Goal: Navigation & Orientation: Understand site structure

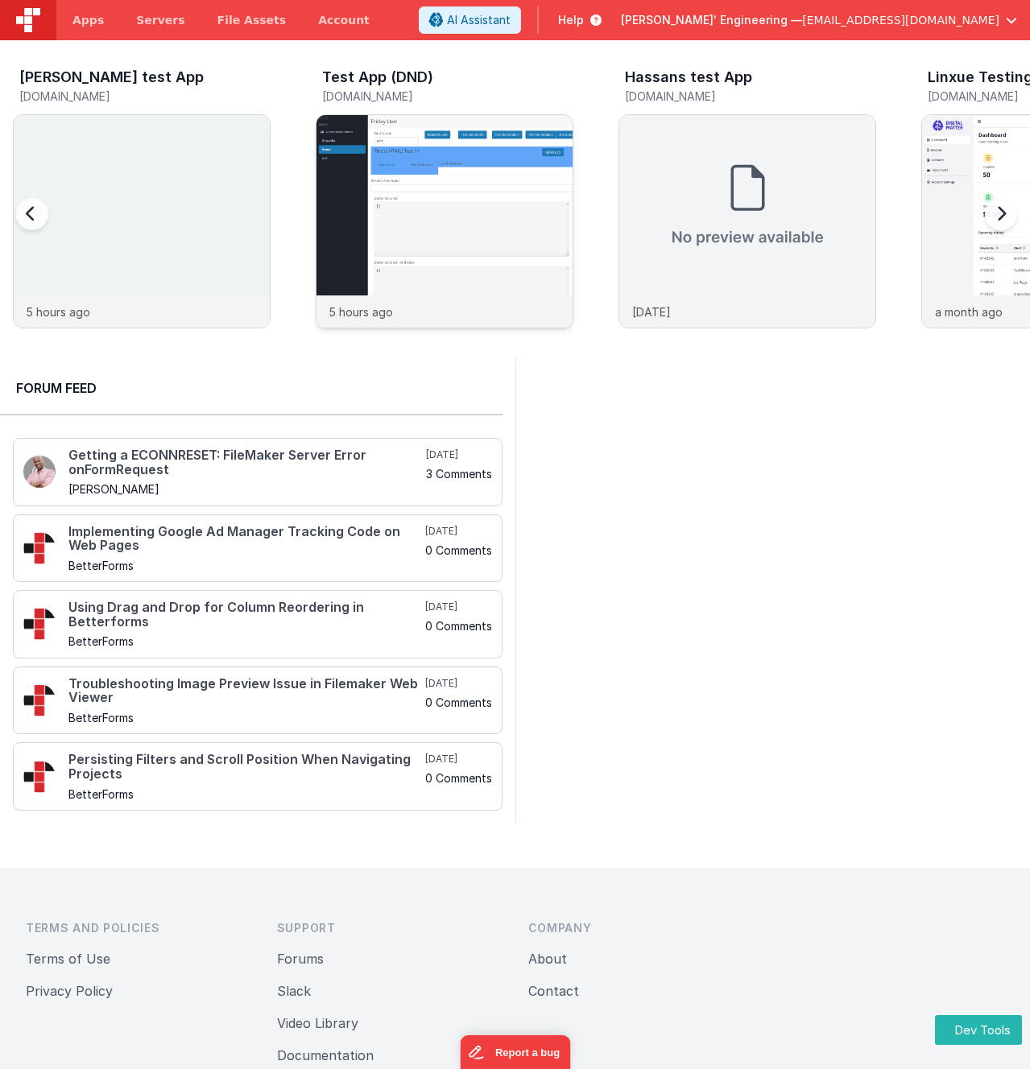
click at [432, 227] on img at bounding box center [444, 243] width 256 height 256
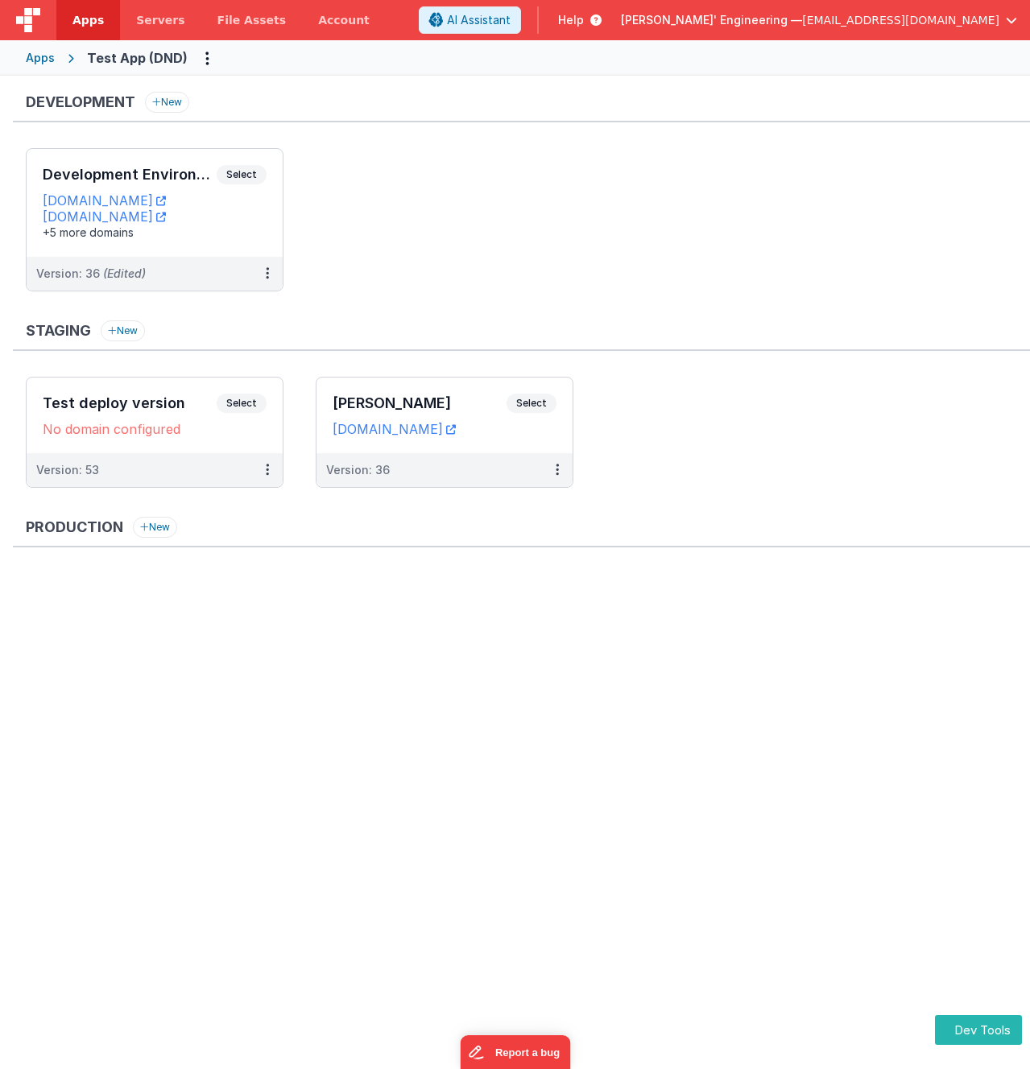
click at [555, 117] on div "Development New" at bounding box center [521, 107] width 1017 height 31
click at [274, 164] on div "Development Environment Select URLs [DOMAIN_NAME] [DOMAIN_NAME] +5 more domains" at bounding box center [155, 203] width 256 height 108
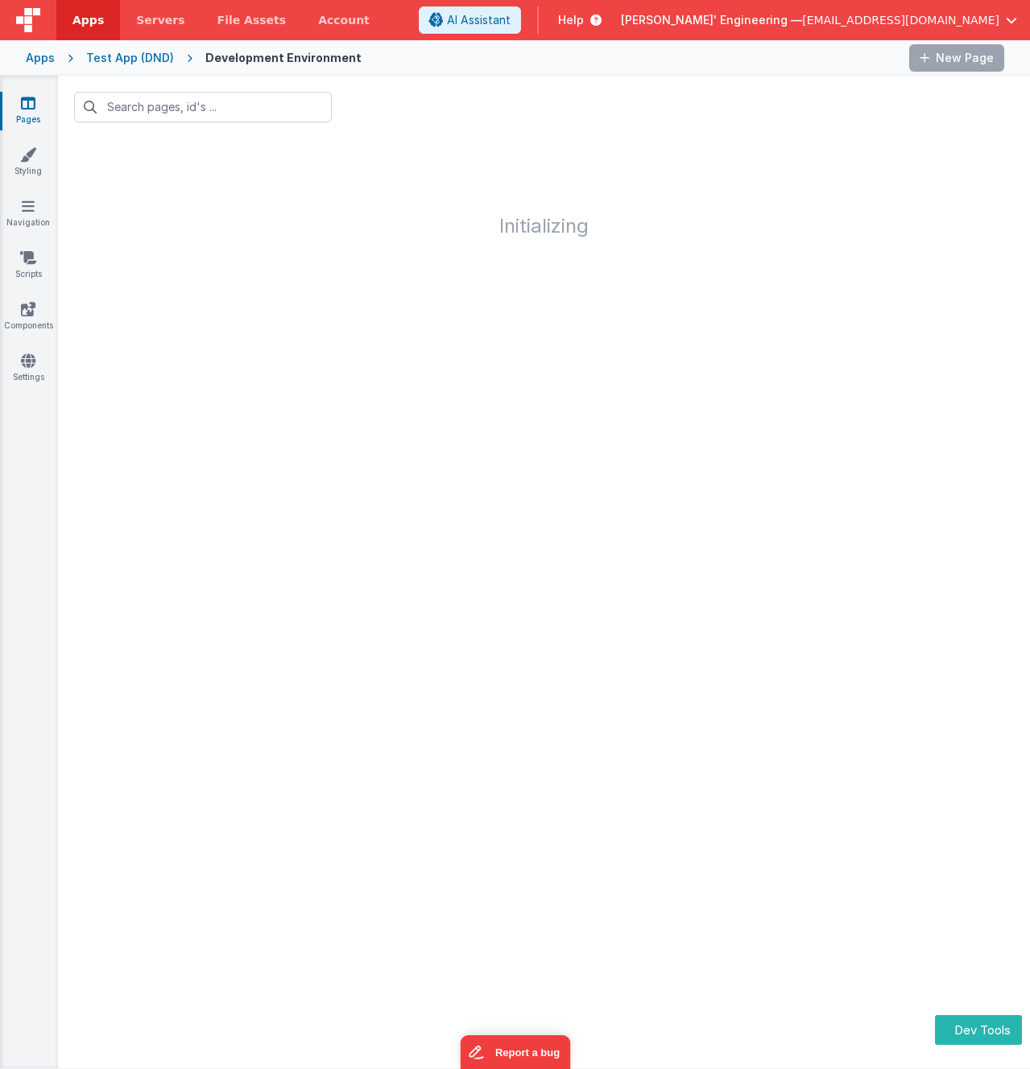
click at [495, 31] on header "Apps Servers File Assets Account Some FUTURE Slot AI Assistant Help [PERSON_NAM…" at bounding box center [515, 20] width 1030 height 40
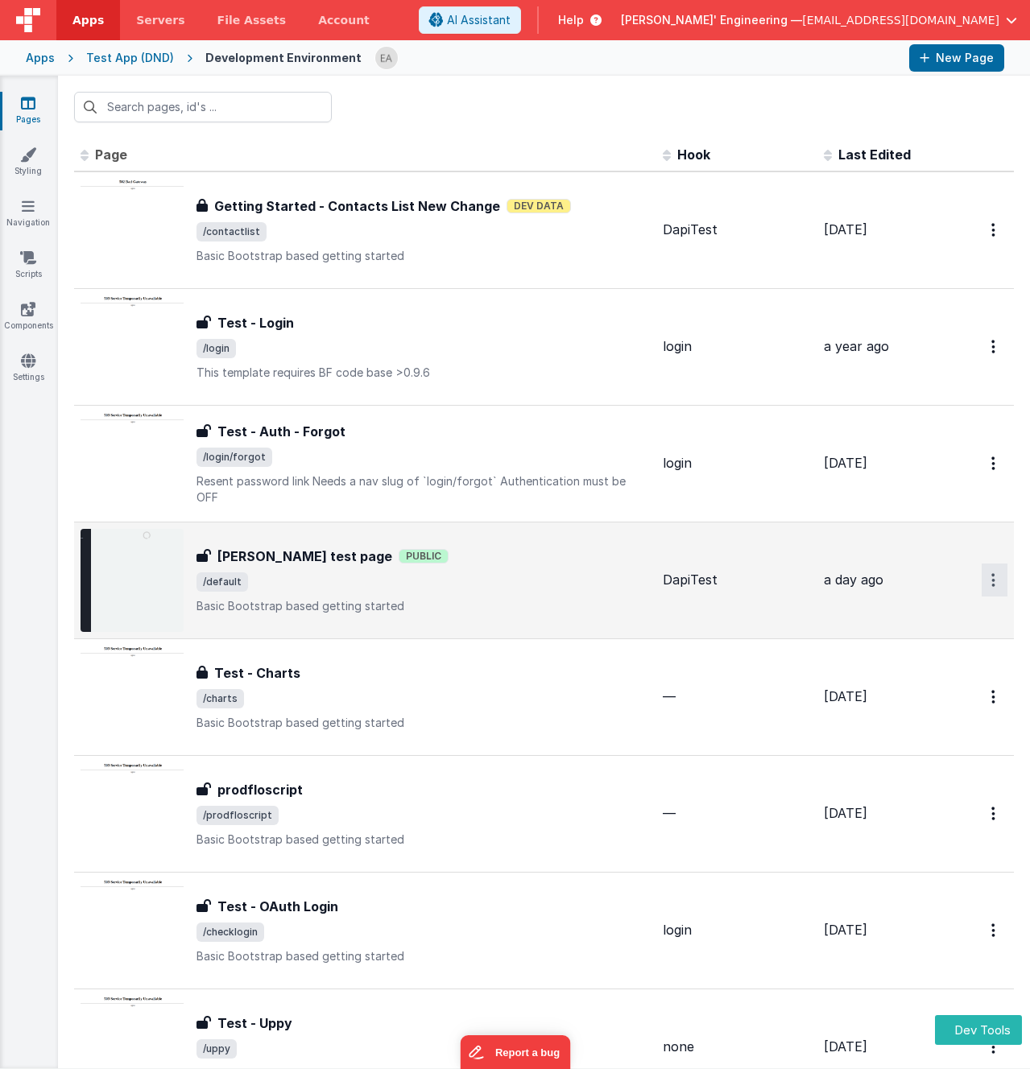
click at [991, 583] on icon "Options" at bounding box center [993, 580] width 4 height 14
click at [948, 615] on link "Legacy Editor" at bounding box center [936, 617] width 142 height 29
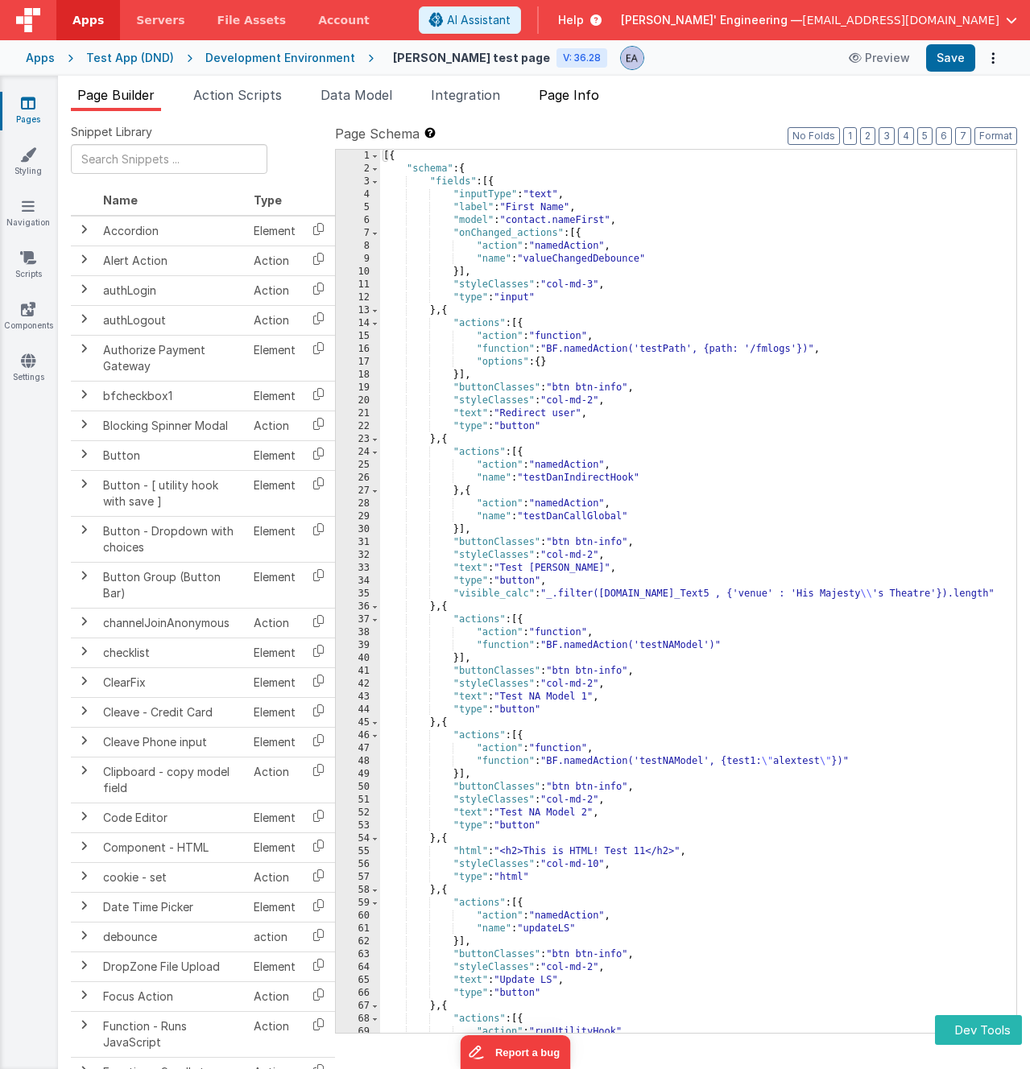
click at [570, 99] on span "Page Info" at bounding box center [569, 95] width 60 height 16
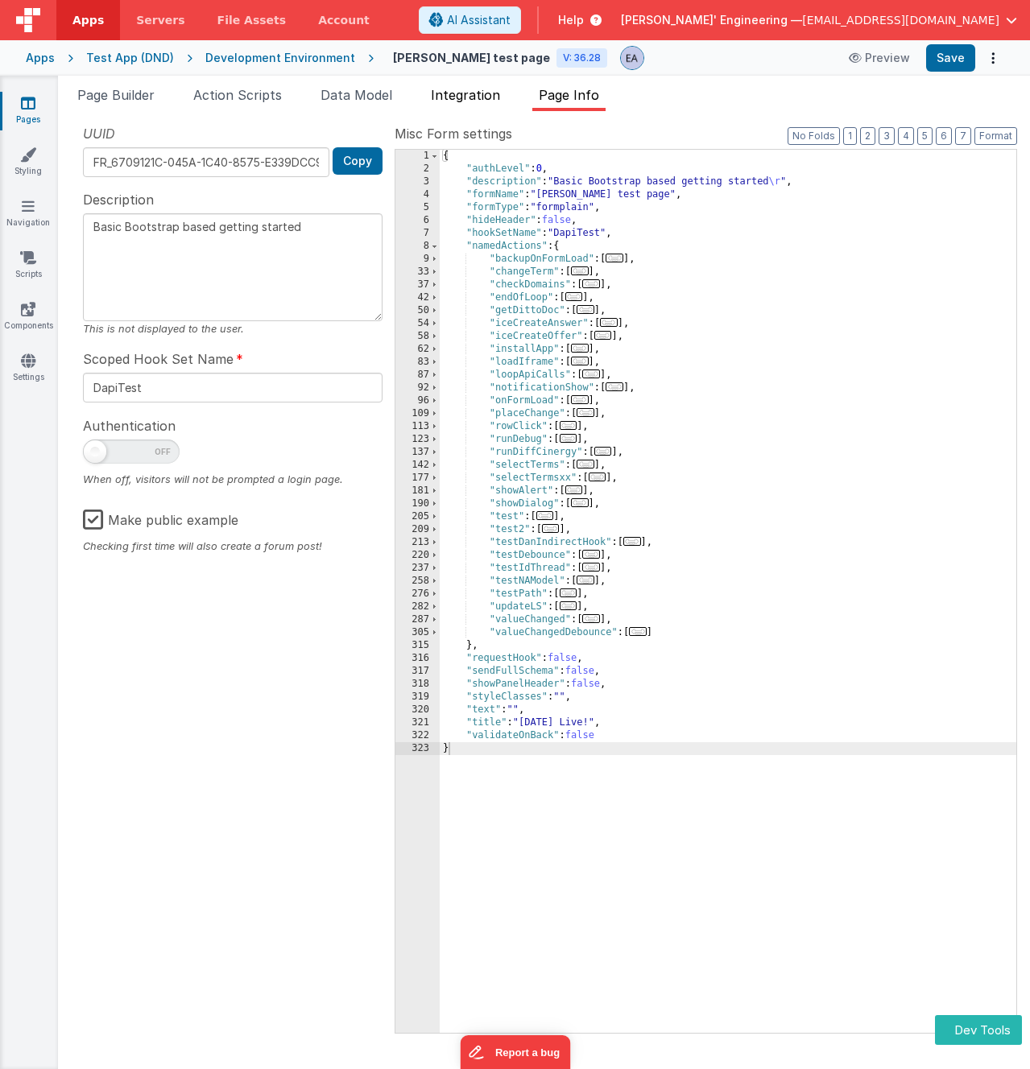
click at [472, 99] on span "Integration" at bounding box center [465, 95] width 69 height 16
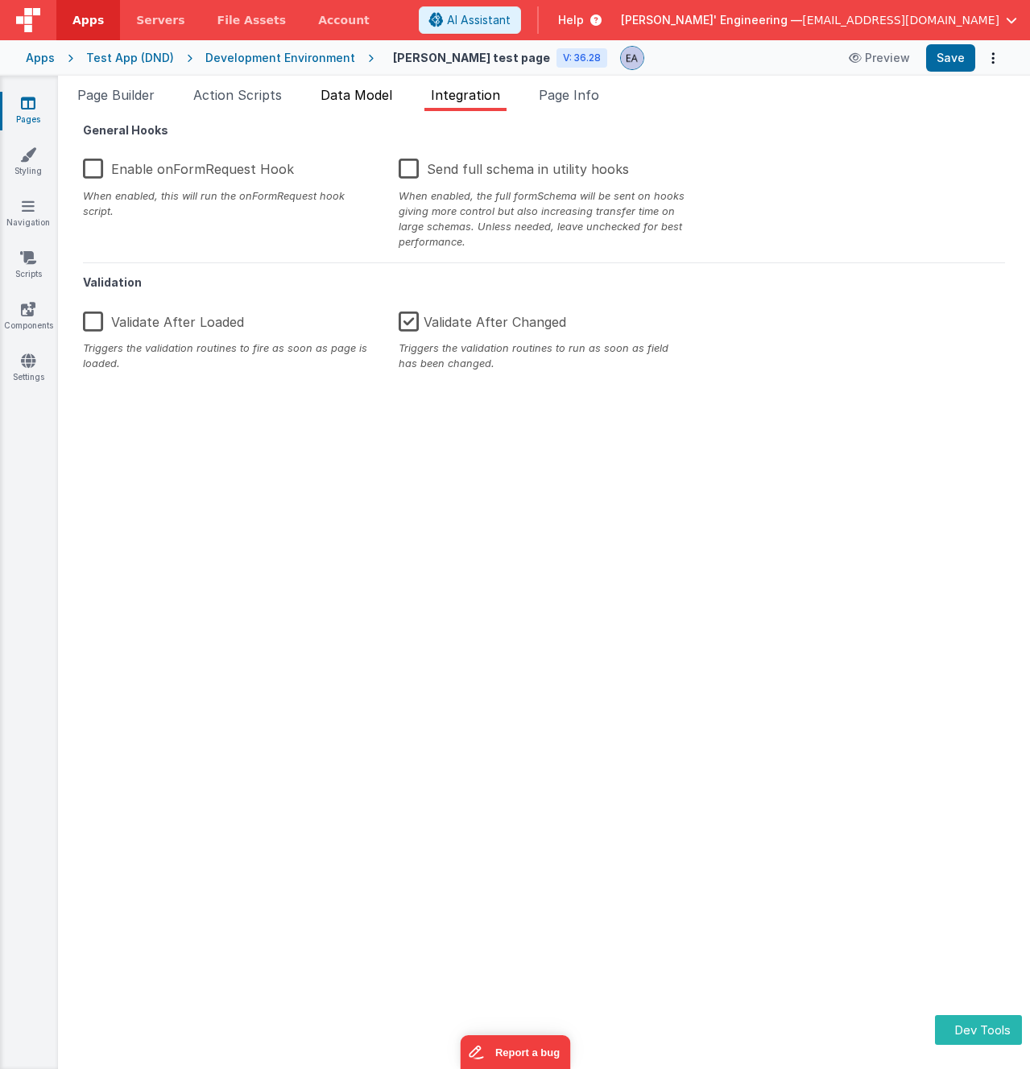
click at [380, 96] on span "Data Model" at bounding box center [356, 95] width 72 height 16
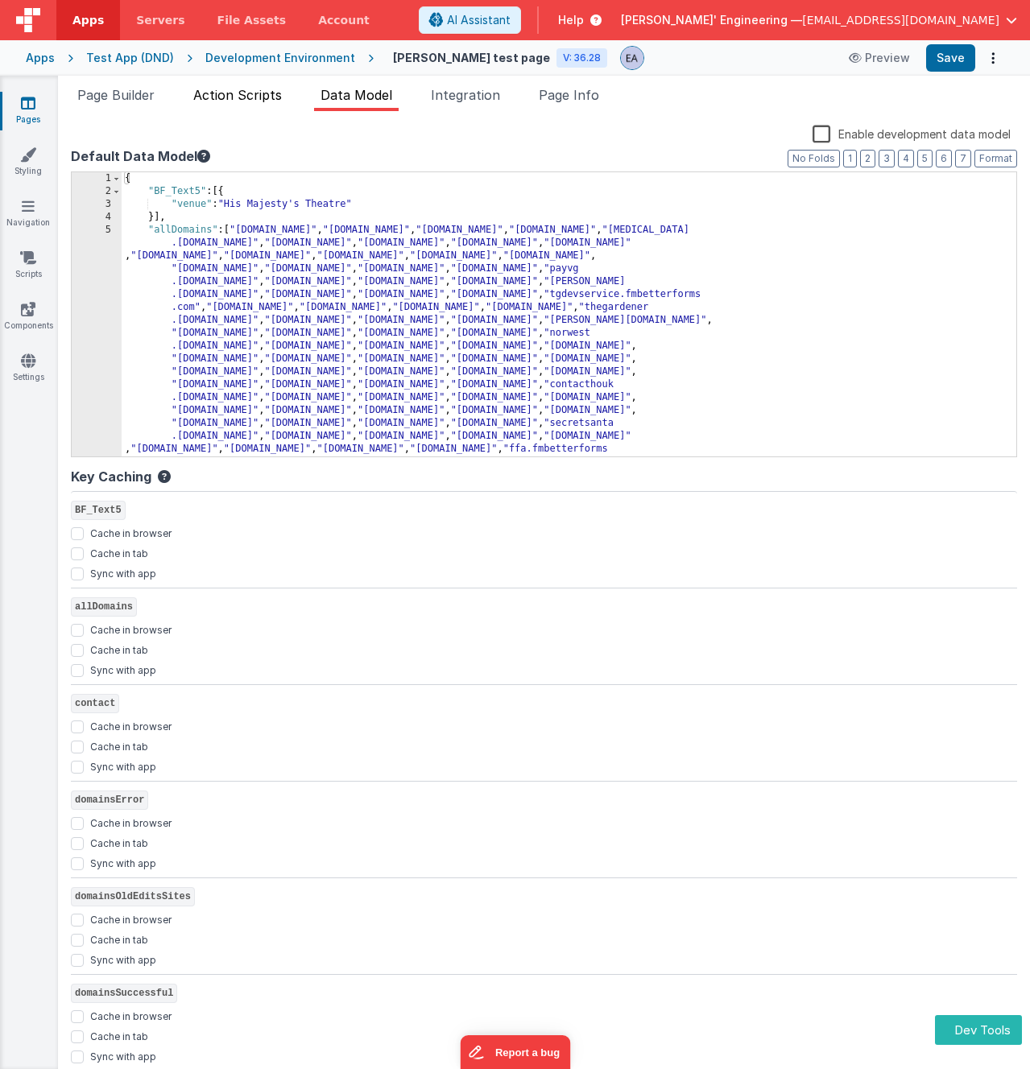
click at [277, 97] on span "Action Scripts" at bounding box center [237, 95] width 89 height 16
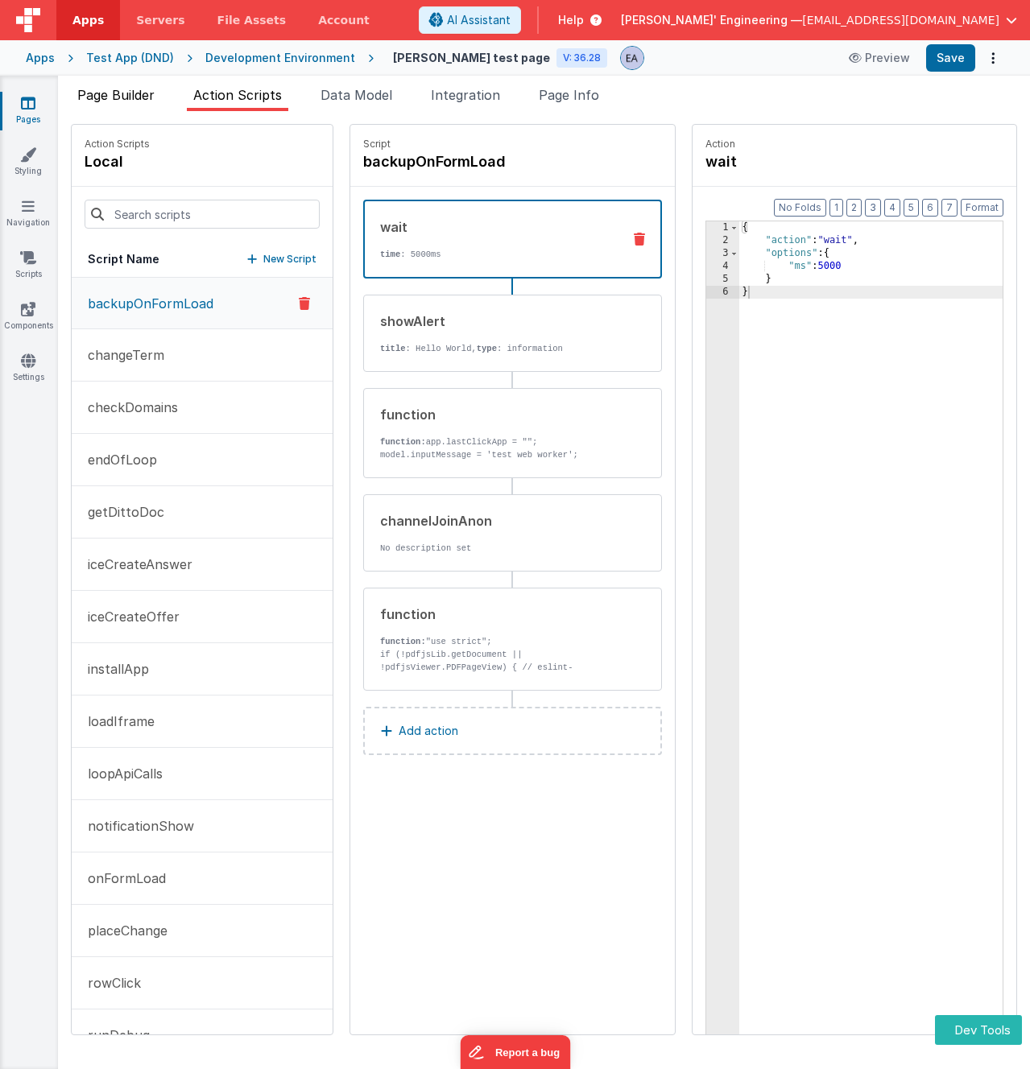
click at [111, 94] on span "Page Builder" at bounding box center [115, 95] width 77 height 16
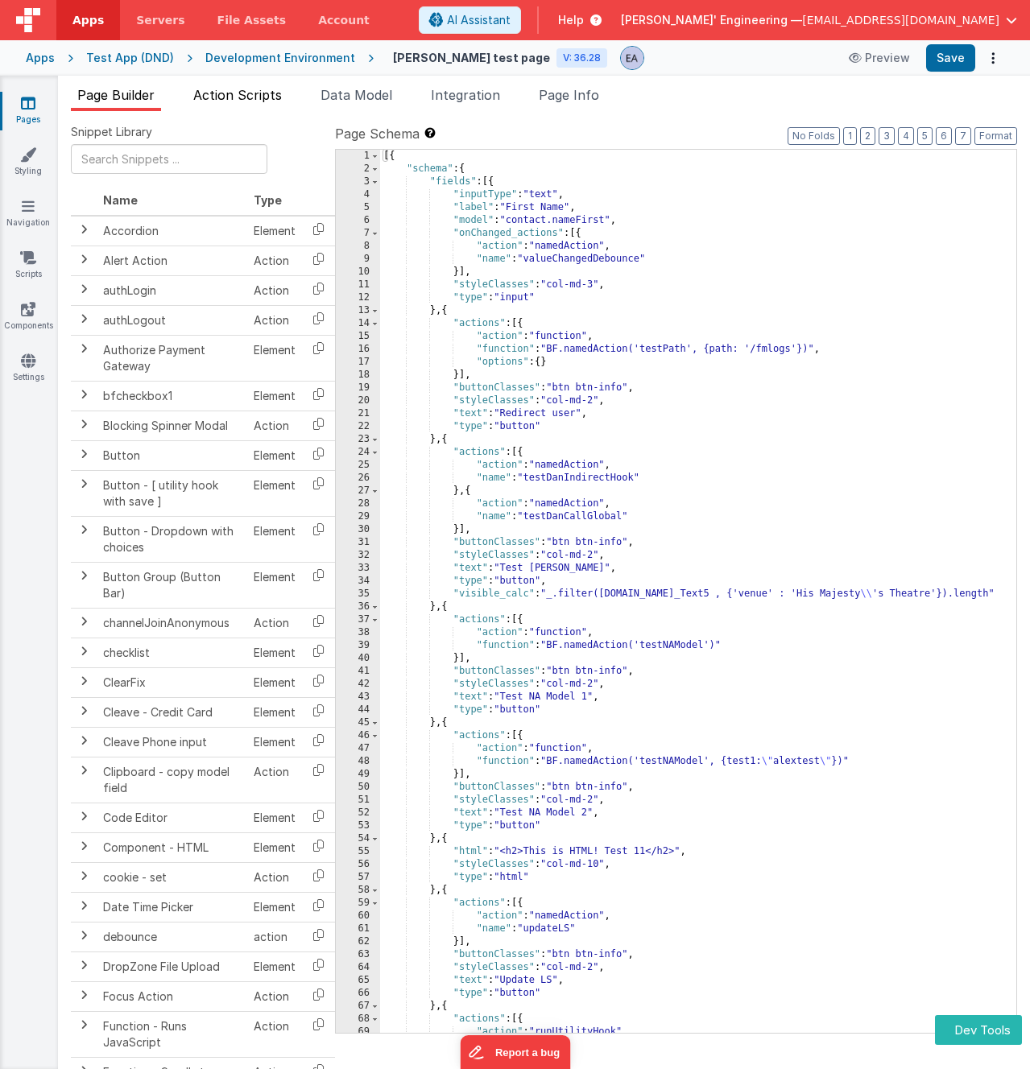
click at [263, 103] on li "Action Scripts" at bounding box center [237, 98] width 101 height 26
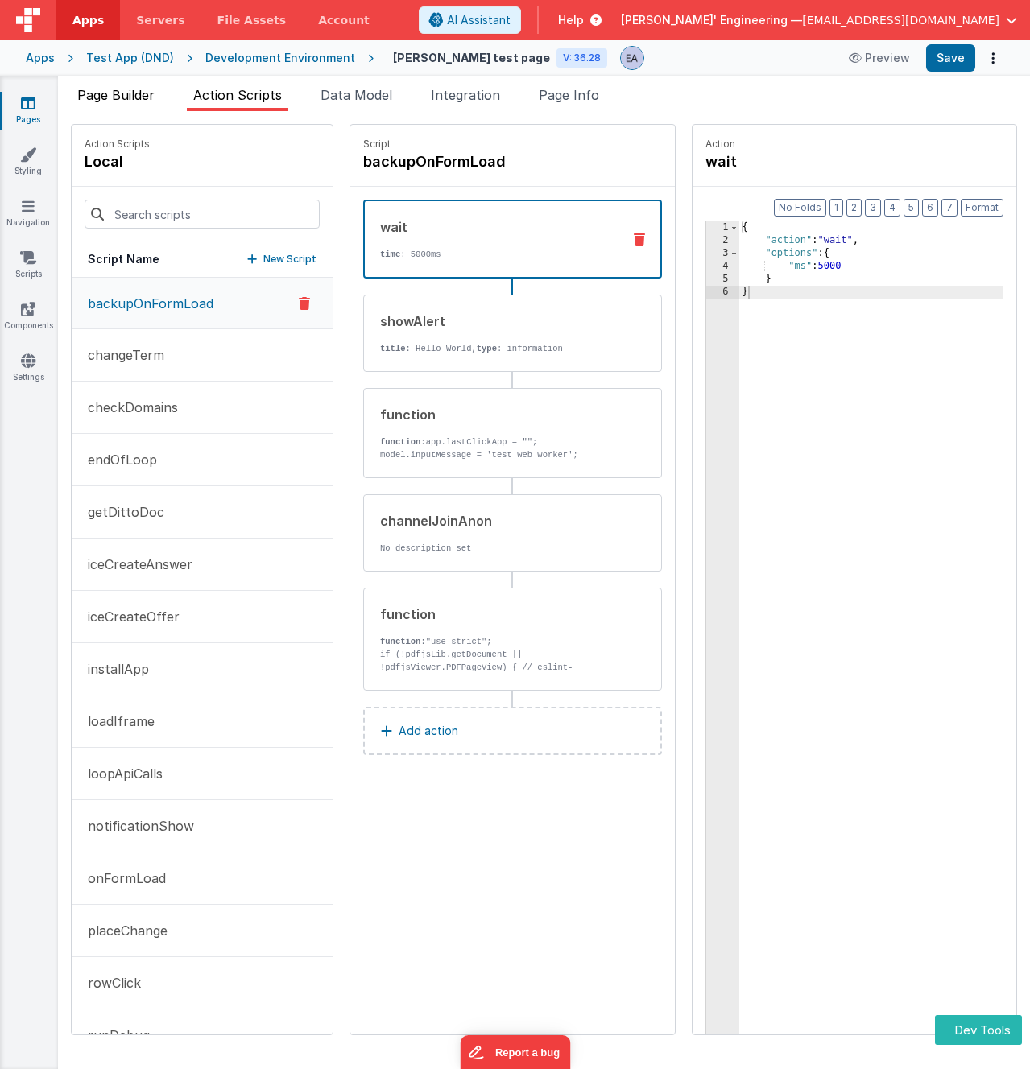
click at [147, 89] on span "Page Builder" at bounding box center [115, 95] width 77 height 16
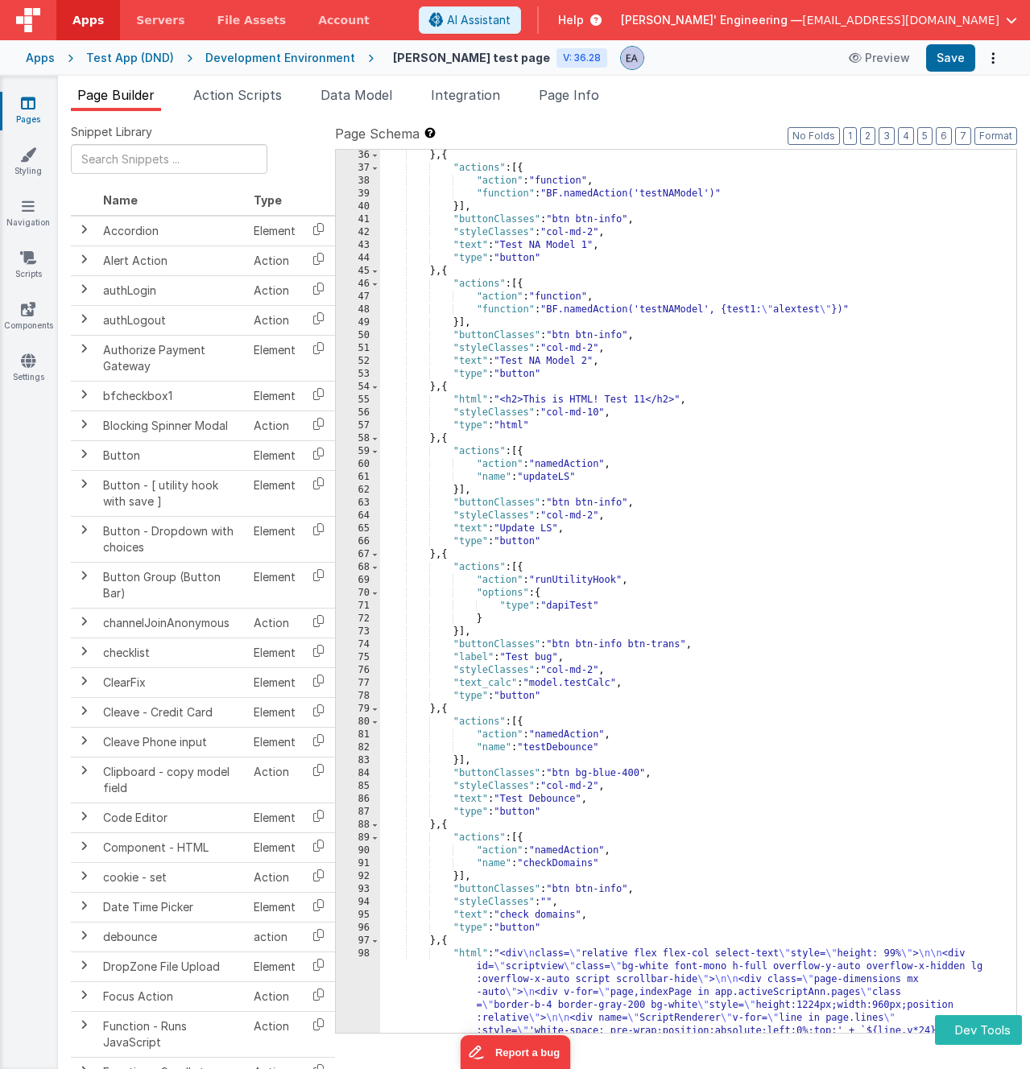
scroll to position [452, 0]
click at [622, 307] on div "} , { "actions" : [{ "action" : "function" , "function" : "BF.namedAction('test…" at bounding box center [692, 661] width 624 height 1025
click at [345, 308] on div "48" at bounding box center [358, 310] width 44 height 13
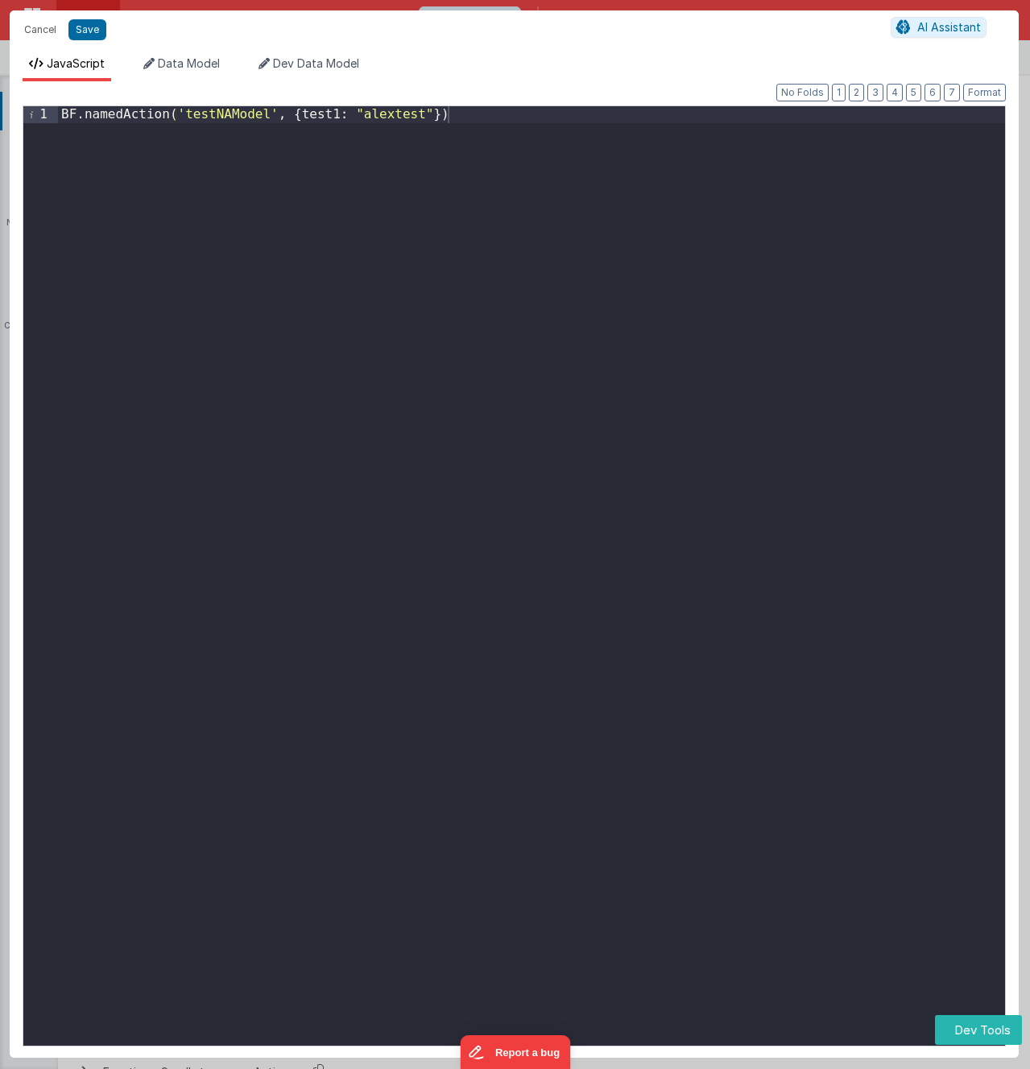
click at [134, 57] on ul "JavaScript Data Model Dev Data Model" at bounding box center [514, 69] width 1009 height 26
drag, startPoint x: 203, startPoint y: 67, endPoint x: 286, endPoint y: 68, distance: 82.9
click at [204, 67] on span "Data Model" at bounding box center [189, 63] width 62 height 14
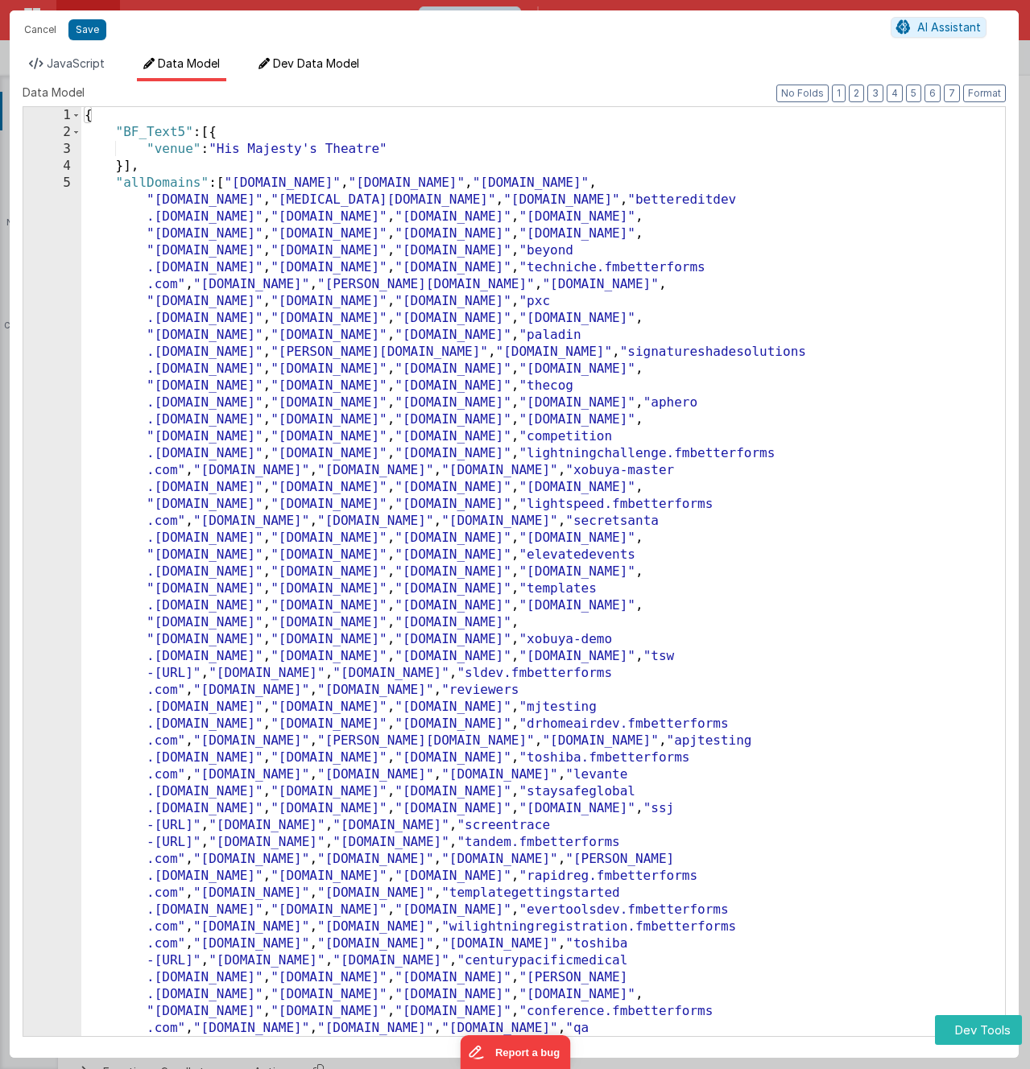
click at [287, 67] on span "Dev Data Model" at bounding box center [316, 63] width 86 height 14
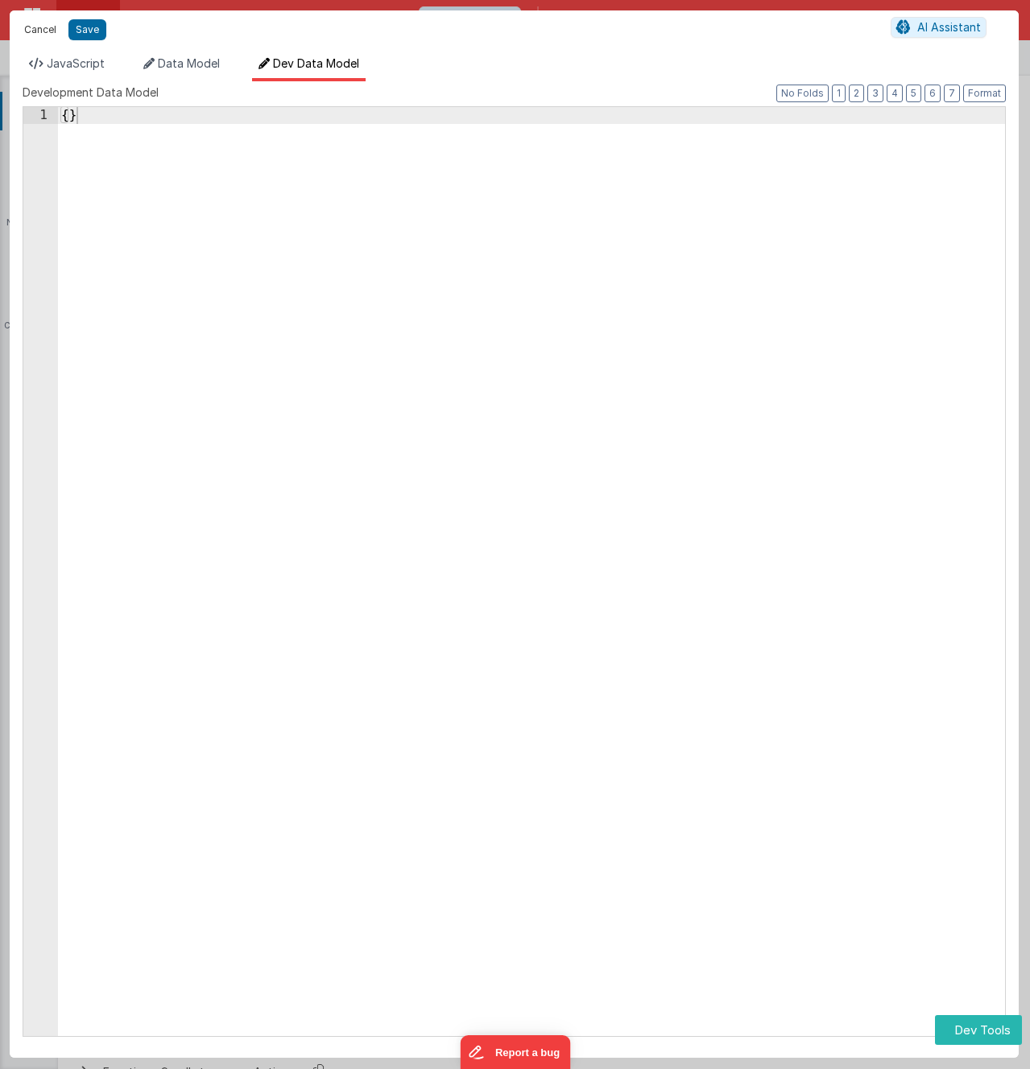
click at [39, 35] on button "Cancel" at bounding box center [40, 30] width 48 height 23
click at [41, 31] on button "Cancel" at bounding box center [40, 30] width 48 height 23
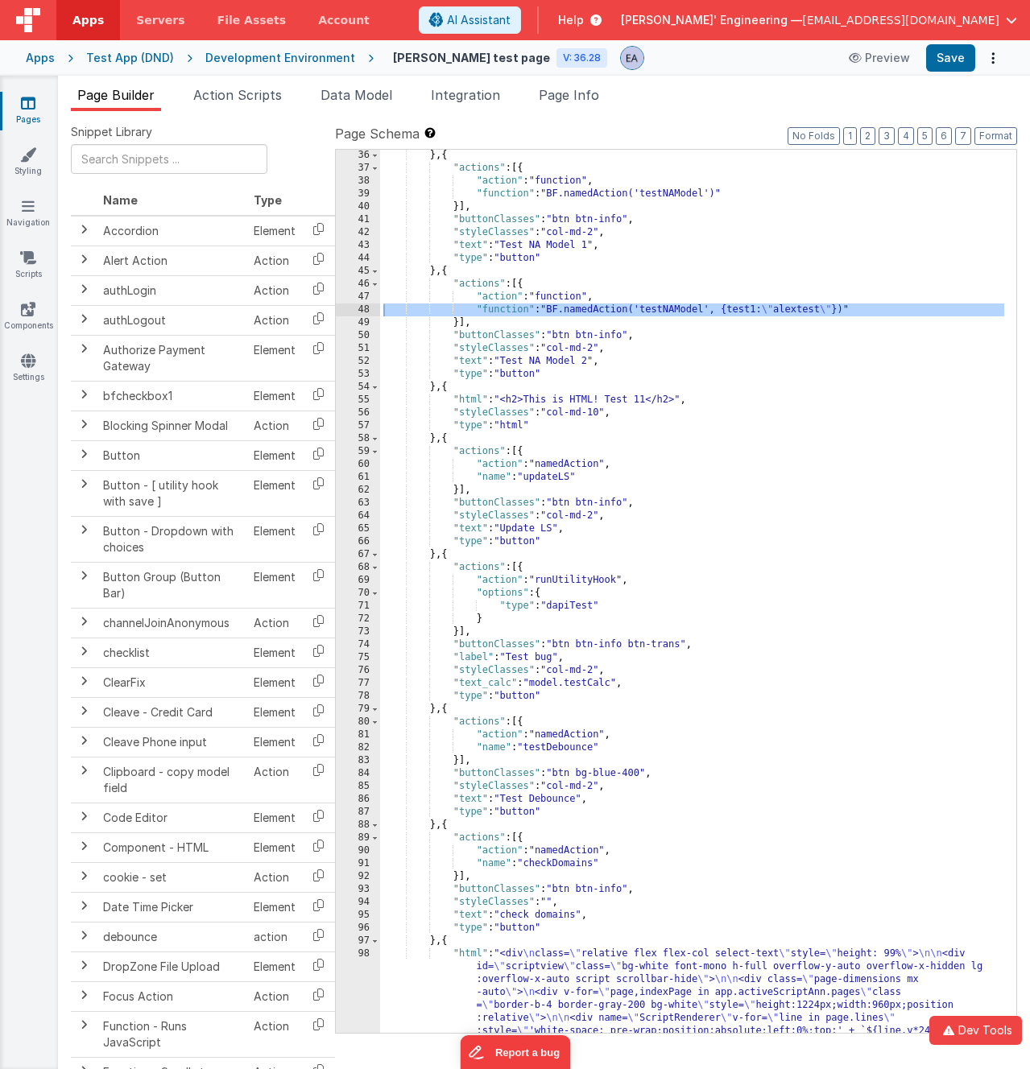
click at [568, 142] on label "Page Schema Shortcuts: Find: command-f Fold: command-option-L Unfold: command-o…" at bounding box center [676, 133] width 682 height 19
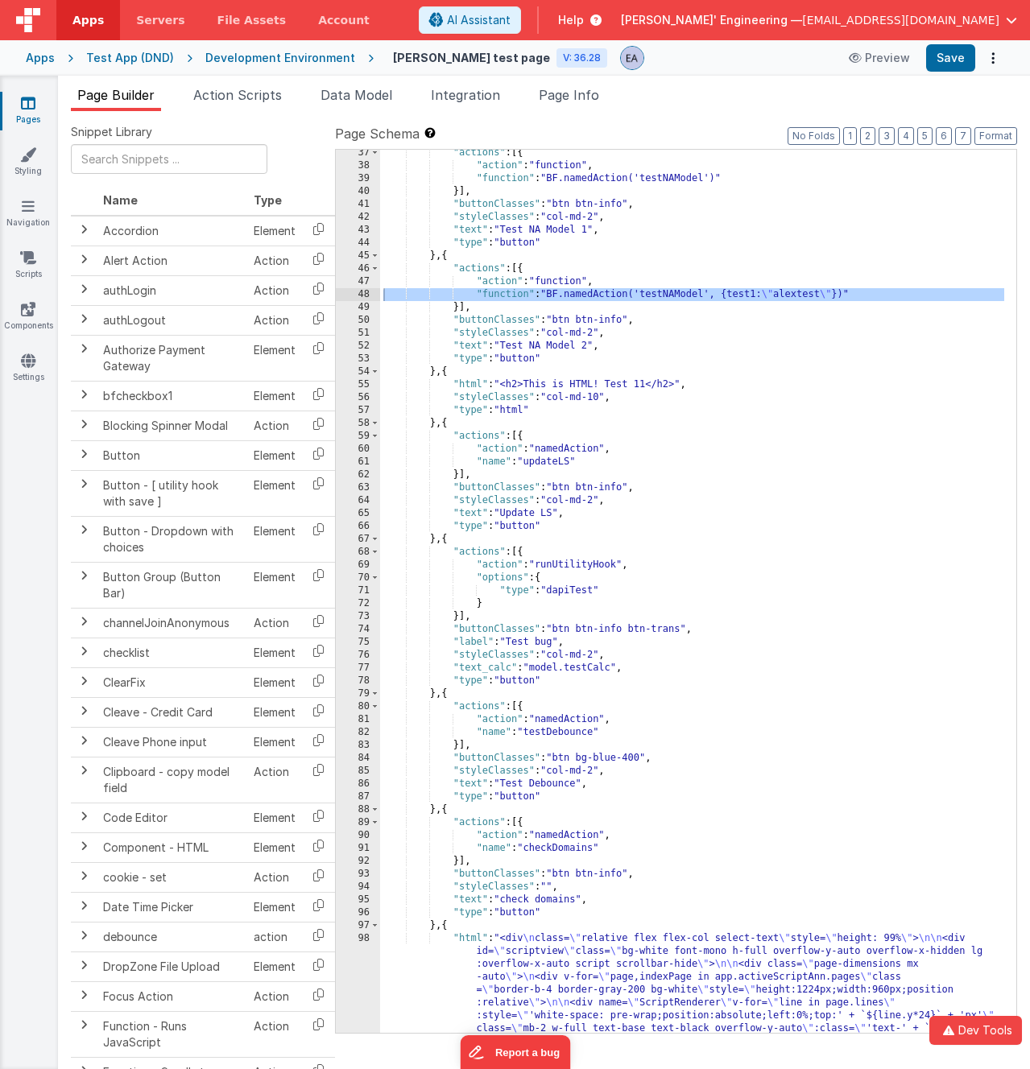
scroll to position [1019, 0]
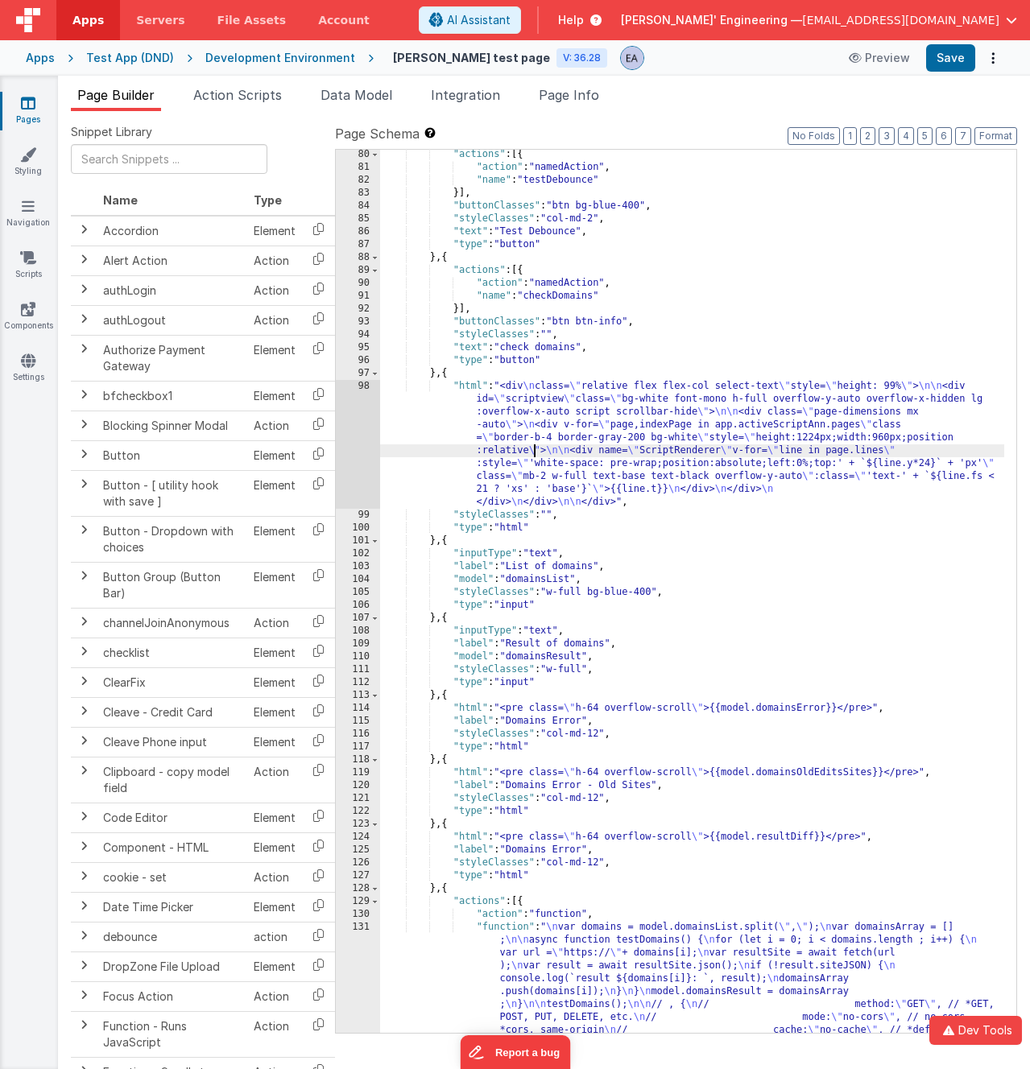
click at [533, 450] on div ""actions" : [{ "action" : "namedAction" , "name" : "testDebounce" }] , "buttonC…" at bounding box center [692, 667] width 624 height 1038
click at [353, 433] on div "98" at bounding box center [358, 444] width 44 height 129
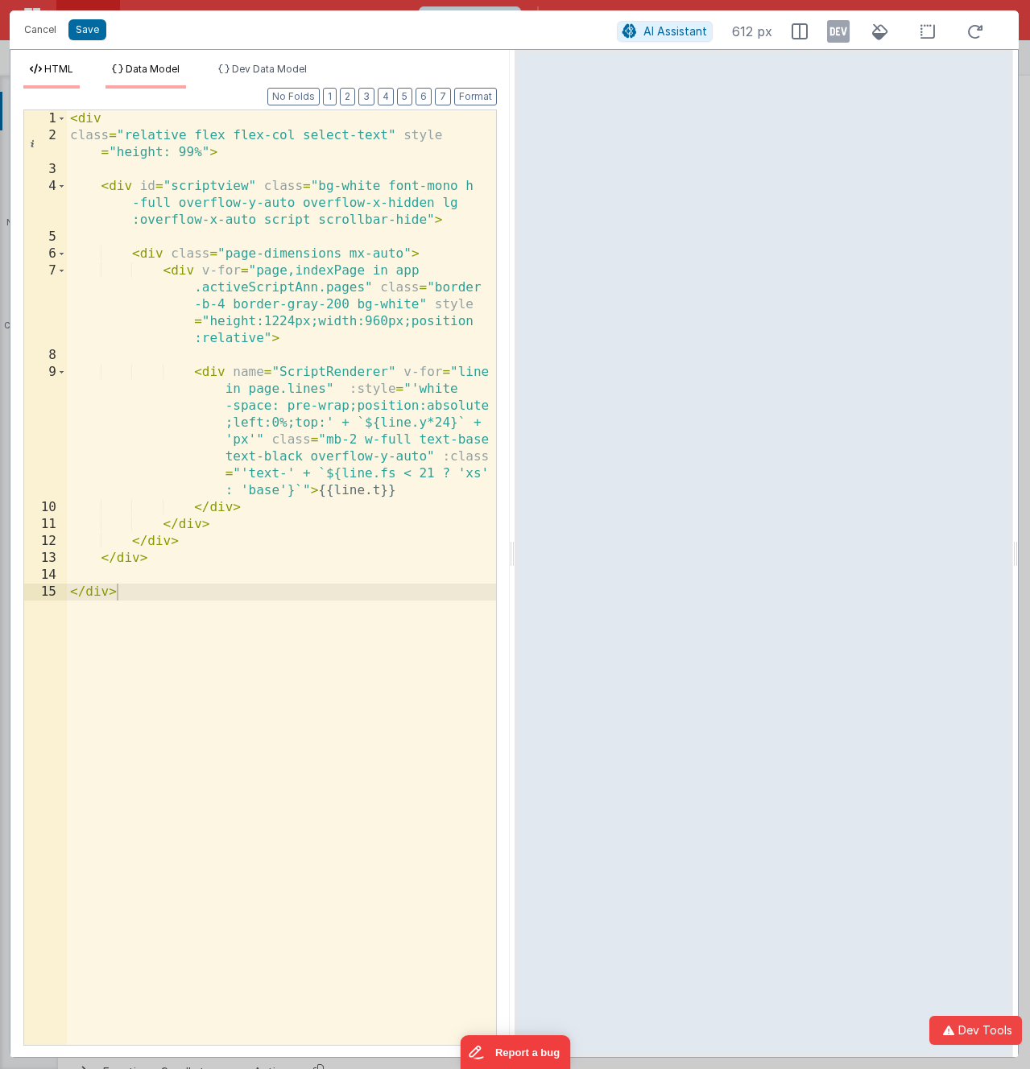
click at [109, 64] on li "Data Model" at bounding box center [145, 76] width 81 height 26
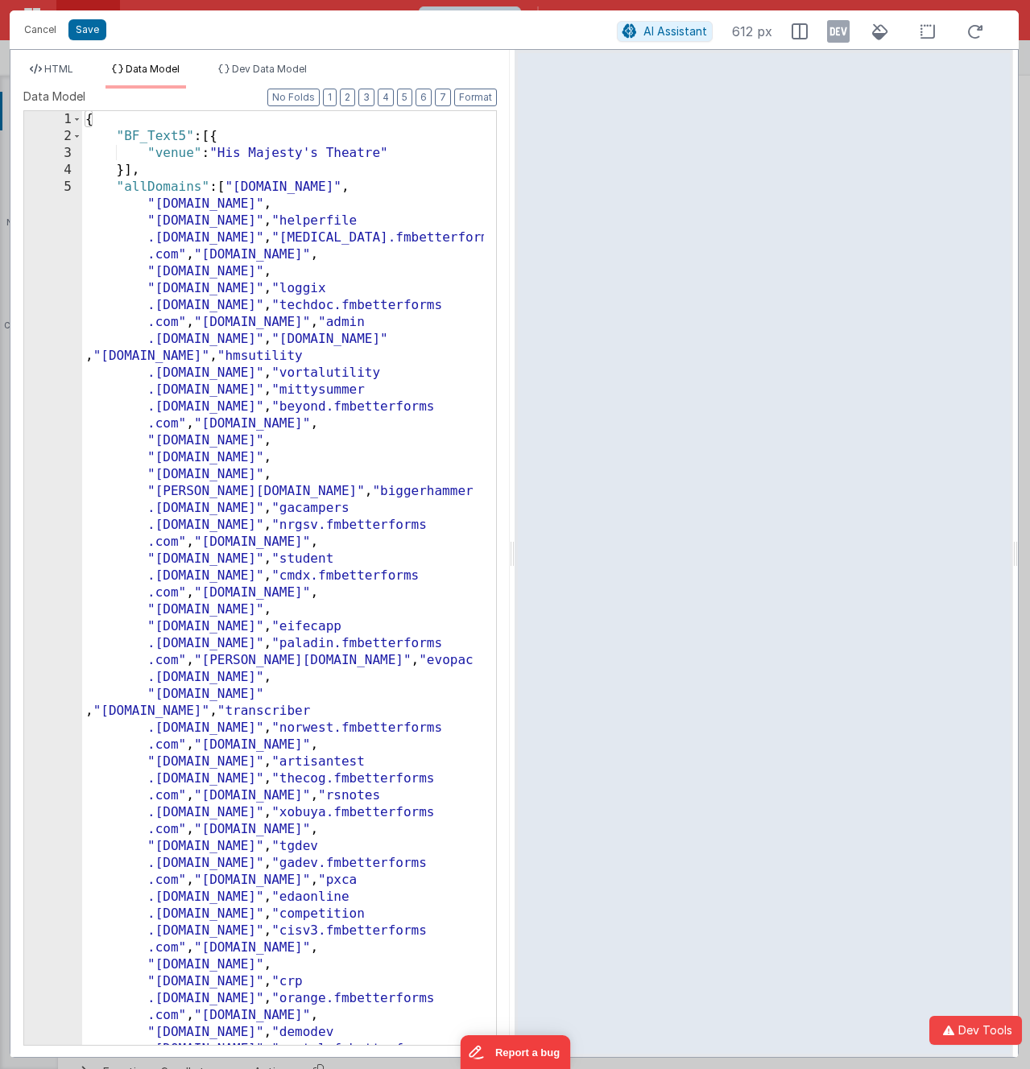
drag, startPoint x: 242, startPoint y: 73, endPoint x: 143, endPoint y: 68, distance: 98.3
click at [242, 73] on span "Dev Data Model" at bounding box center [269, 69] width 75 height 12
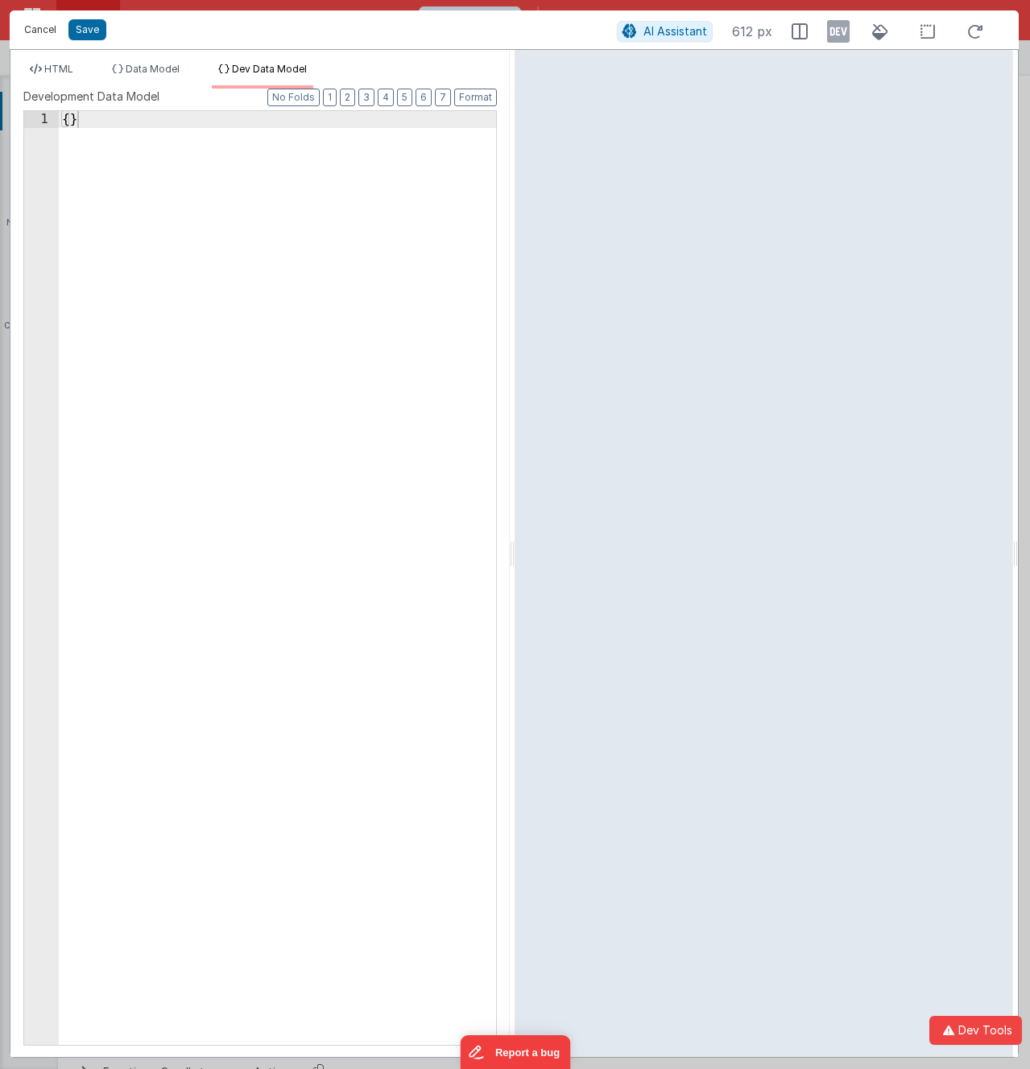
click at [39, 31] on button "Cancel" at bounding box center [40, 30] width 48 height 23
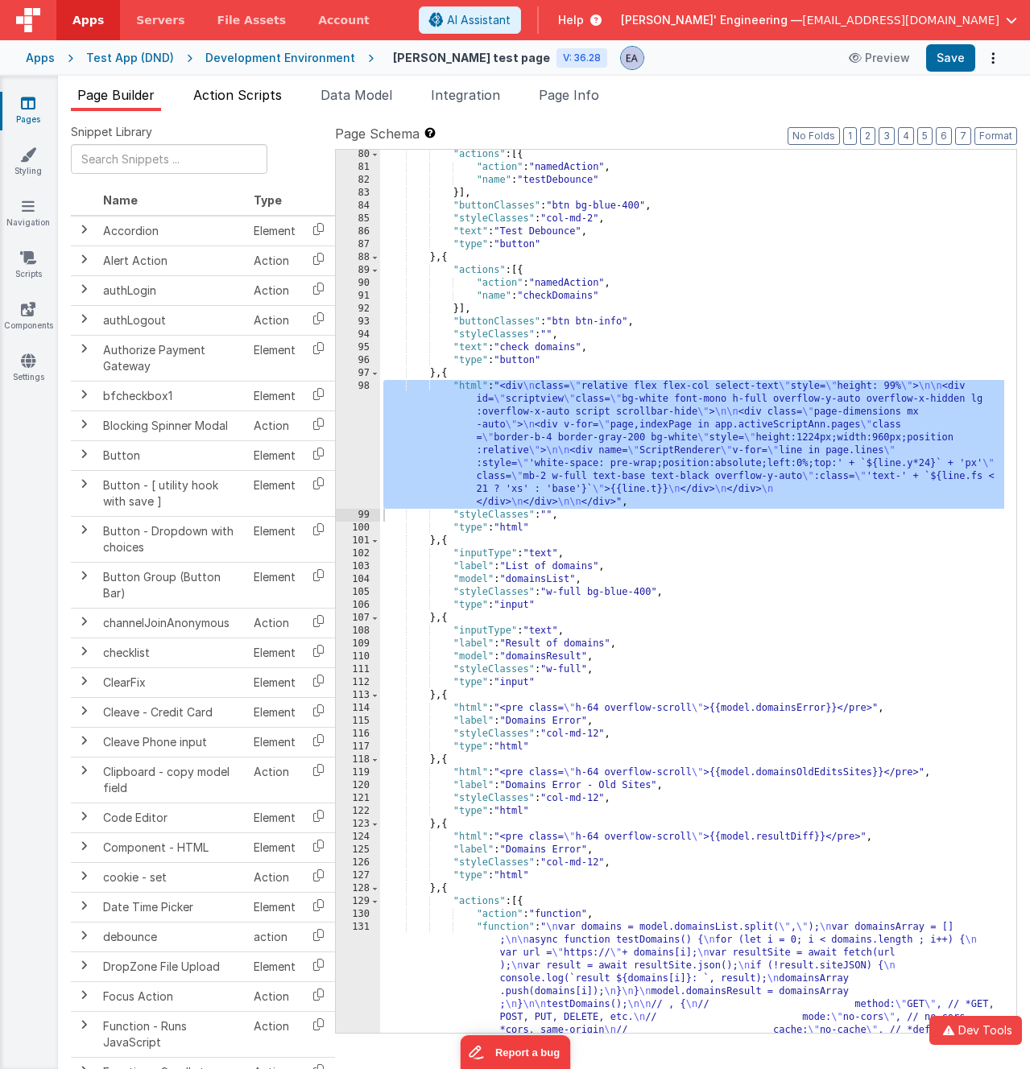
click at [254, 101] on span "Action Scripts" at bounding box center [237, 95] width 89 height 16
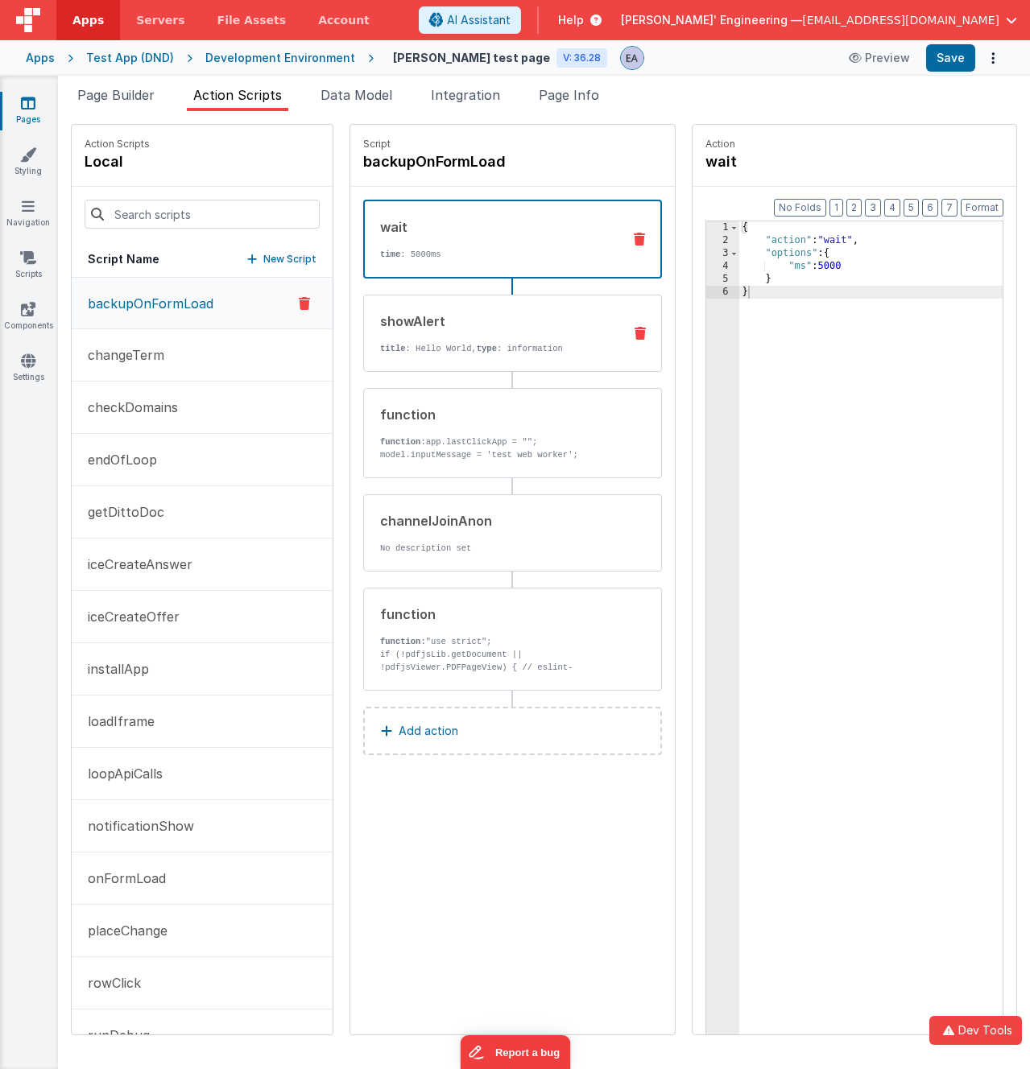
click at [547, 333] on div "showAlert title : Hello World, type : information" at bounding box center [487, 333] width 247 height 43
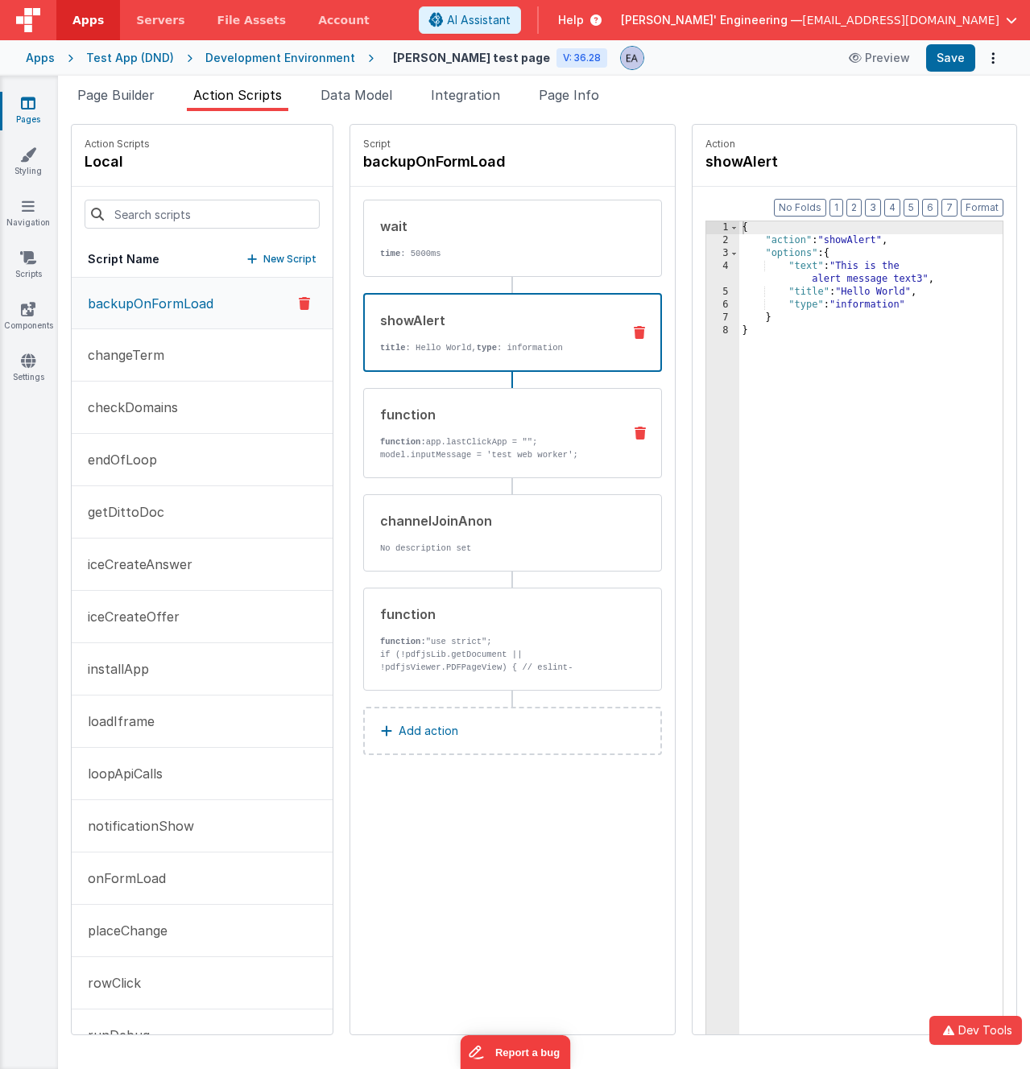
click at [473, 417] on div "function" at bounding box center [495, 414] width 231 height 19
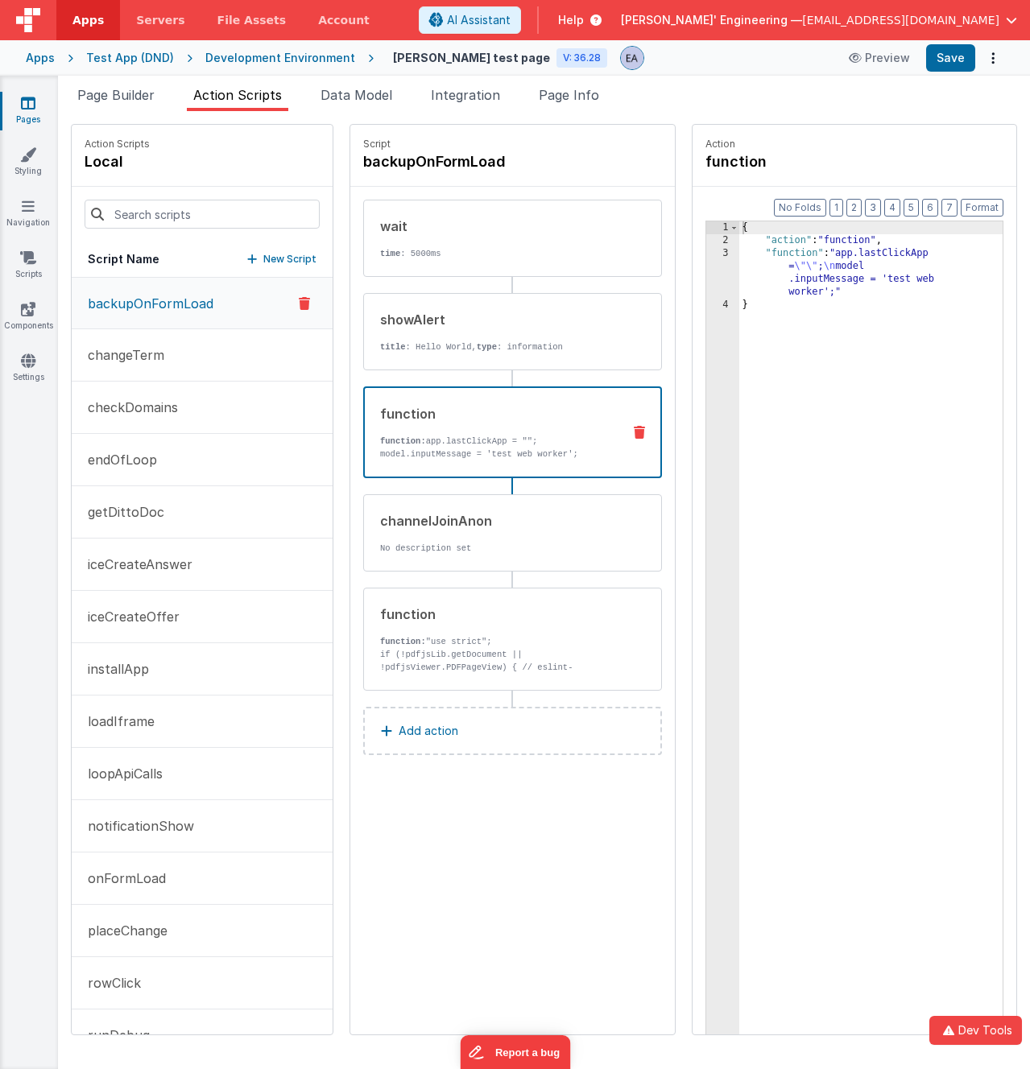
click at [882, 275] on div "{ "action" : "function" , "function" : "app.lastClickApp = \"\" ; \n model .inp…" at bounding box center [871, 665] width 264 height 889
click at [739, 273] on div "3" at bounding box center [722, 273] width 33 height 52
click at [739, 274] on div "3" at bounding box center [722, 273] width 33 height 52
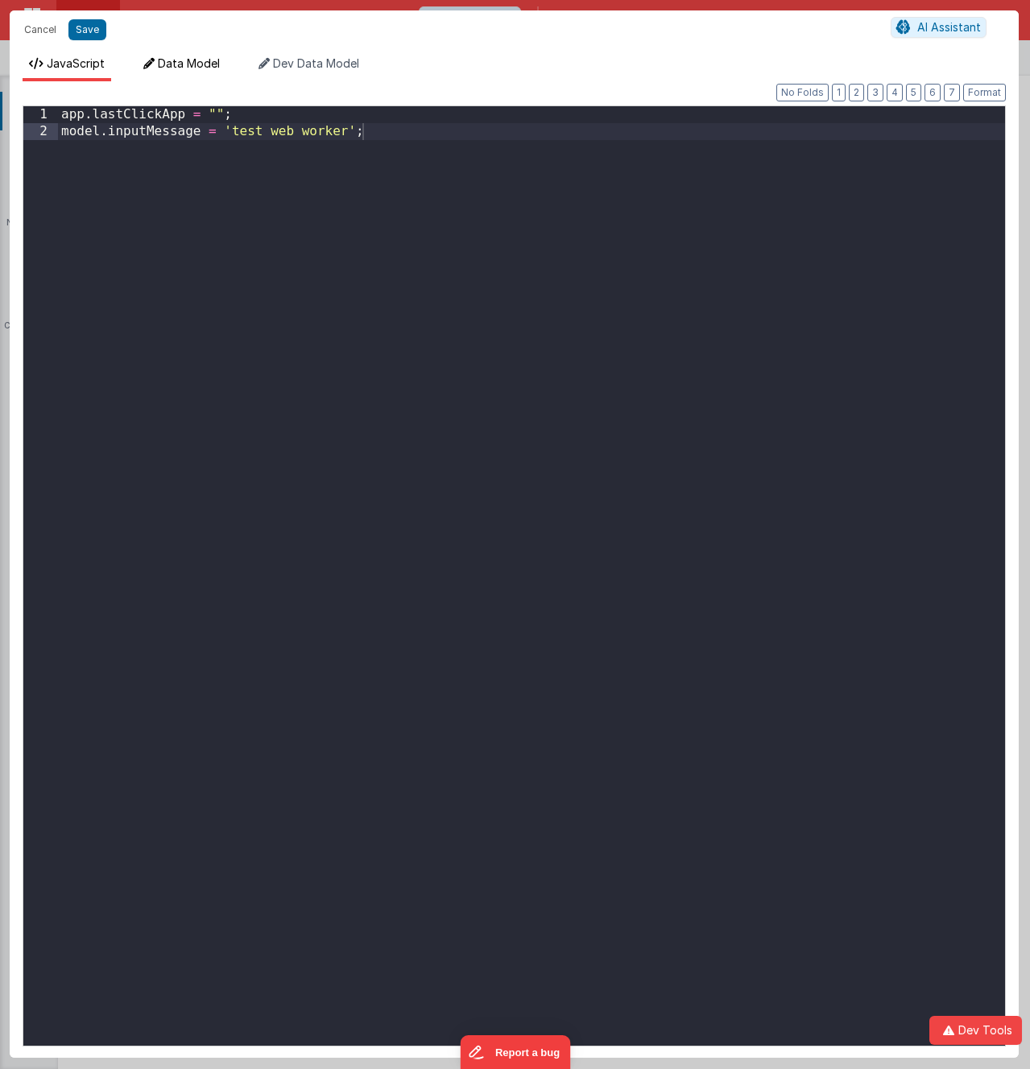
click at [210, 59] on span "Data Model" at bounding box center [189, 63] width 62 height 14
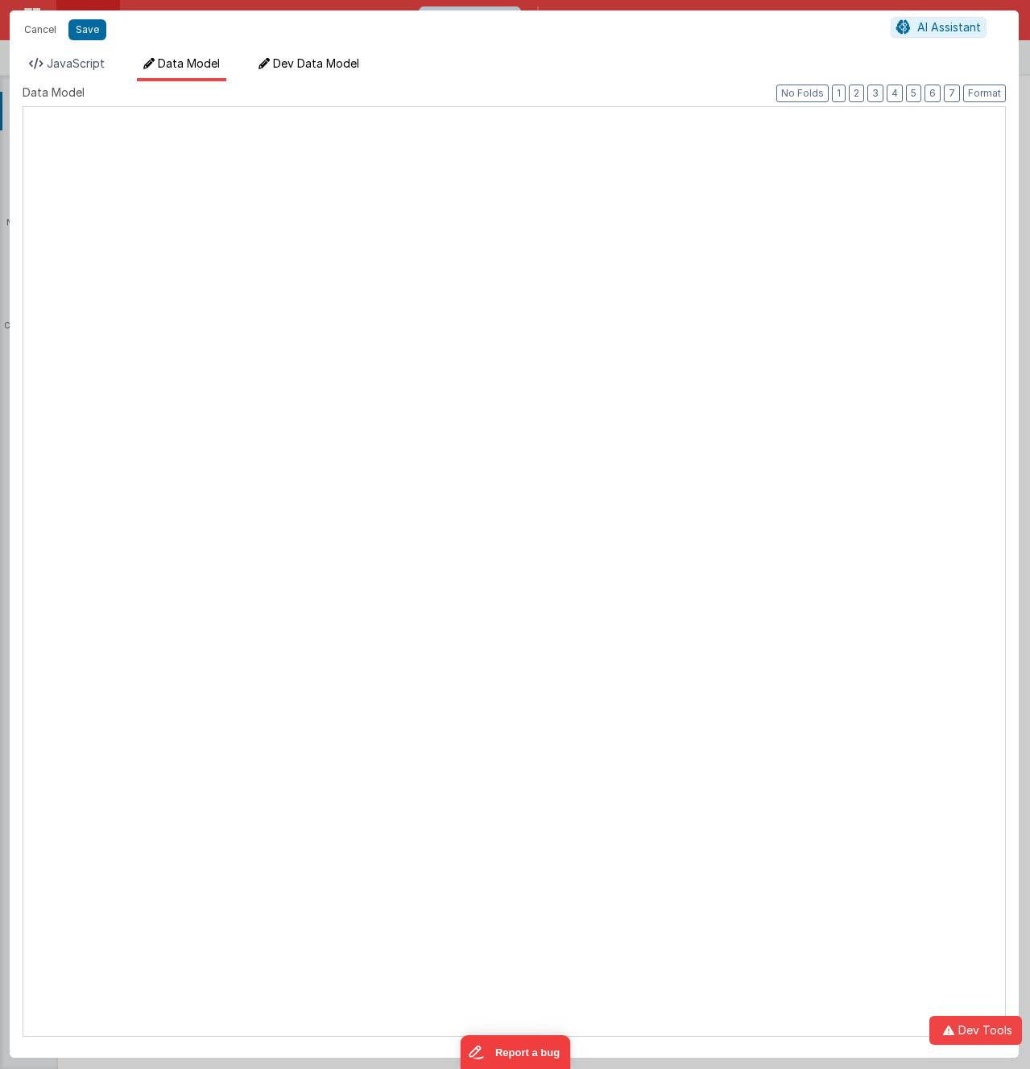
click at [325, 66] on span "Dev Data Model" at bounding box center [316, 63] width 86 height 14
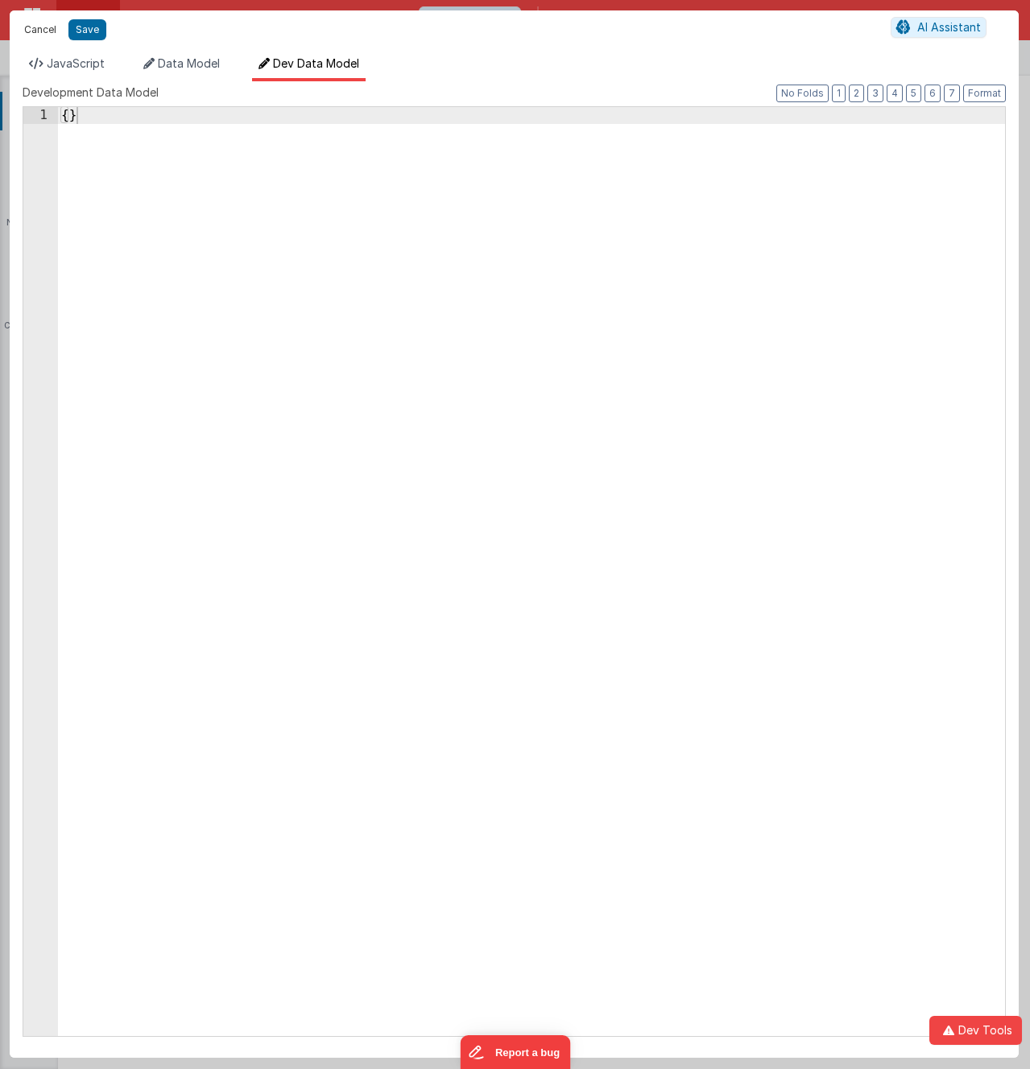
drag, startPoint x: 34, startPoint y: 24, endPoint x: 376, endPoint y: 381, distance: 494.2
click at [34, 23] on button "Cancel" at bounding box center [40, 30] width 48 height 23
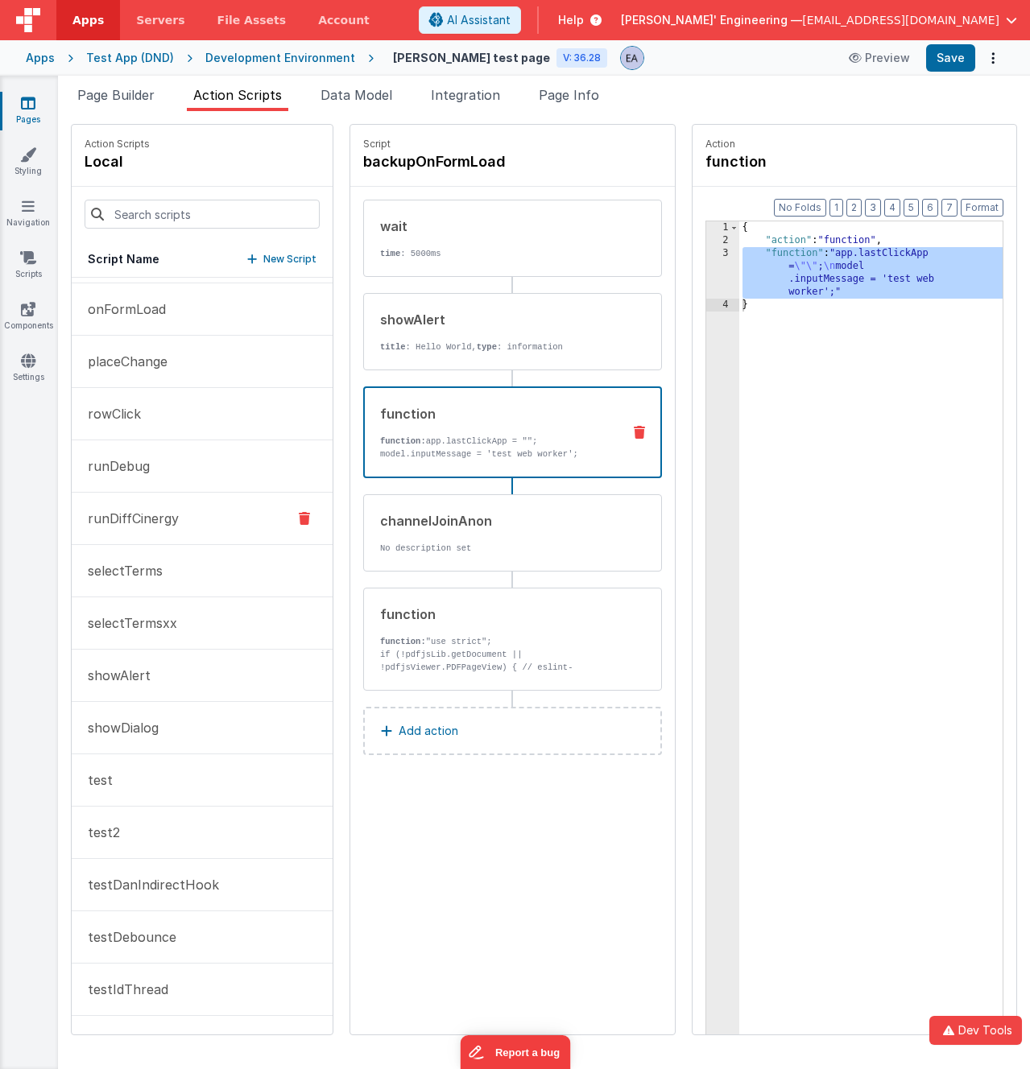
scroll to position [825, 0]
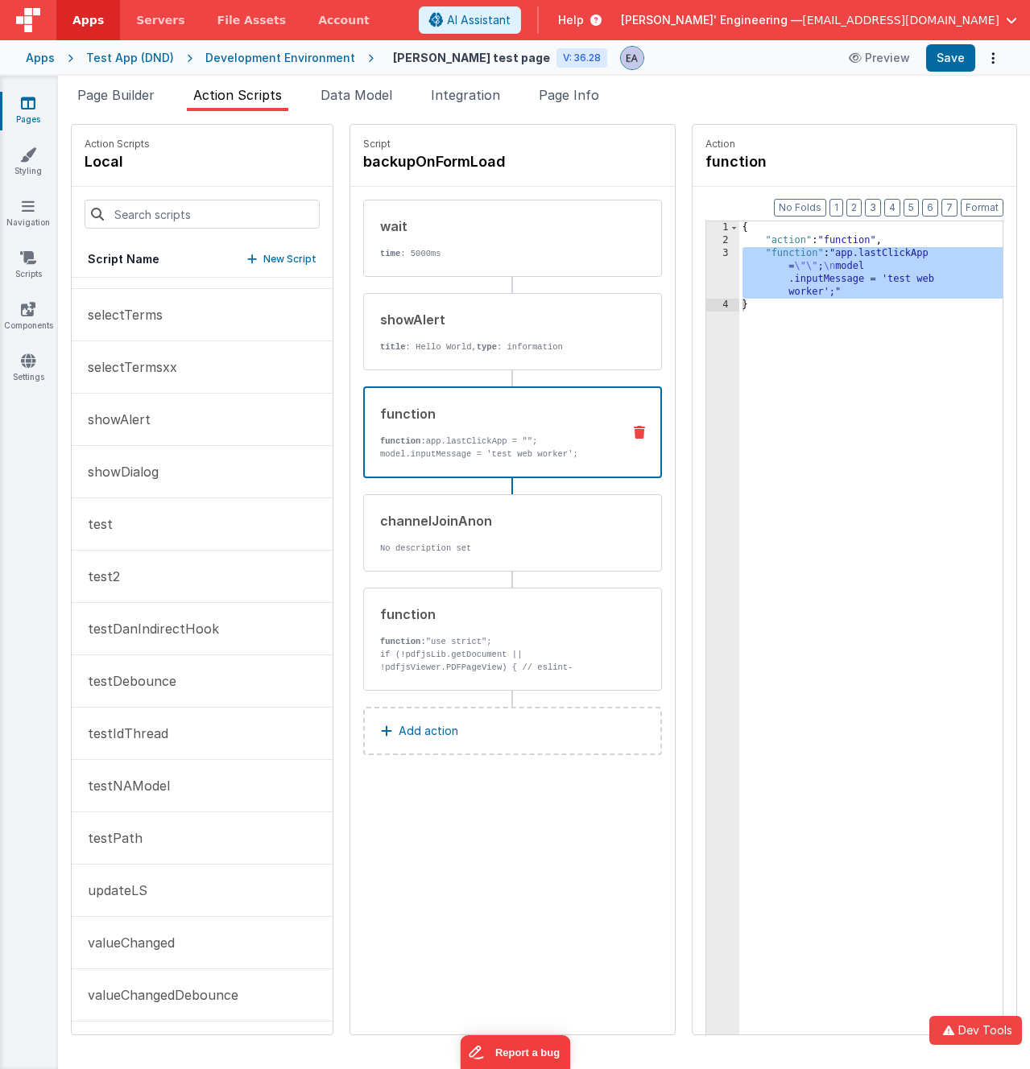
click at [383, 97] on span "Data Model" at bounding box center [356, 95] width 72 height 16
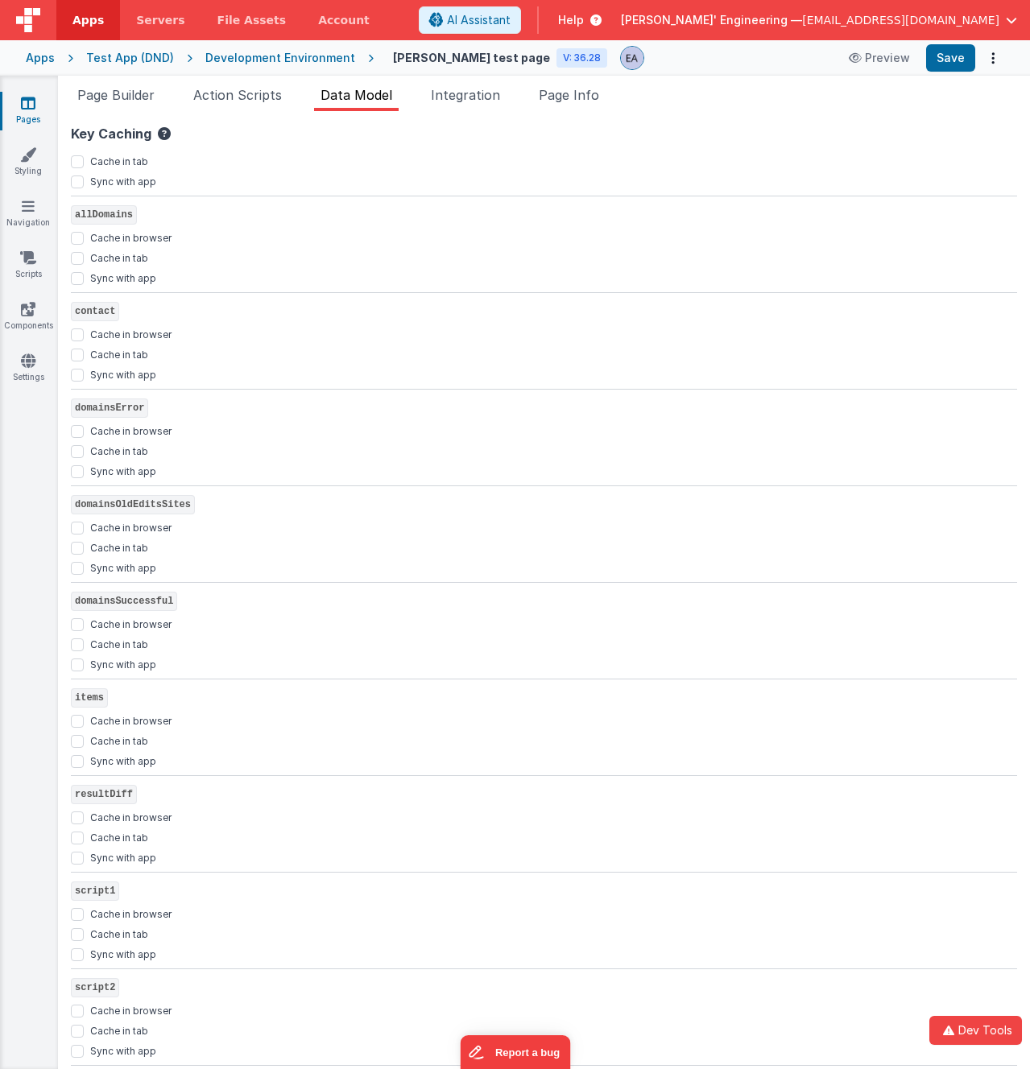
scroll to position [0, 0]
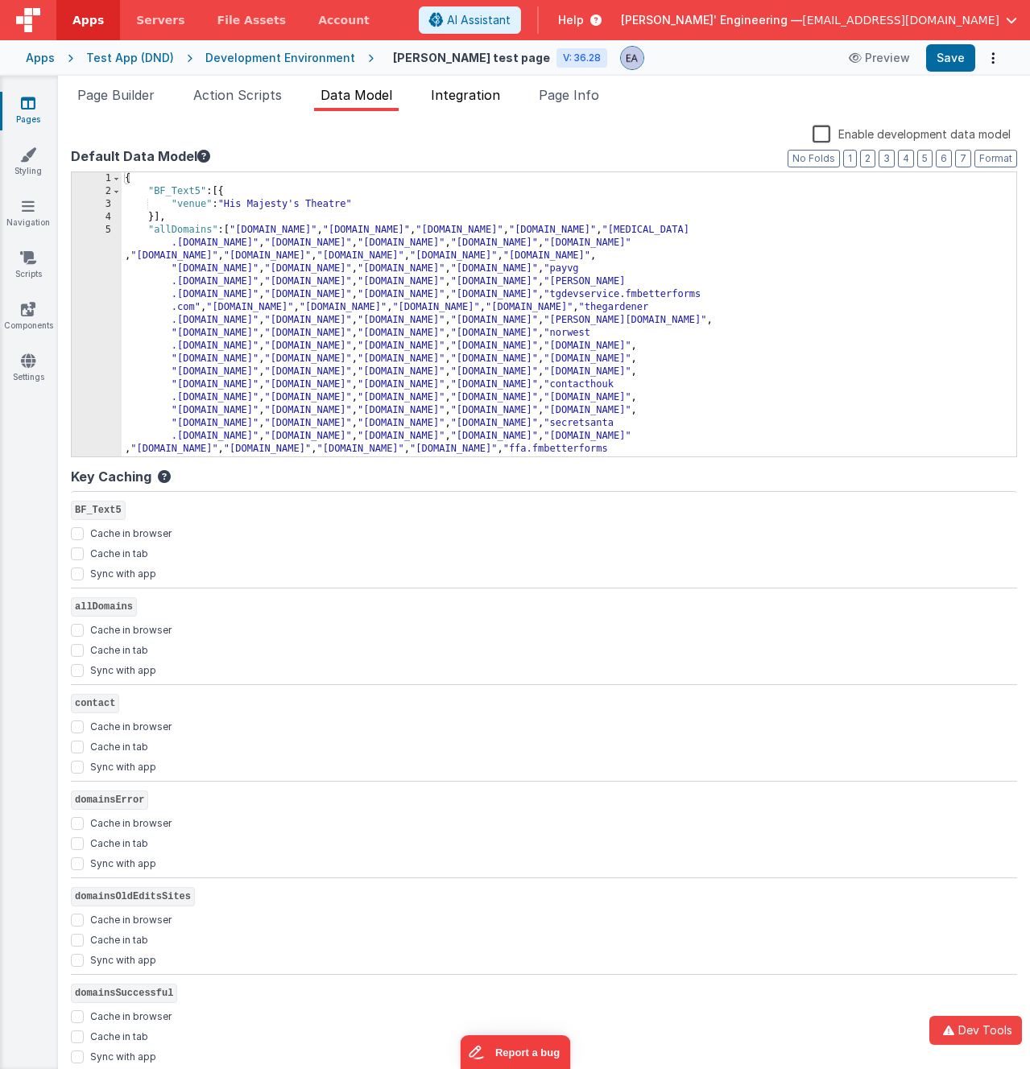
click at [462, 104] on li "Integration" at bounding box center [465, 98] width 82 height 26
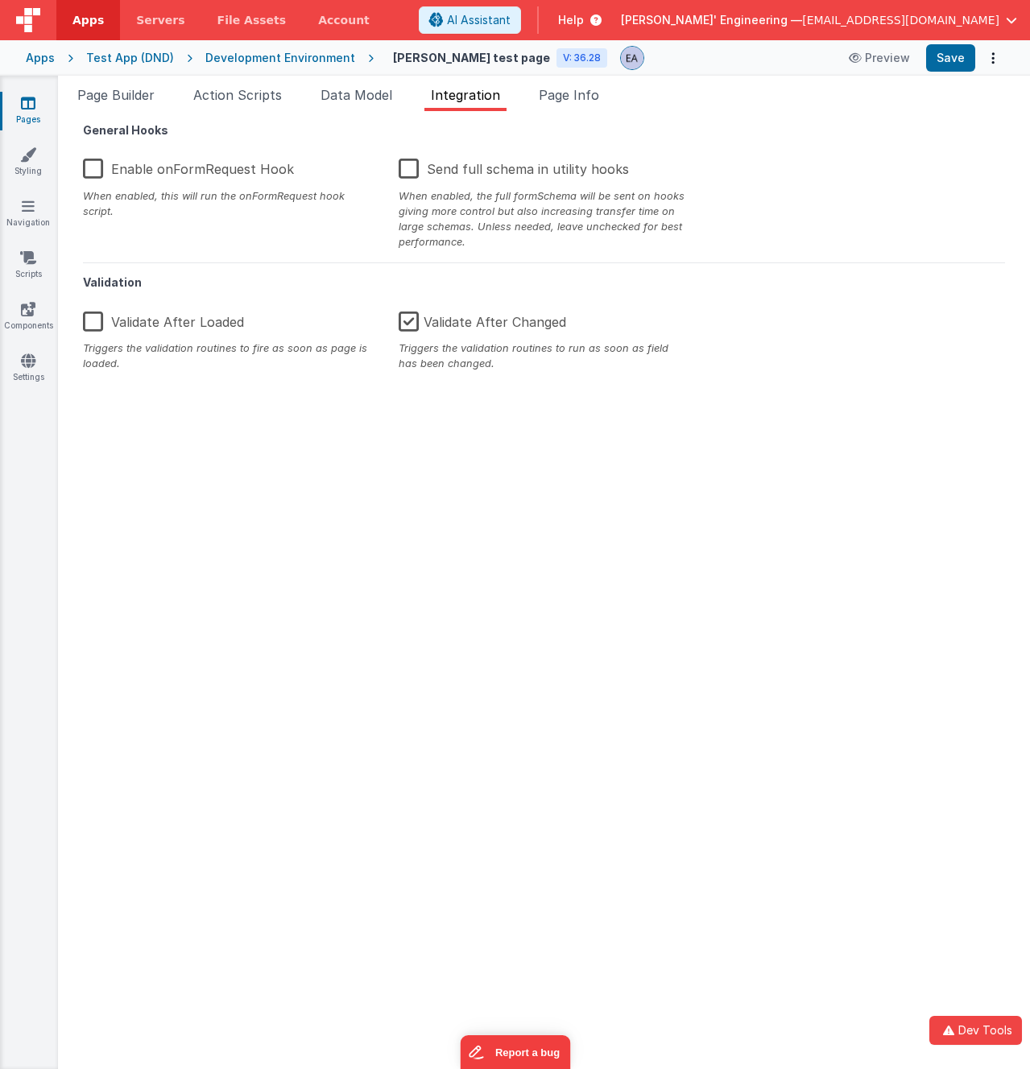
click at [594, 81] on div "Page Builder Action Scripts Data Model Integration Page Info Snippet Library Na…" at bounding box center [544, 572] width 972 height 993
click at [592, 87] on span "Page Info" at bounding box center [569, 95] width 60 height 16
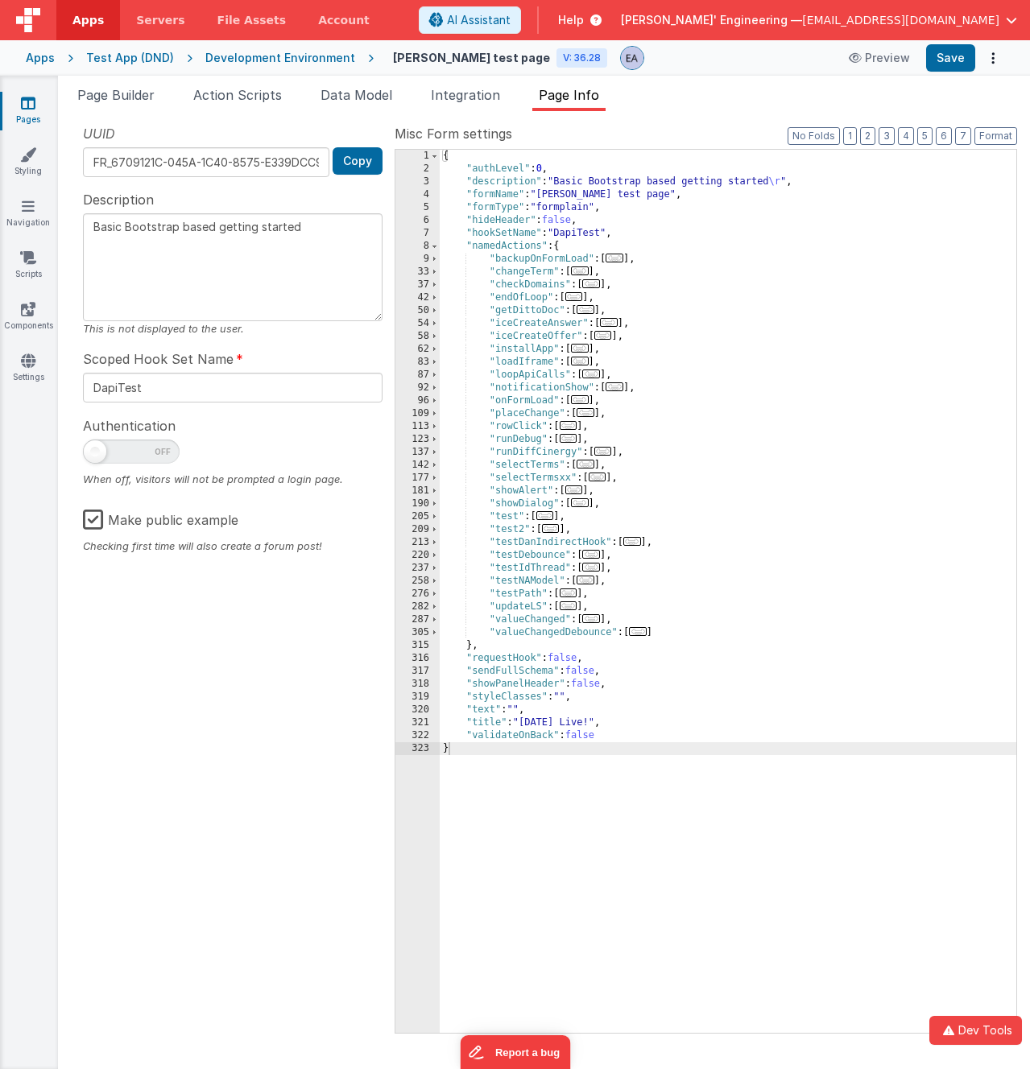
click at [320, 238] on textarea "Basic Bootstrap based getting started" at bounding box center [232, 267] width 299 height 108
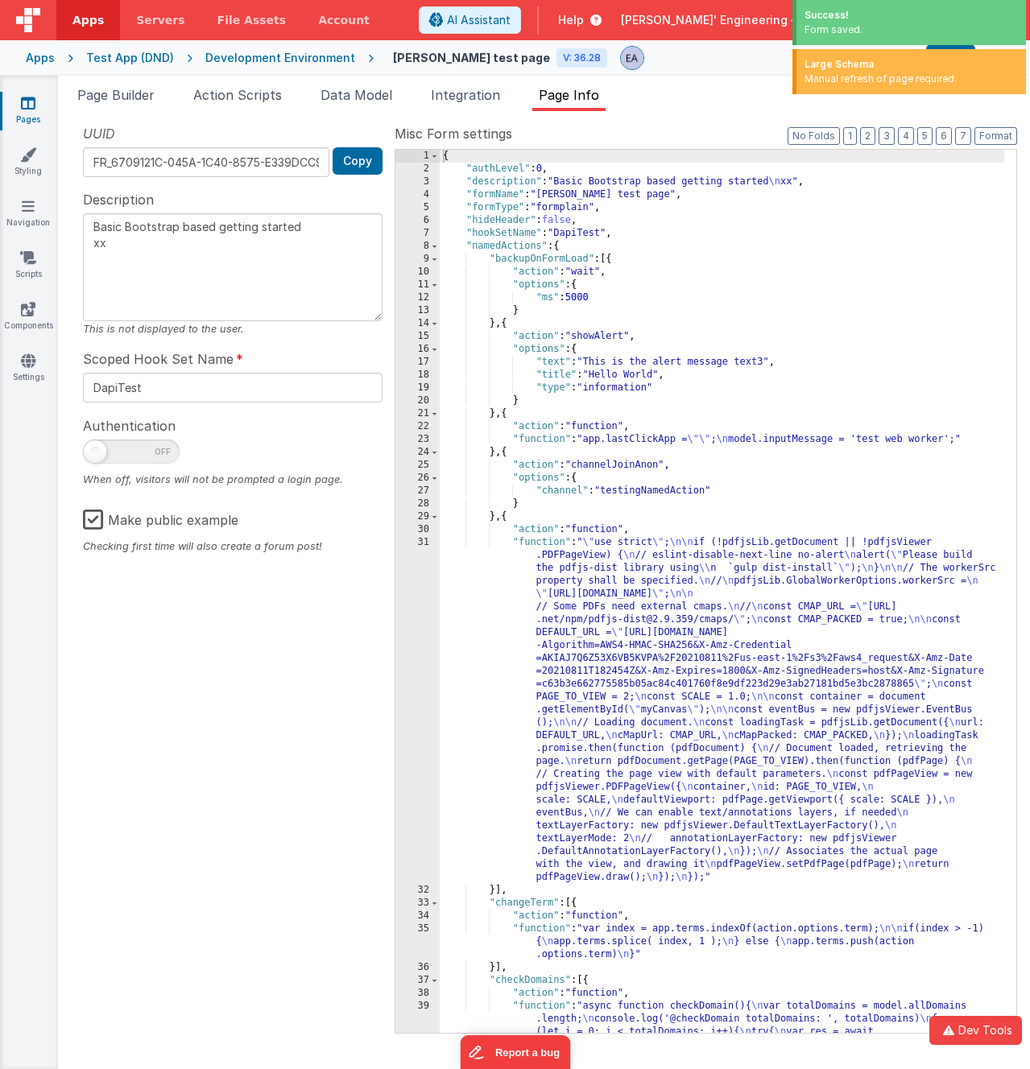
type textarea "Basic Bootstrap based getting started xx"
click at [206, 126] on div "UUID FR_6709121C-045A-1C40-8575-E339DCC99F0F Copy" at bounding box center [232, 150] width 299 height 53
click at [23, 111] on link "Pages" at bounding box center [28, 111] width 58 height 32
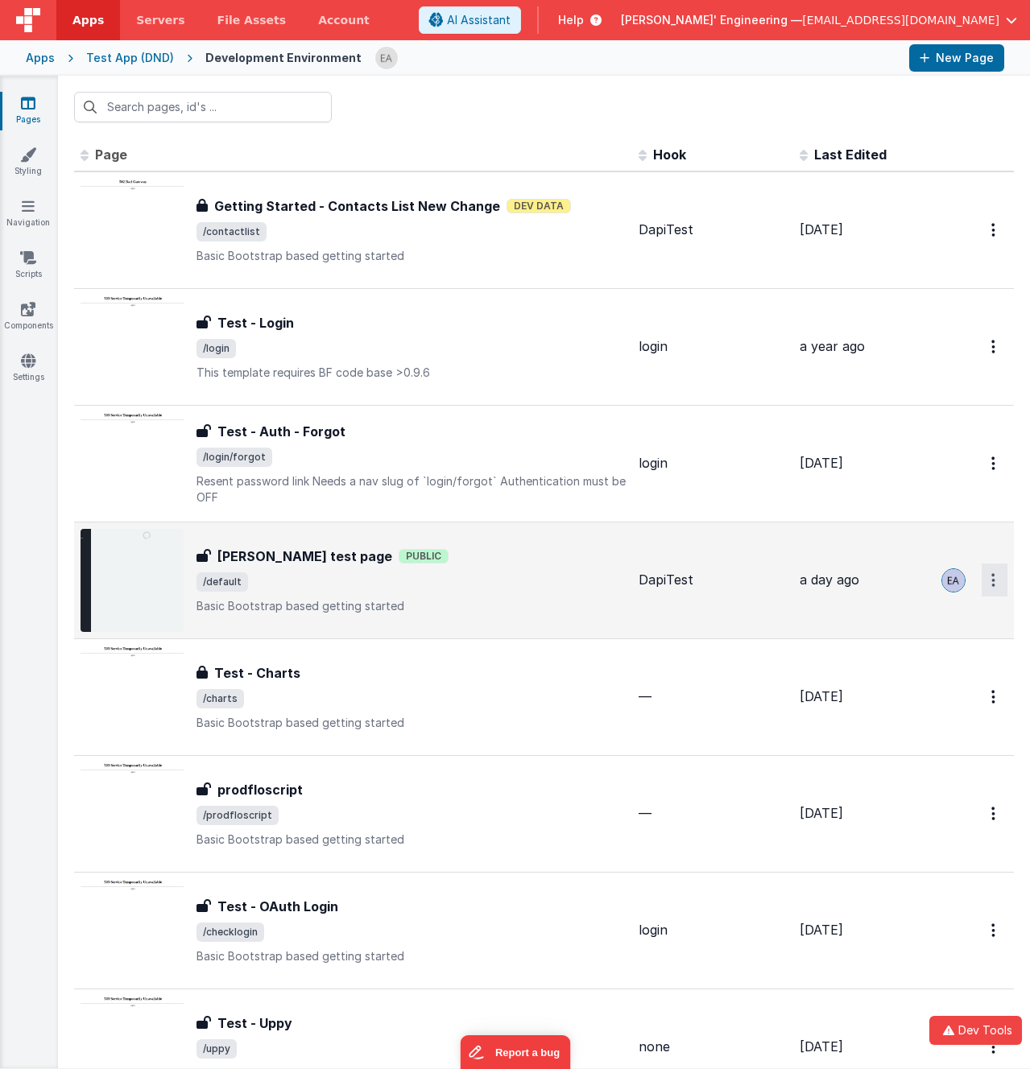
click at [981, 584] on button "Options" at bounding box center [994, 580] width 26 height 33
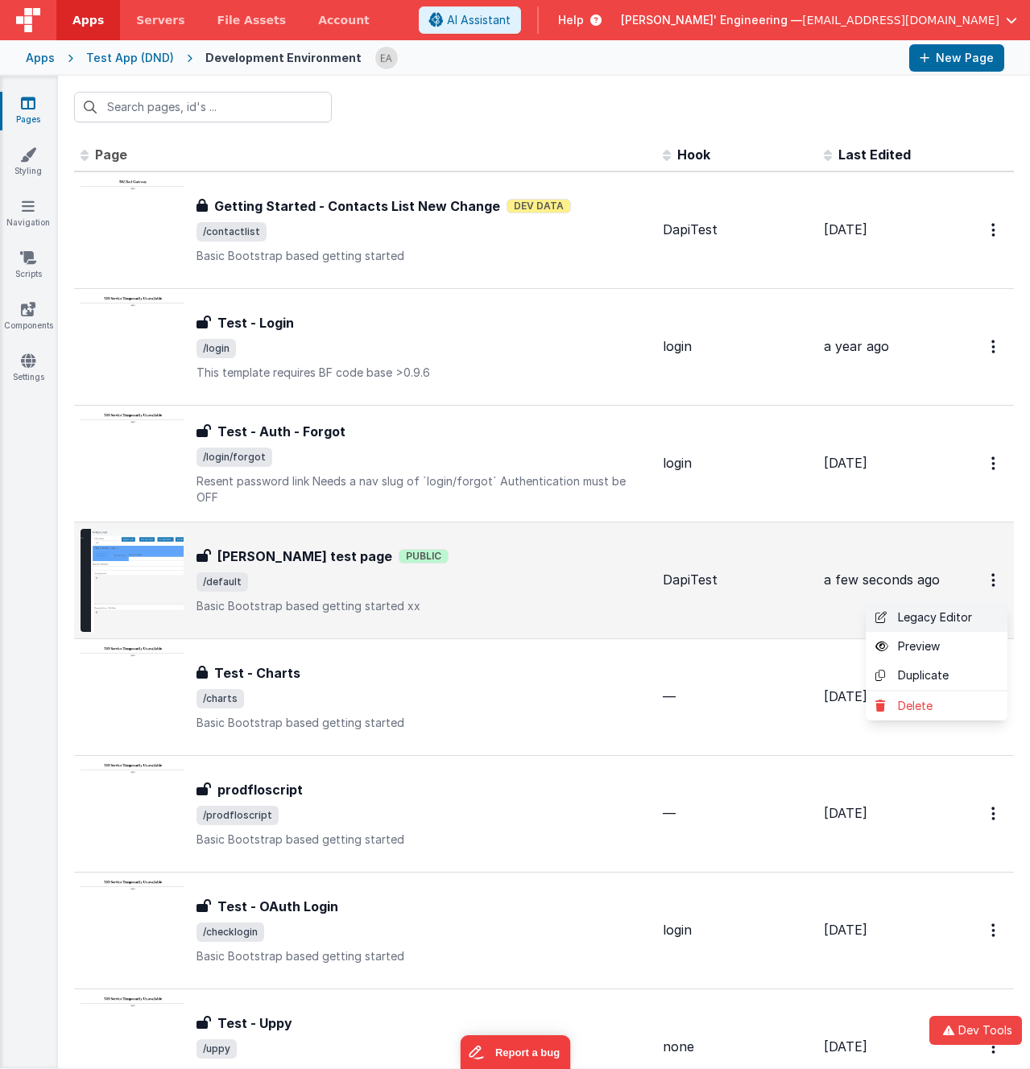
click at [920, 622] on link "Legacy Editor" at bounding box center [936, 617] width 142 height 29
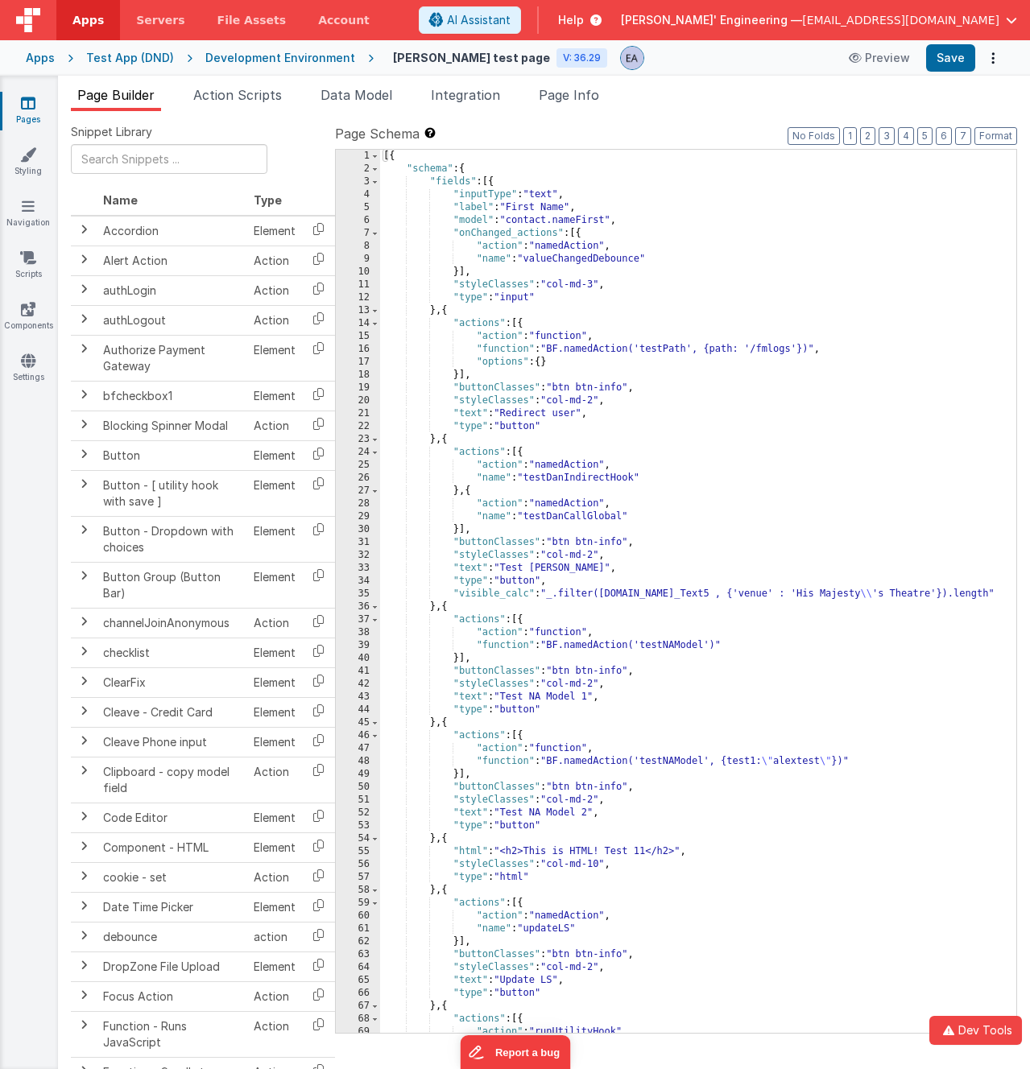
click at [567, 111] on div "Snippet Library Name Type Accordion Element Alert Action Action authLogin Actio…" at bounding box center [544, 603] width 972 height 984
click at [572, 97] on span "Page Info" at bounding box center [569, 95] width 60 height 16
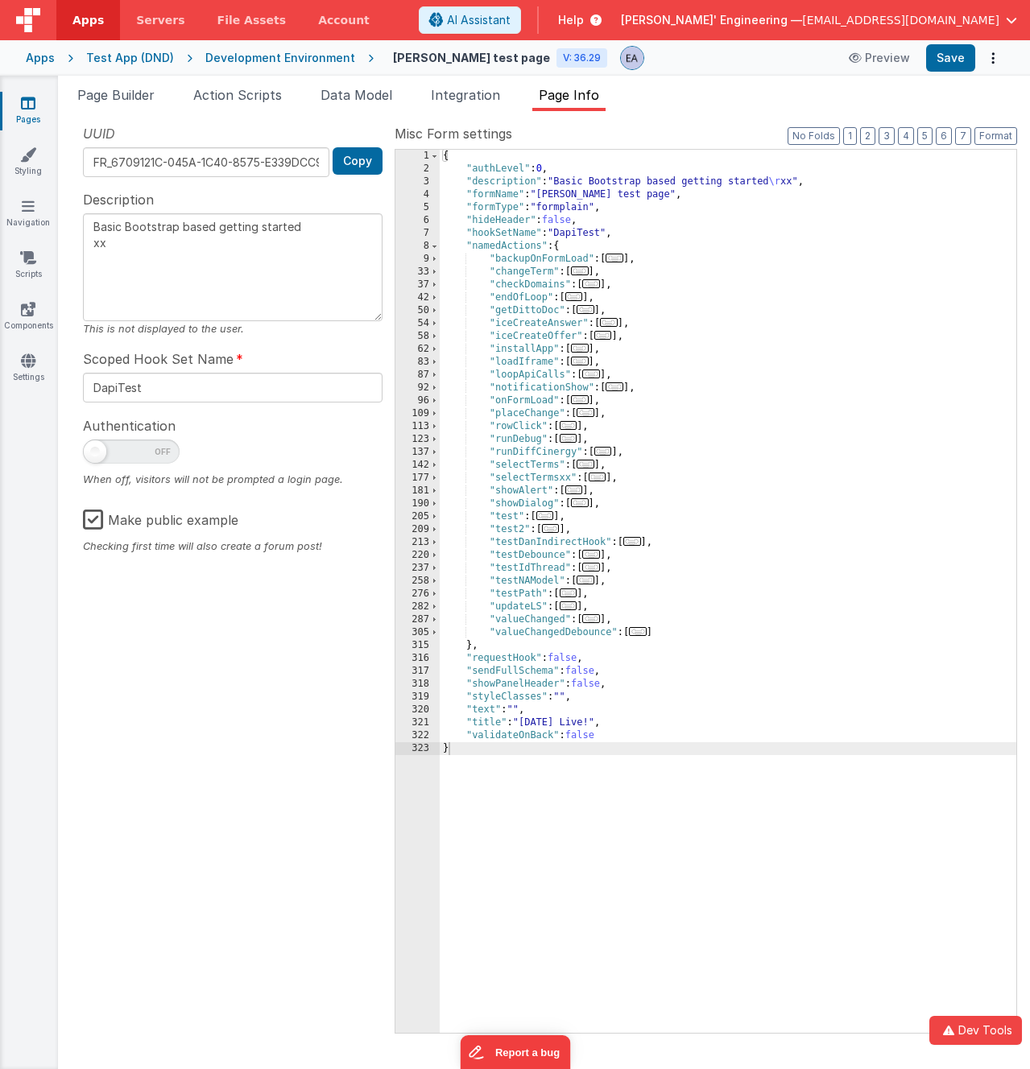
click at [278, 125] on div "UUID FR_6709121C-045A-1C40-8575-E339DCC99F0F Copy" at bounding box center [232, 150] width 299 height 53
click at [16, 163] on link "Styling" at bounding box center [28, 163] width 58 height 32
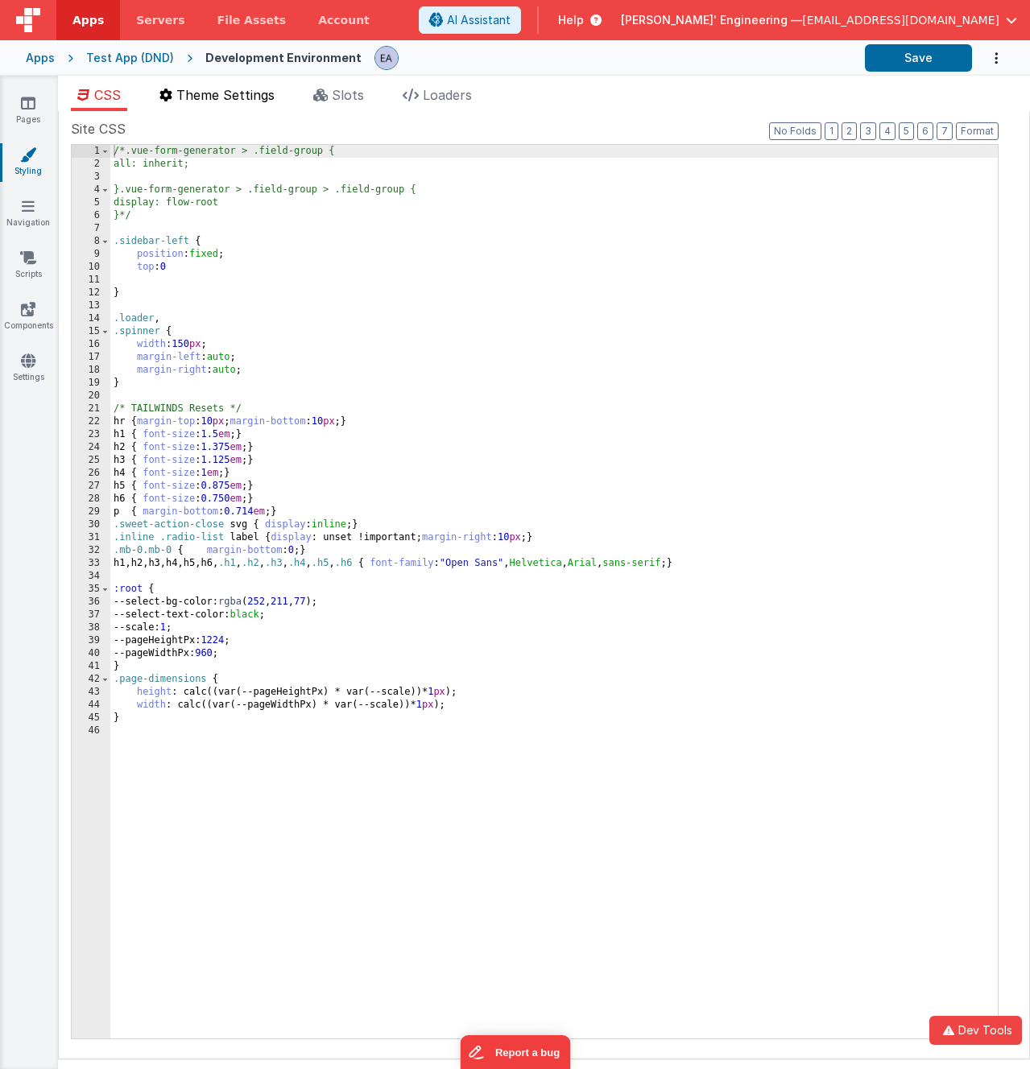
click at [202, 95] on span "Theme Settings" at bounding box center [225, 95] width 98 height 16
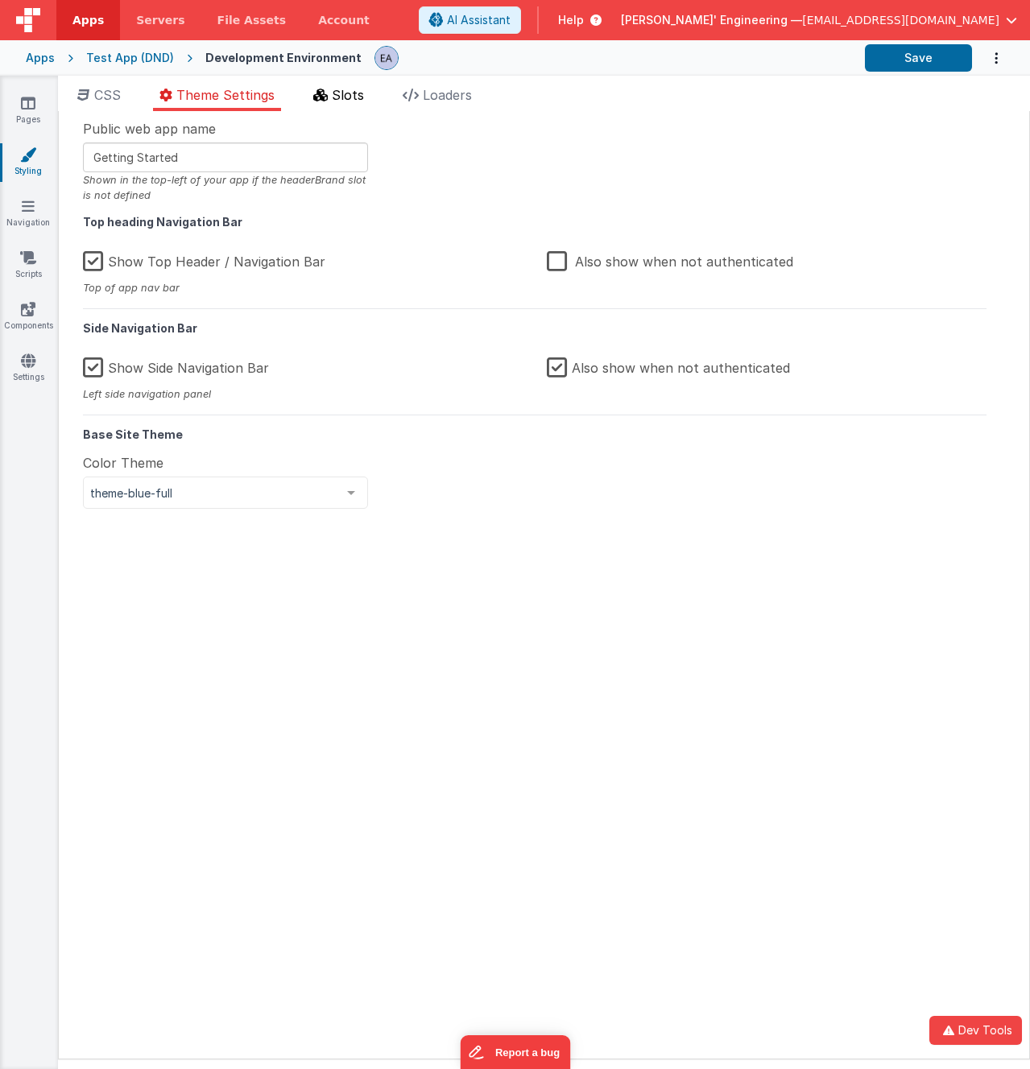
click at [320, 94] on icon at bounding box center [320, 95] width 14 height 13
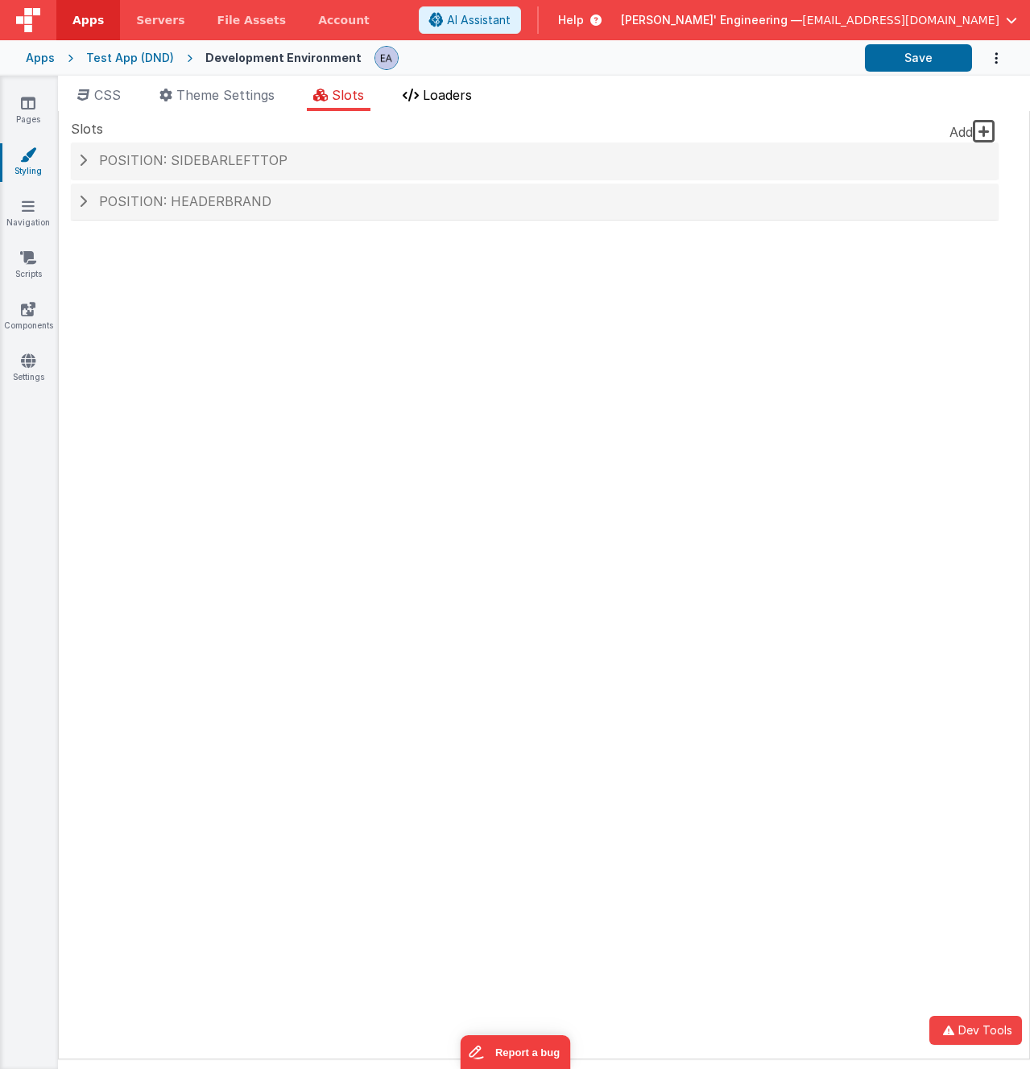
click at [455, 94] on span "Loaders" at bounding box center [447, 95] width 49 height 16
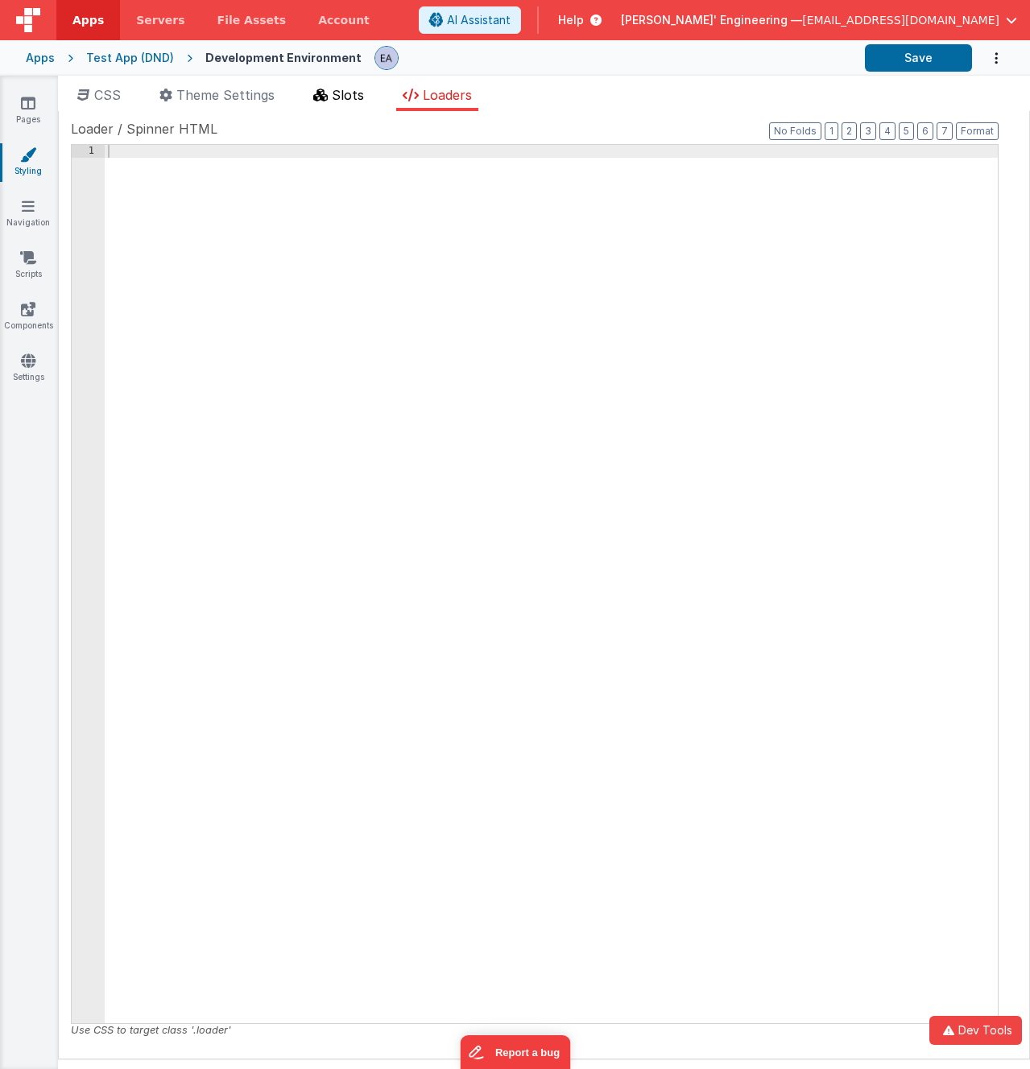
click at [370, 101] on li "Slots" at bounding box center [339, 98] width 64 height 26
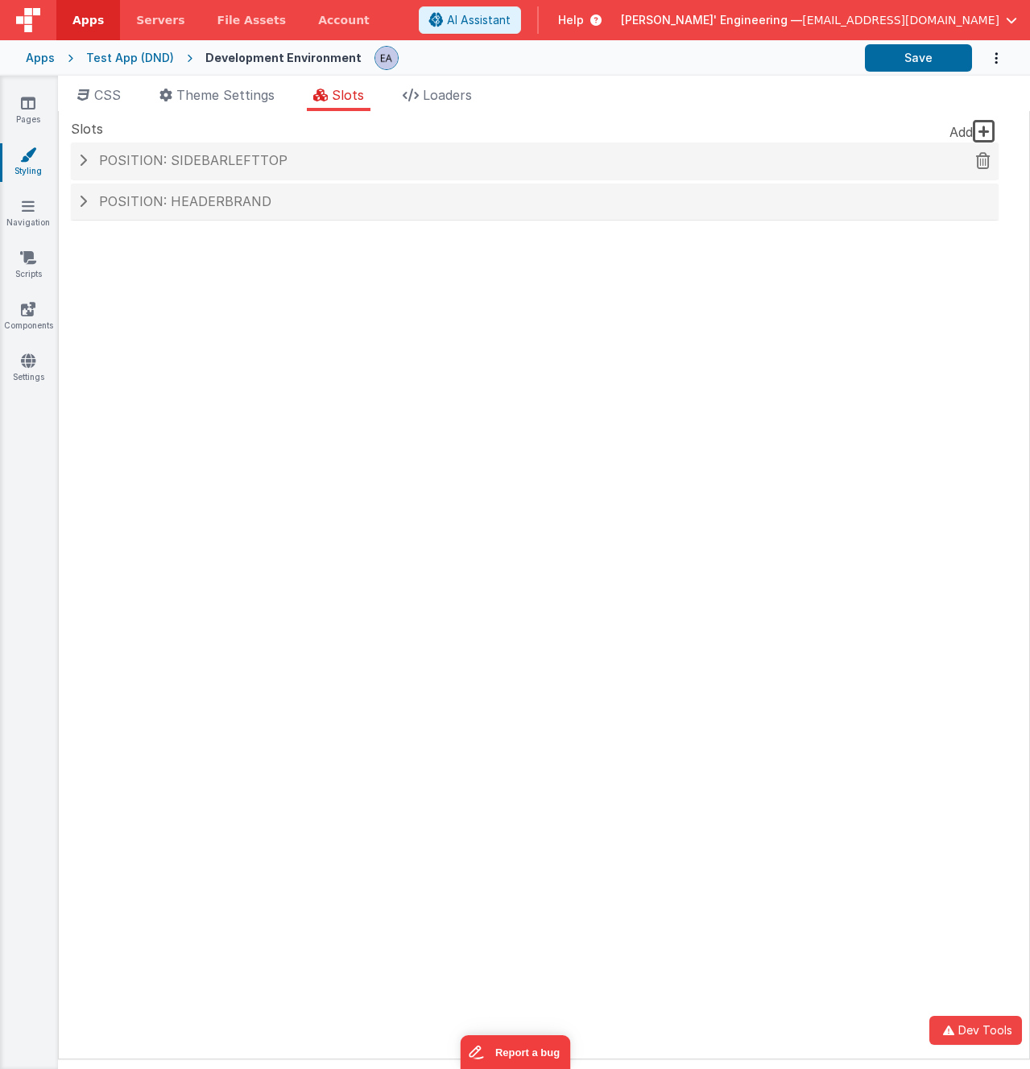
click at [191, 161] on span "Position: sidebarLeftTop" at bounding box center [193, 160] width 188 height 16
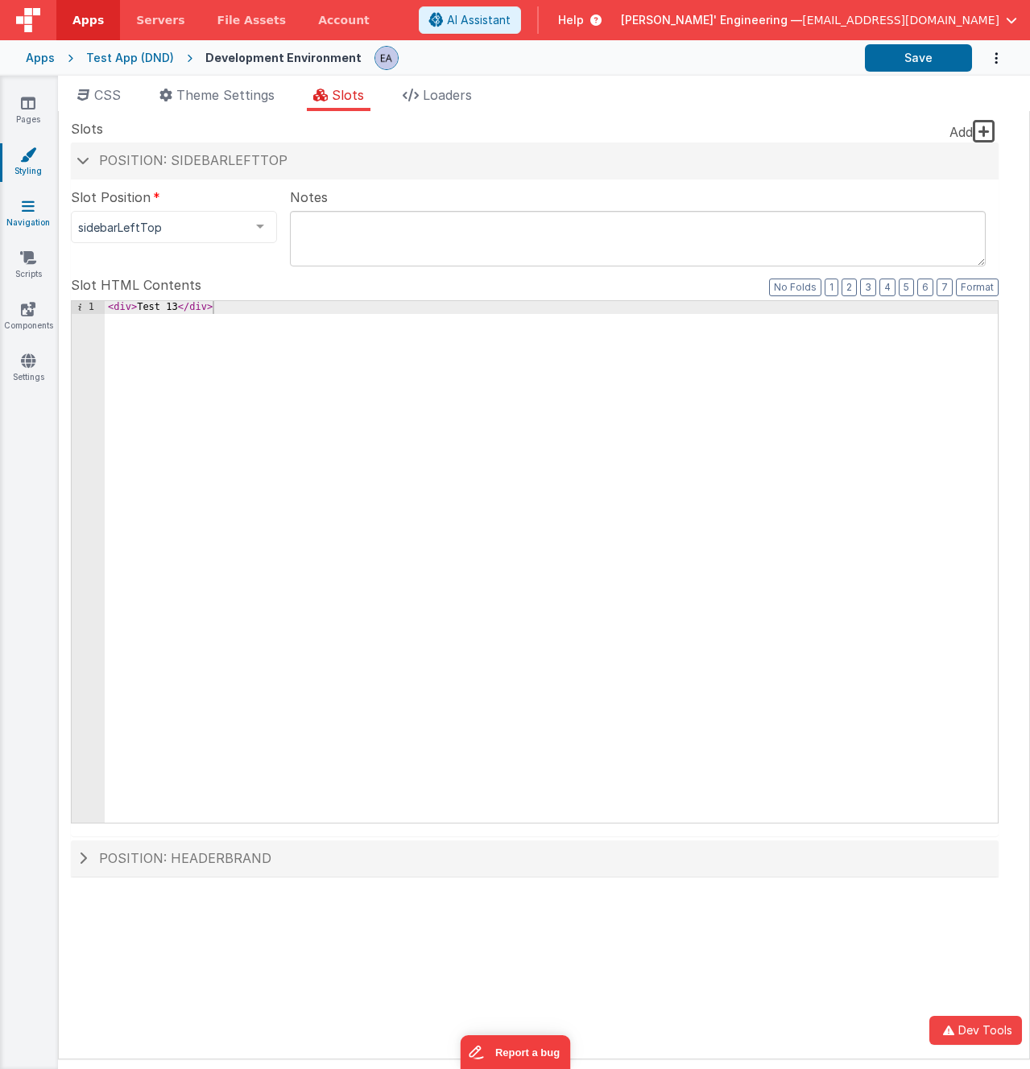
click at [28, 200] on icon at bounding box center [28, 206] width 13 height 16
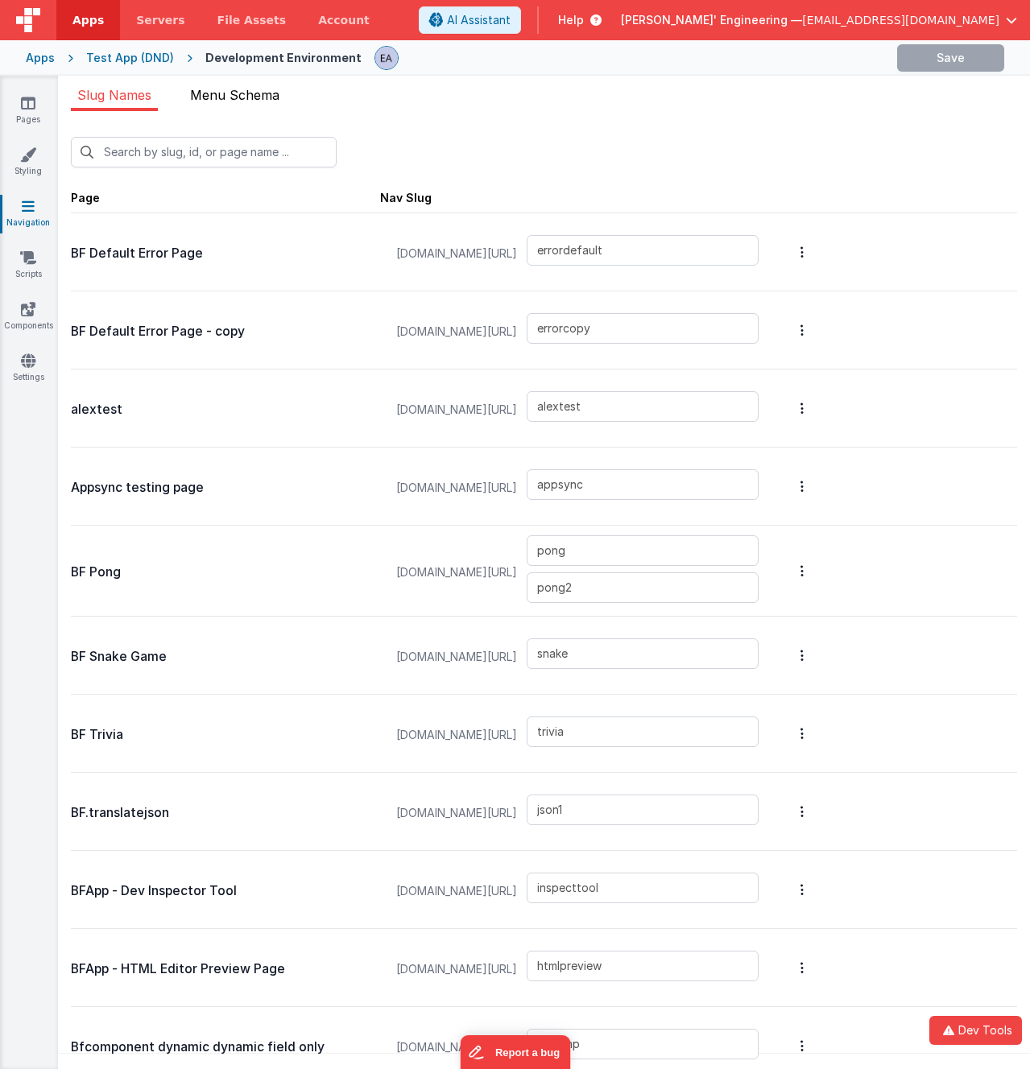
click at [243, 90] on span "Menu Schema" at bounding box center [234, 95] width 89 height 16
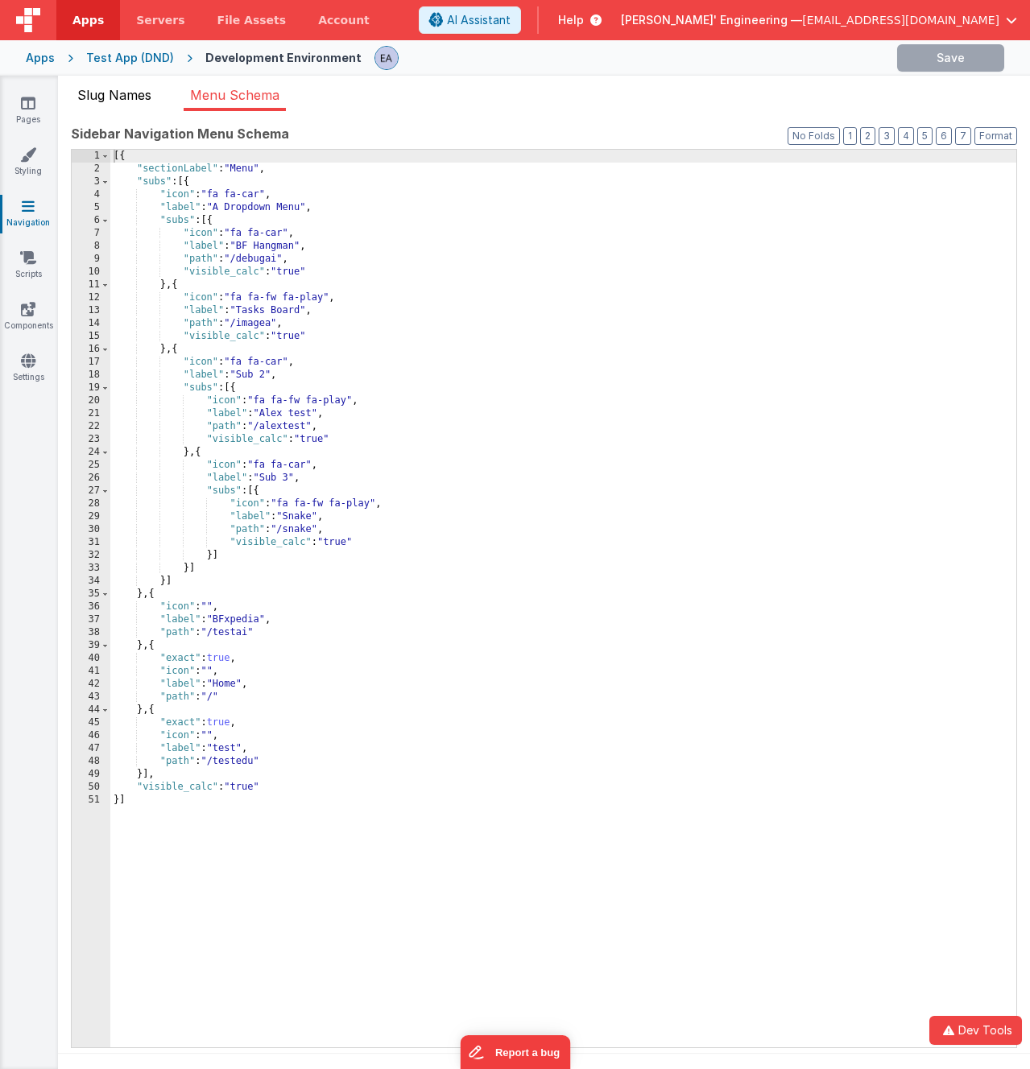
click at [141, 97] on span "Slug Names" at bounding box center [114, 95] width 74 height 16
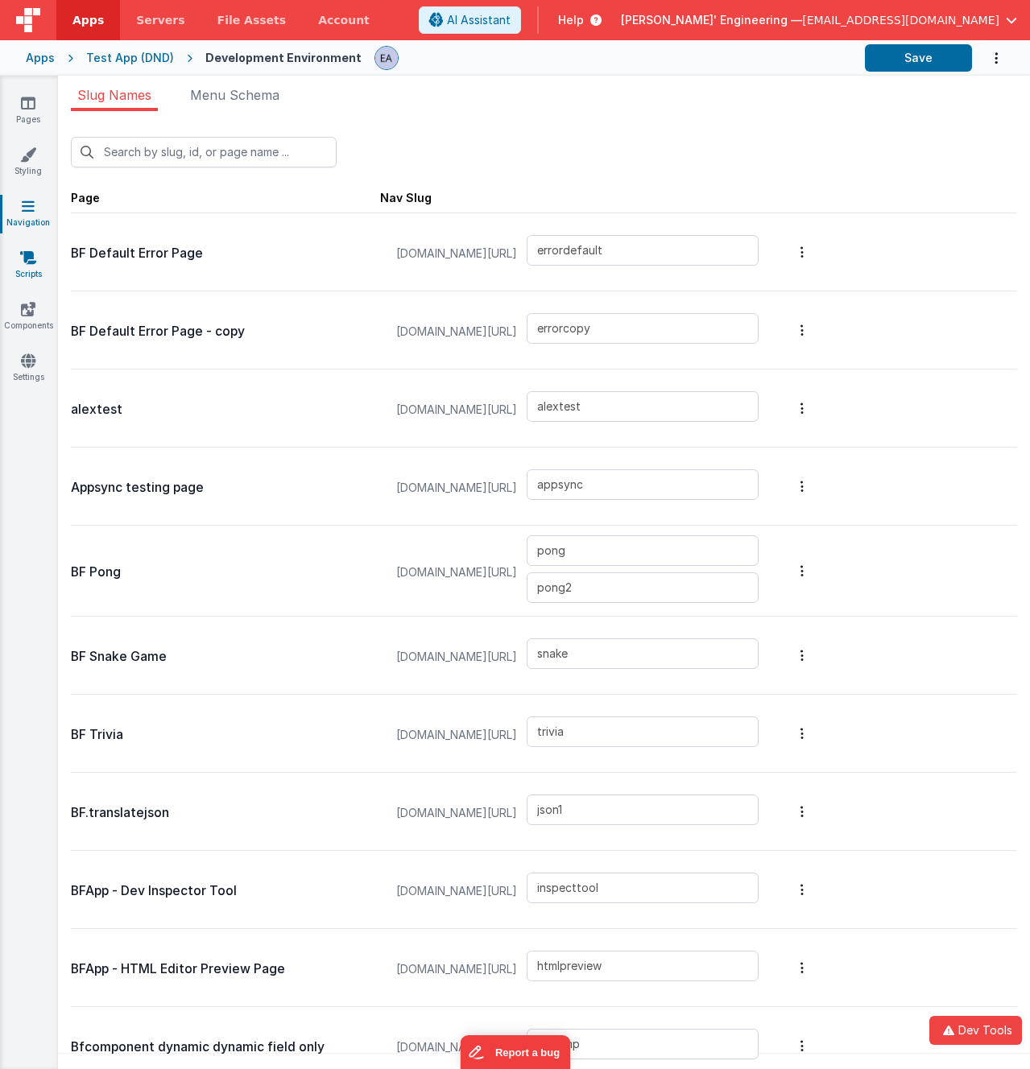
click at [35, 266] on link "Scripts" at bounding box center [28, 266] width 58 height 32
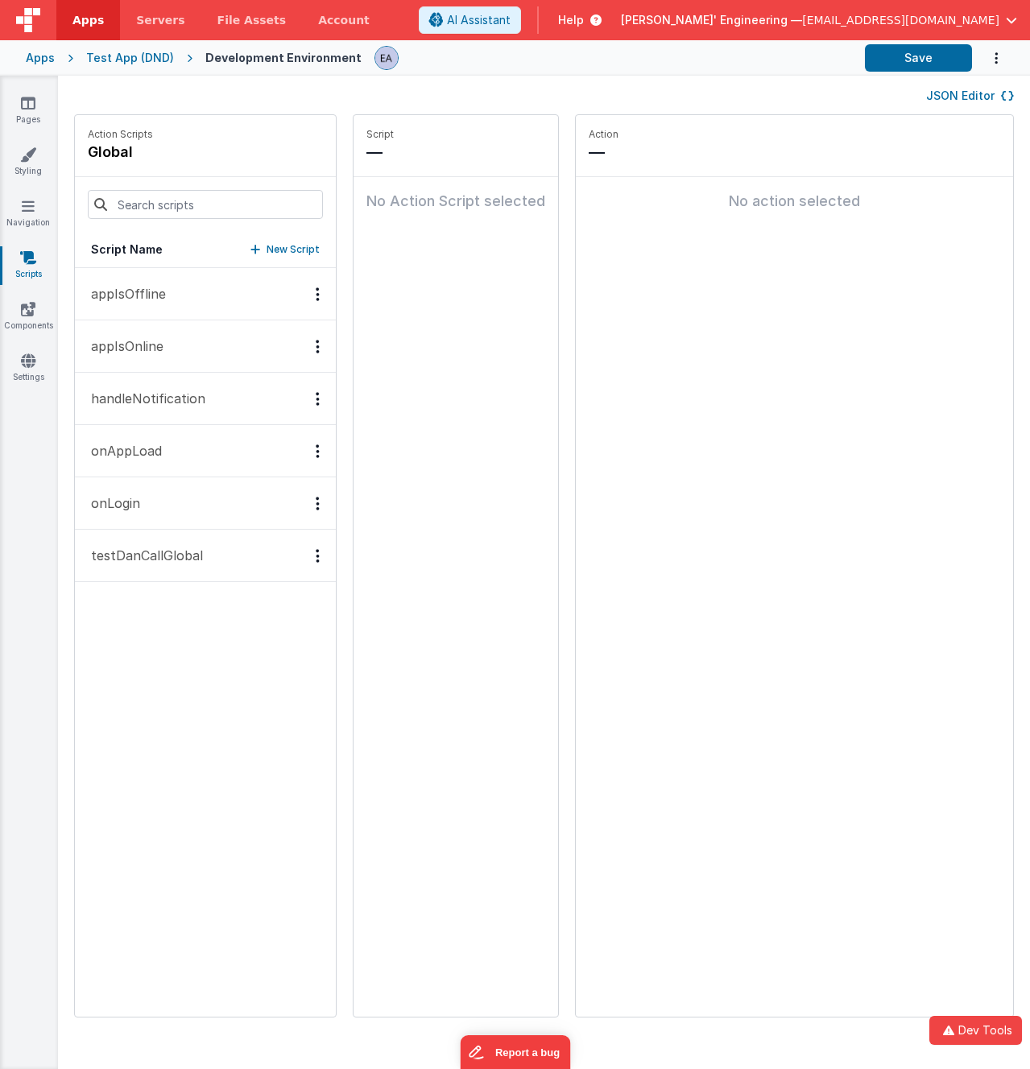
click at [118, 301] on p "appIsOffline" at bounding box center [123, 293] width 85 height 19
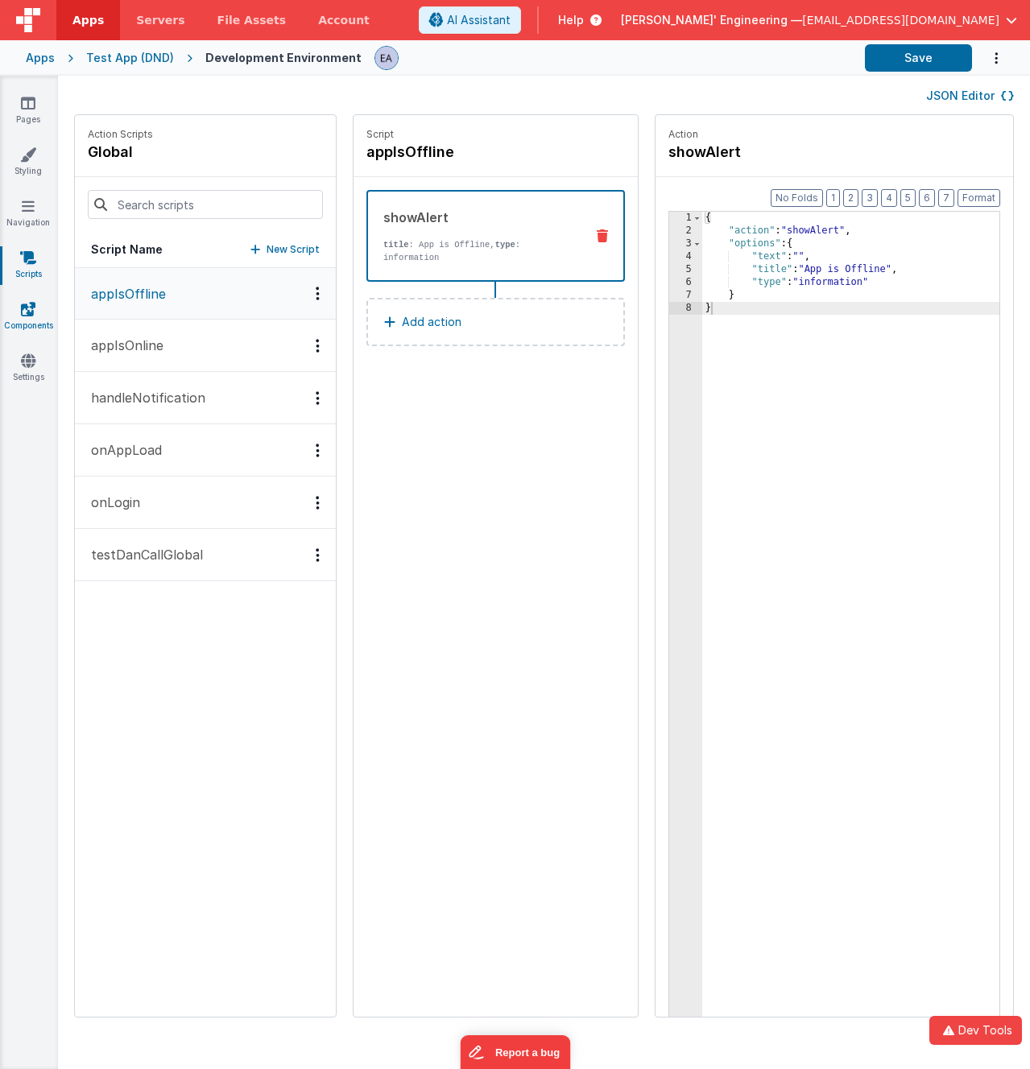
click at [40, 314] on link "Components" at bounding box center [28, 317] width 58 height 32
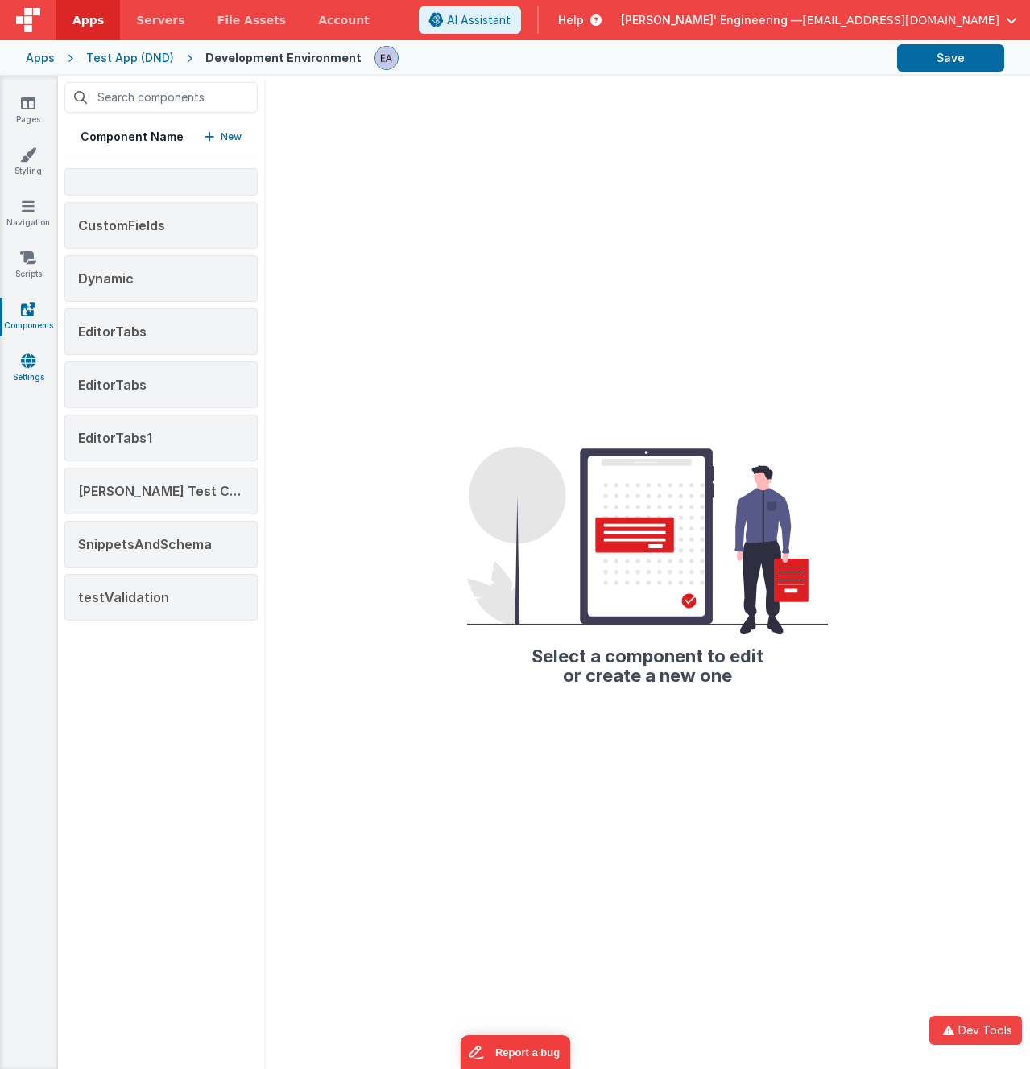
click at [31, 367] on icon at bounding box center [28, 361] width 14 height 16
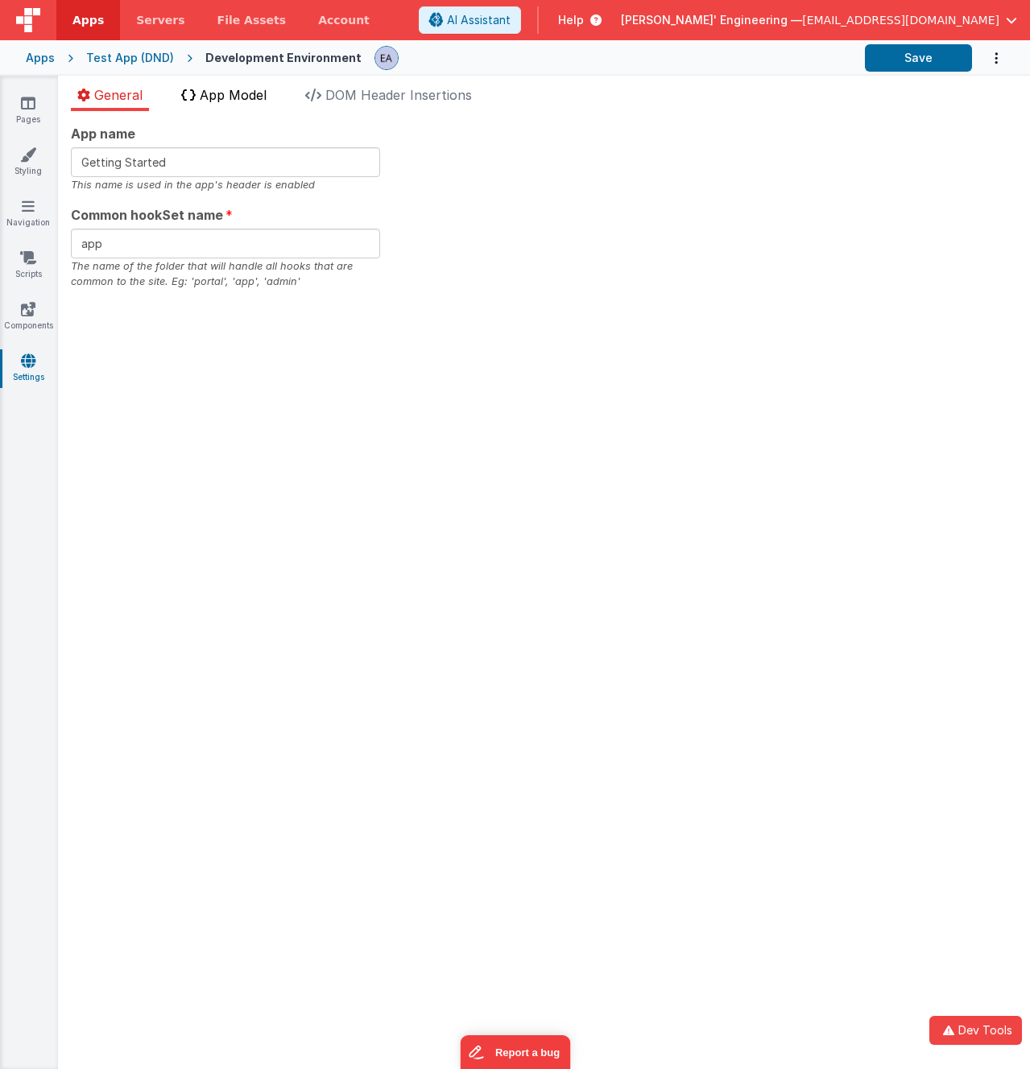
click at [202, 103] on li "App Model" at bounding box center [224, 98] width 98 height 26
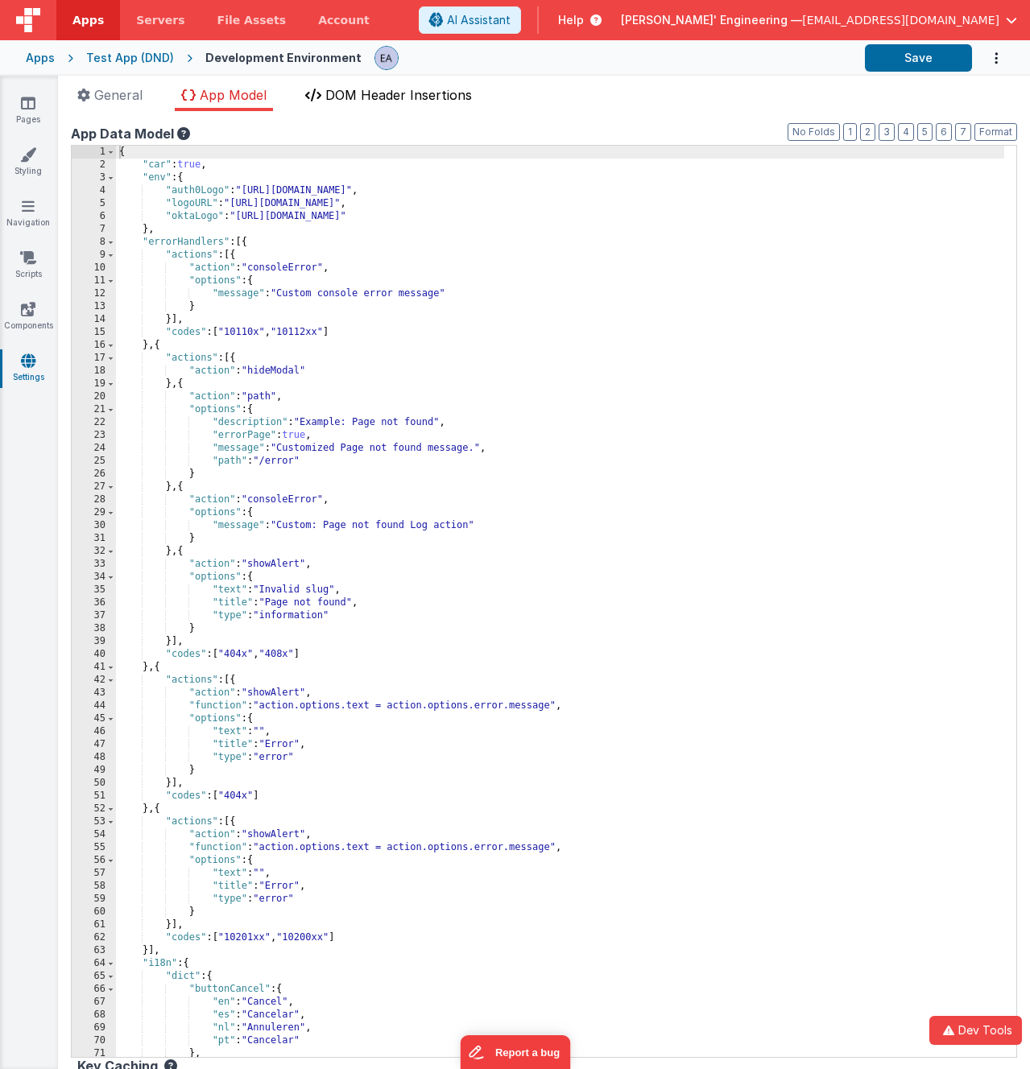
click at [391, 90] on span "DOM Header Insertions" at bounding box center [398, 95] width 147 height 16
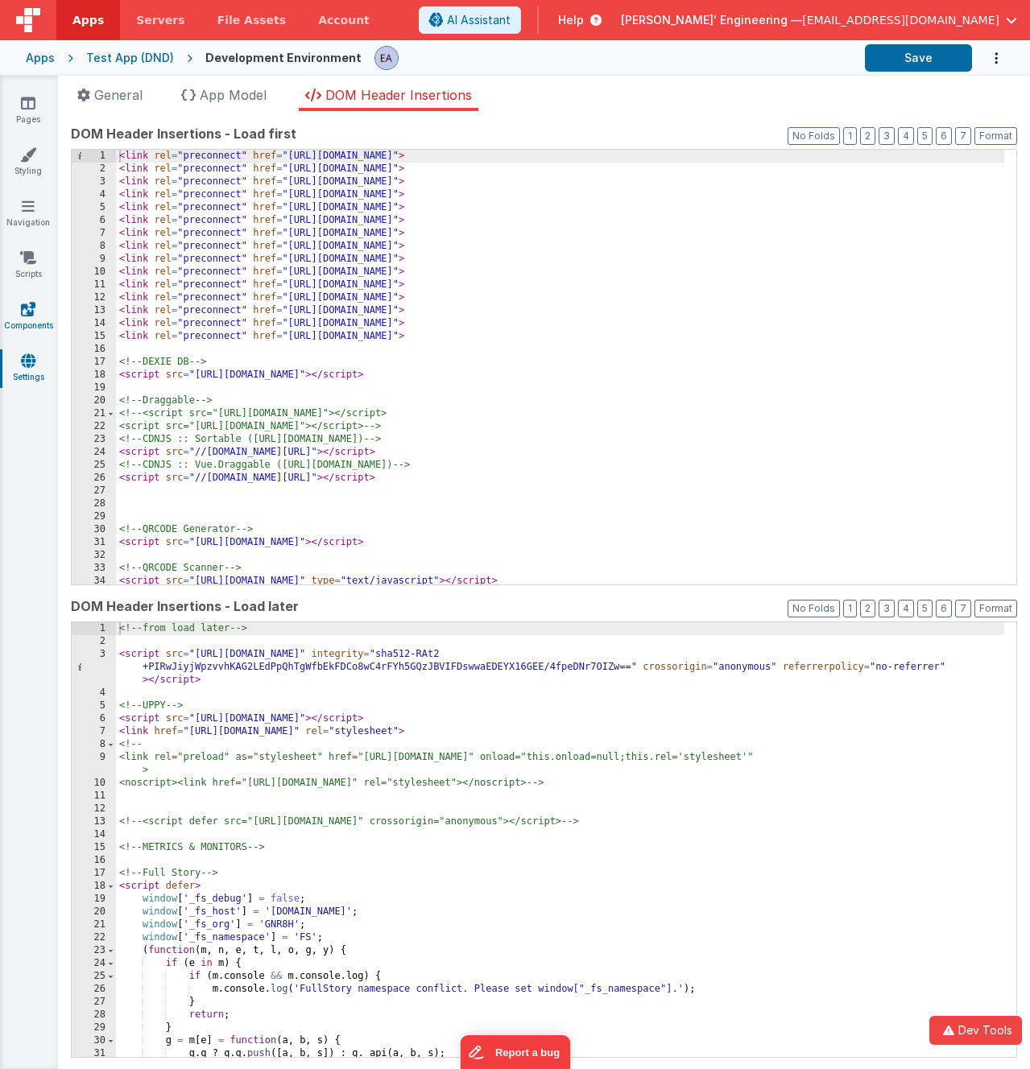
click at [17, 319] on link "Components" at bounding box center [28, 317] width 58 height 32
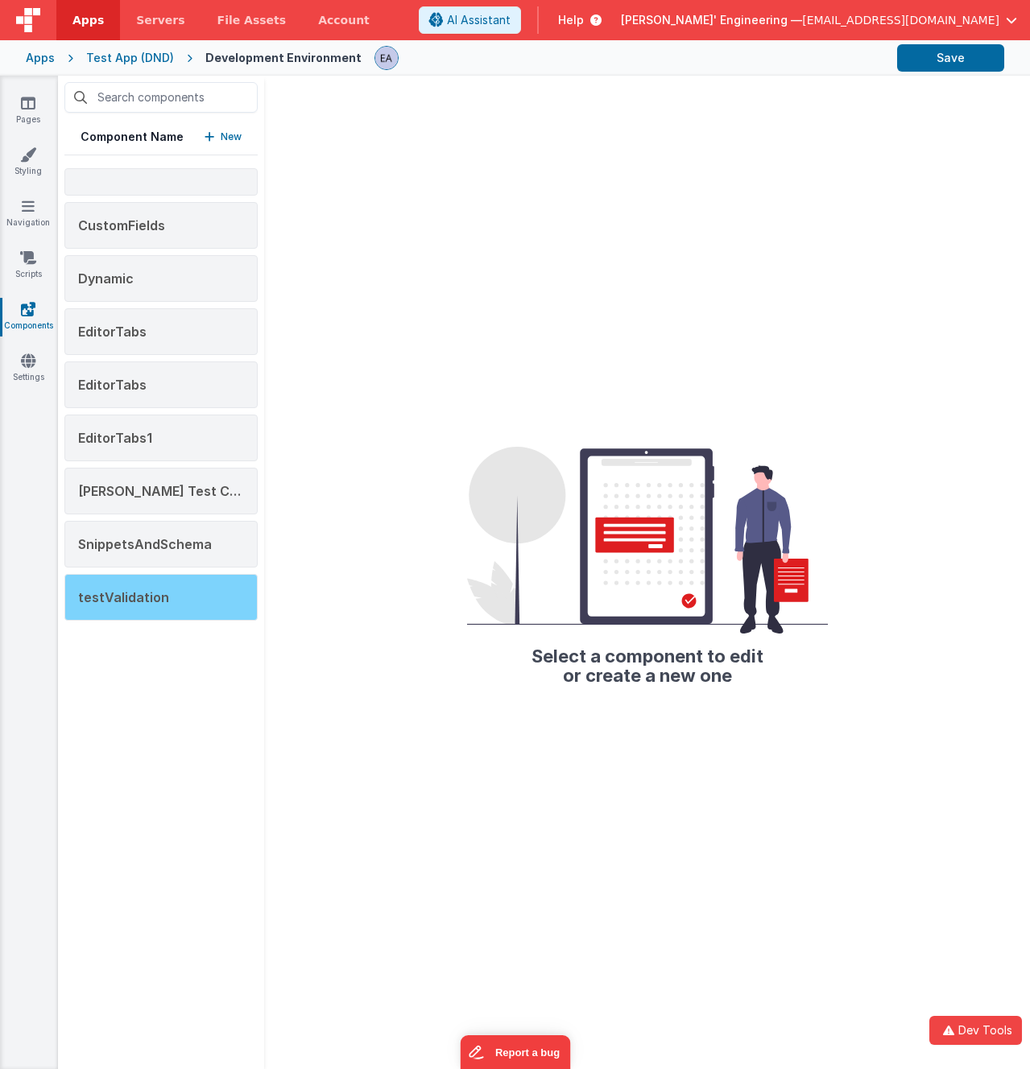
click at [148, 597] on span "testValidation" at bounding box center [123, 597] width 91 height 16
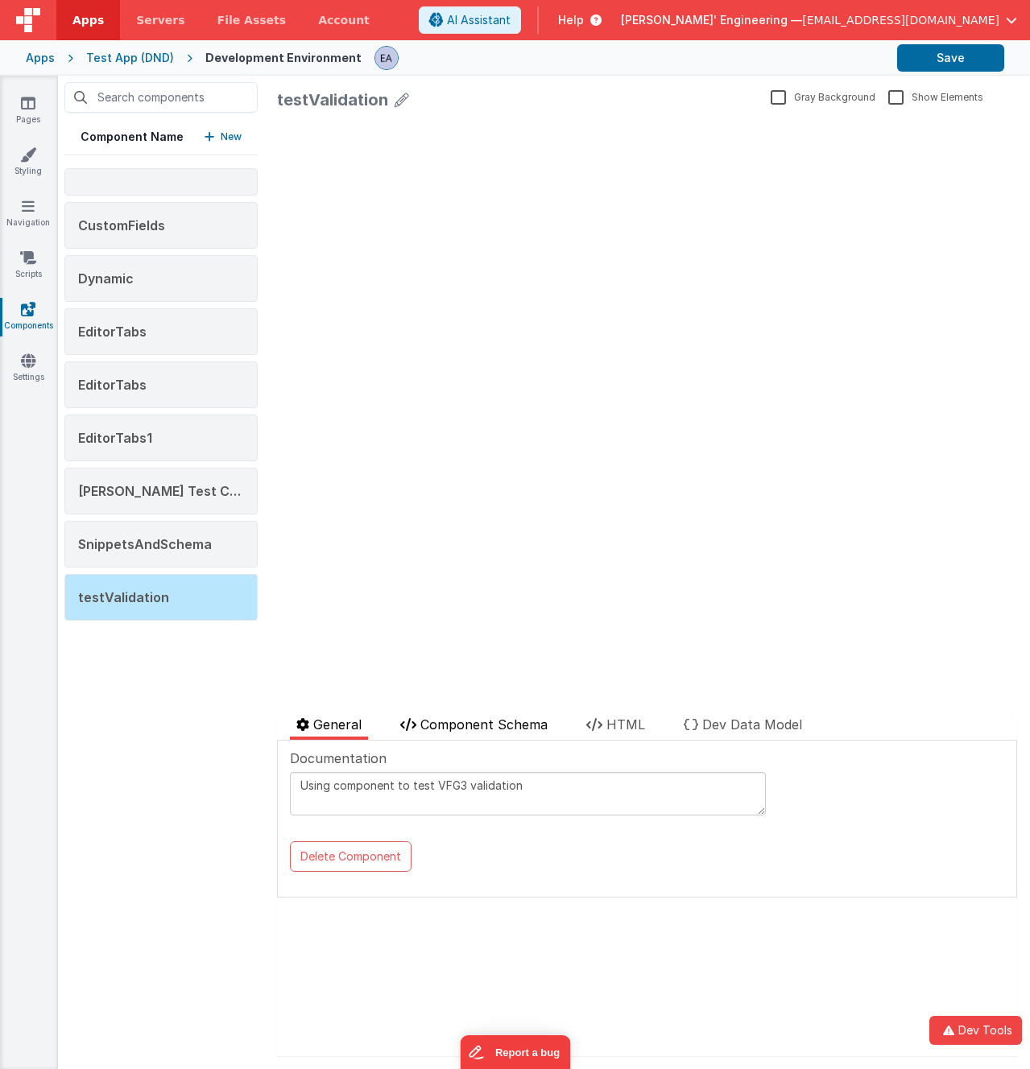
click at [486, 722] on span "Component Schema" at bounding box center [483, 725] width 127 height 16
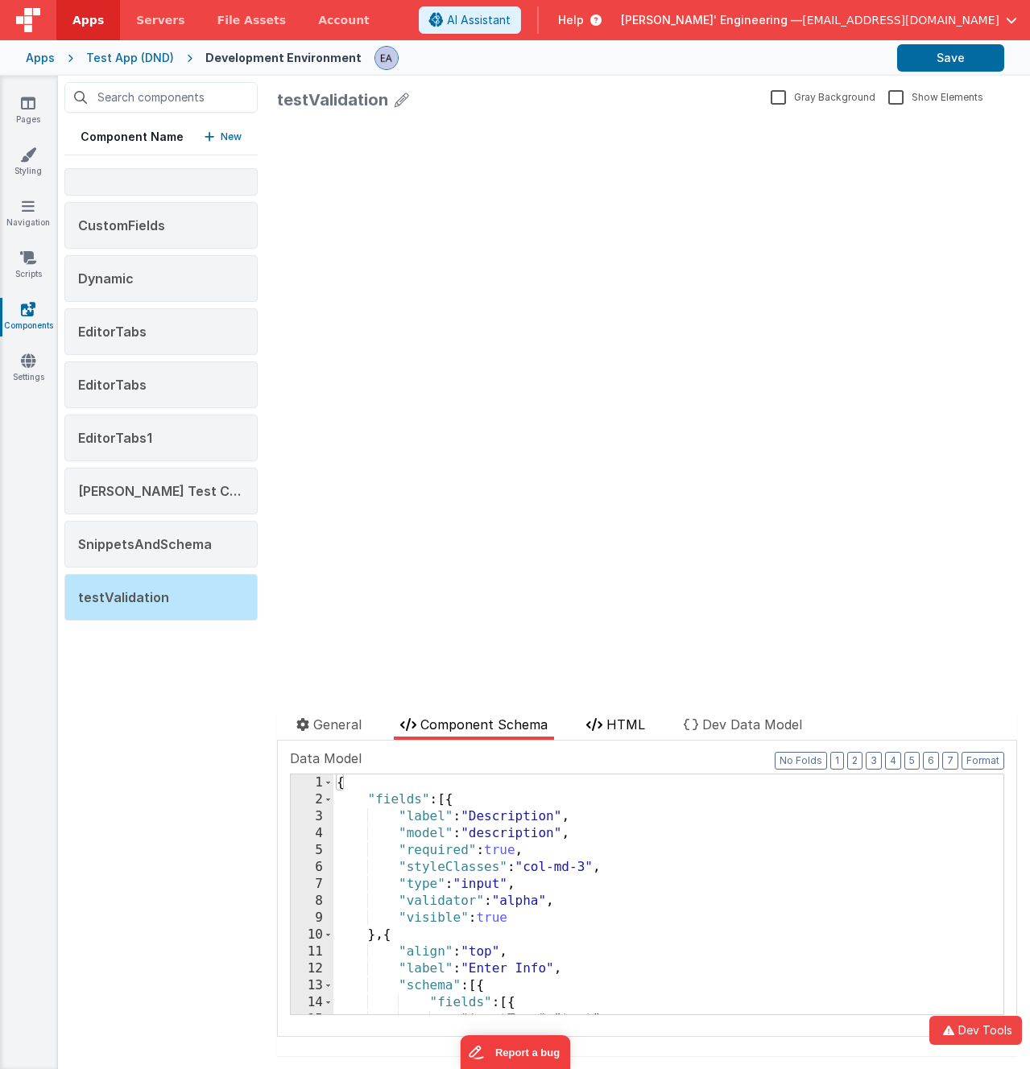
click at [622, 729] on span "HTML" at bounding box center [625, 725] width 39 height 16
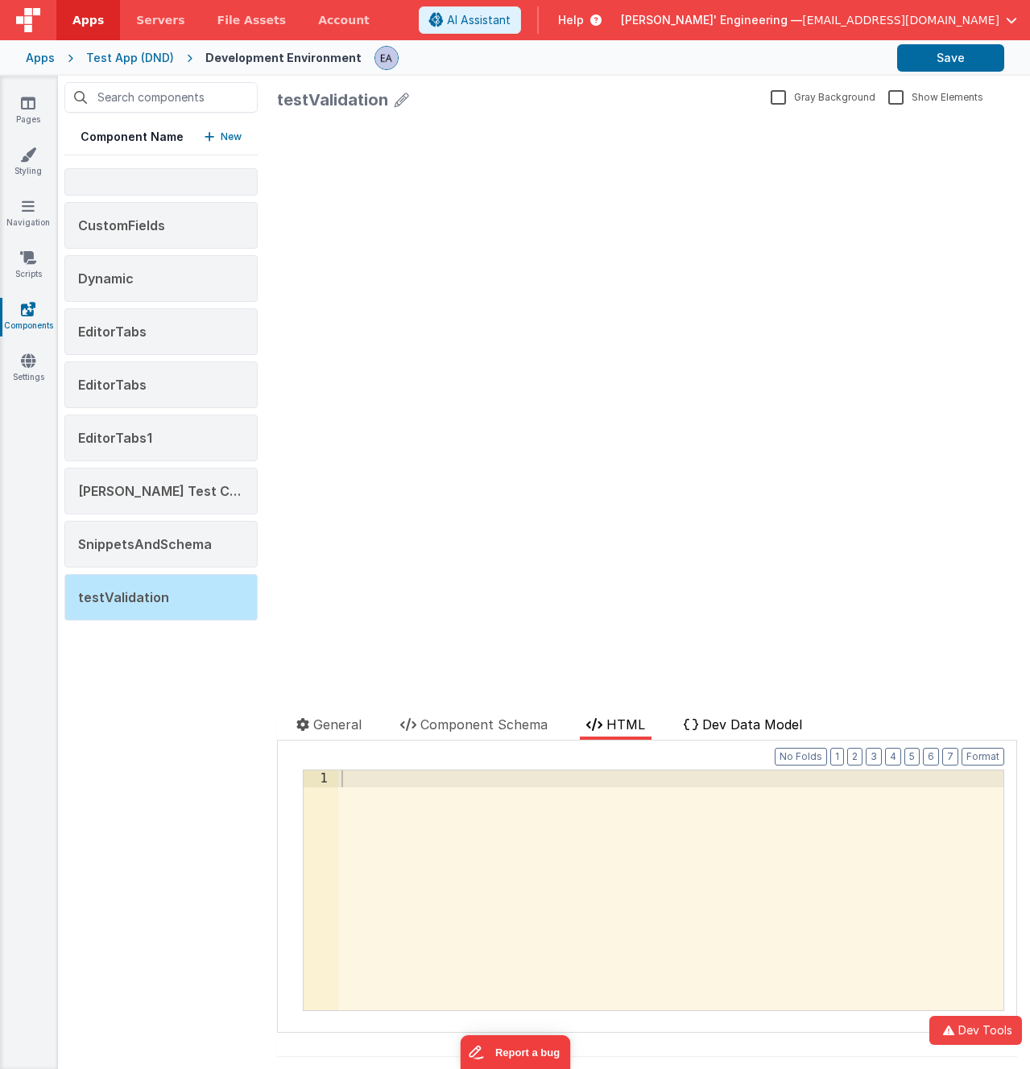
click at [741, 721] on span "Dev Data Model" at bounding box center [752, 725] width 100 height 16
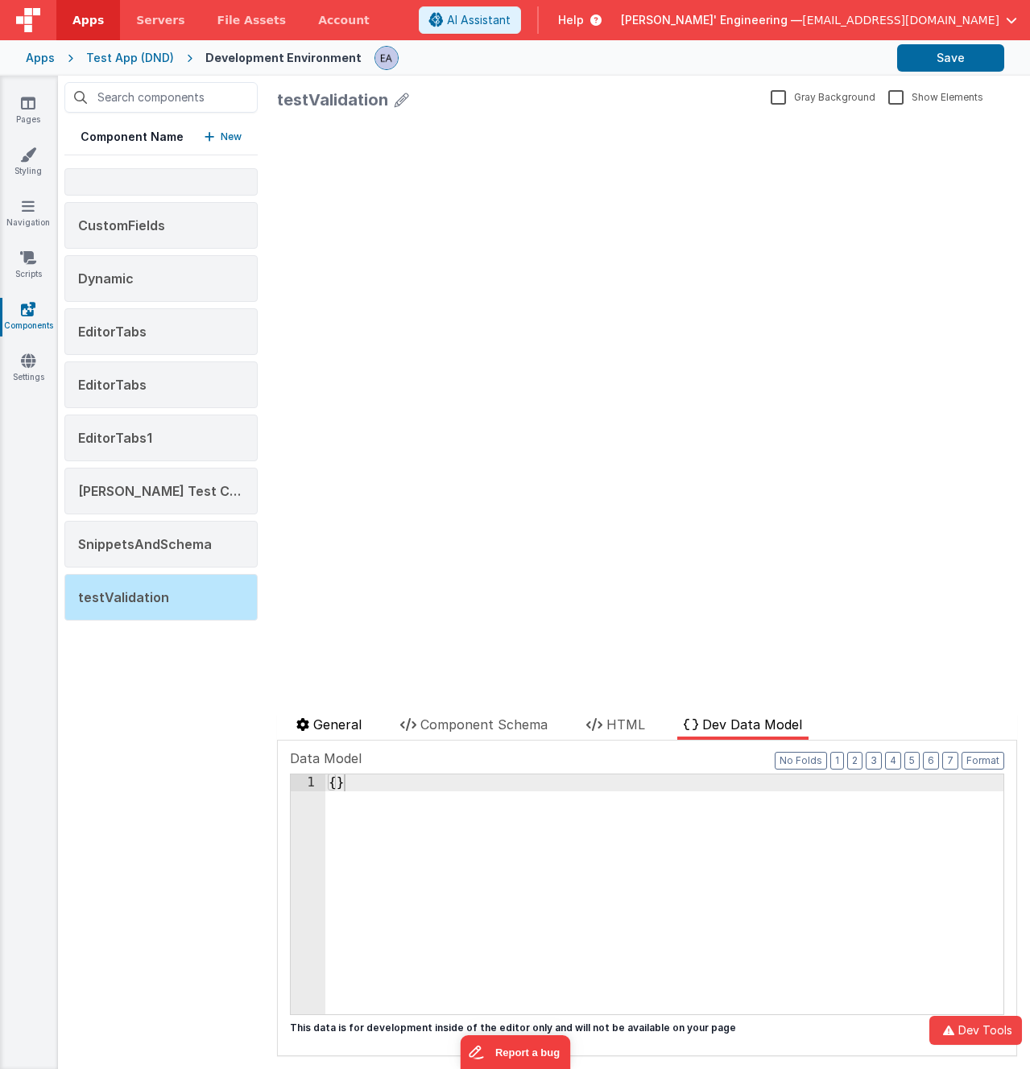
click at [334, 729] on span "General" at bounding box center [337, 725] width 48 height 16
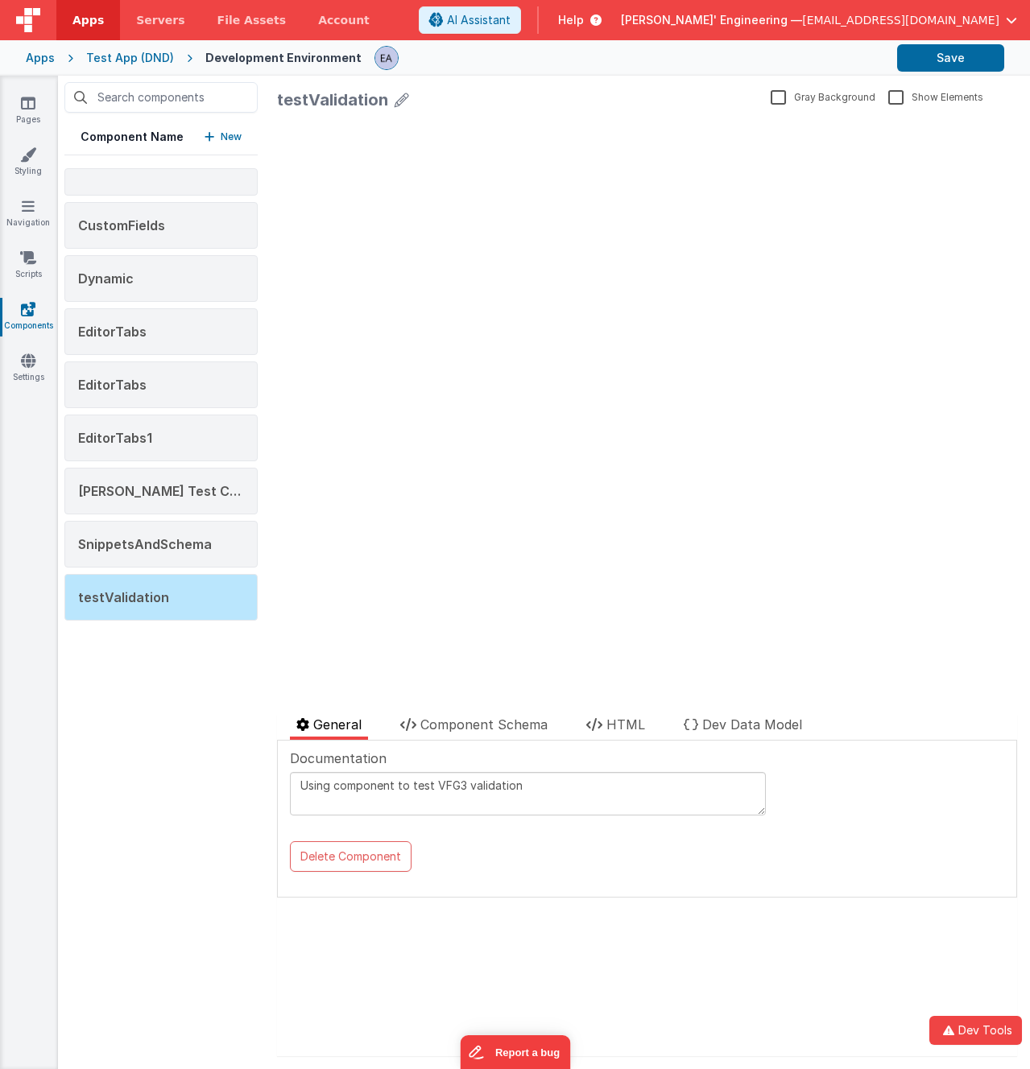
click at [114, 59] on div "Test App (DND)" at bounding box center [130, 58] width 88 height 16
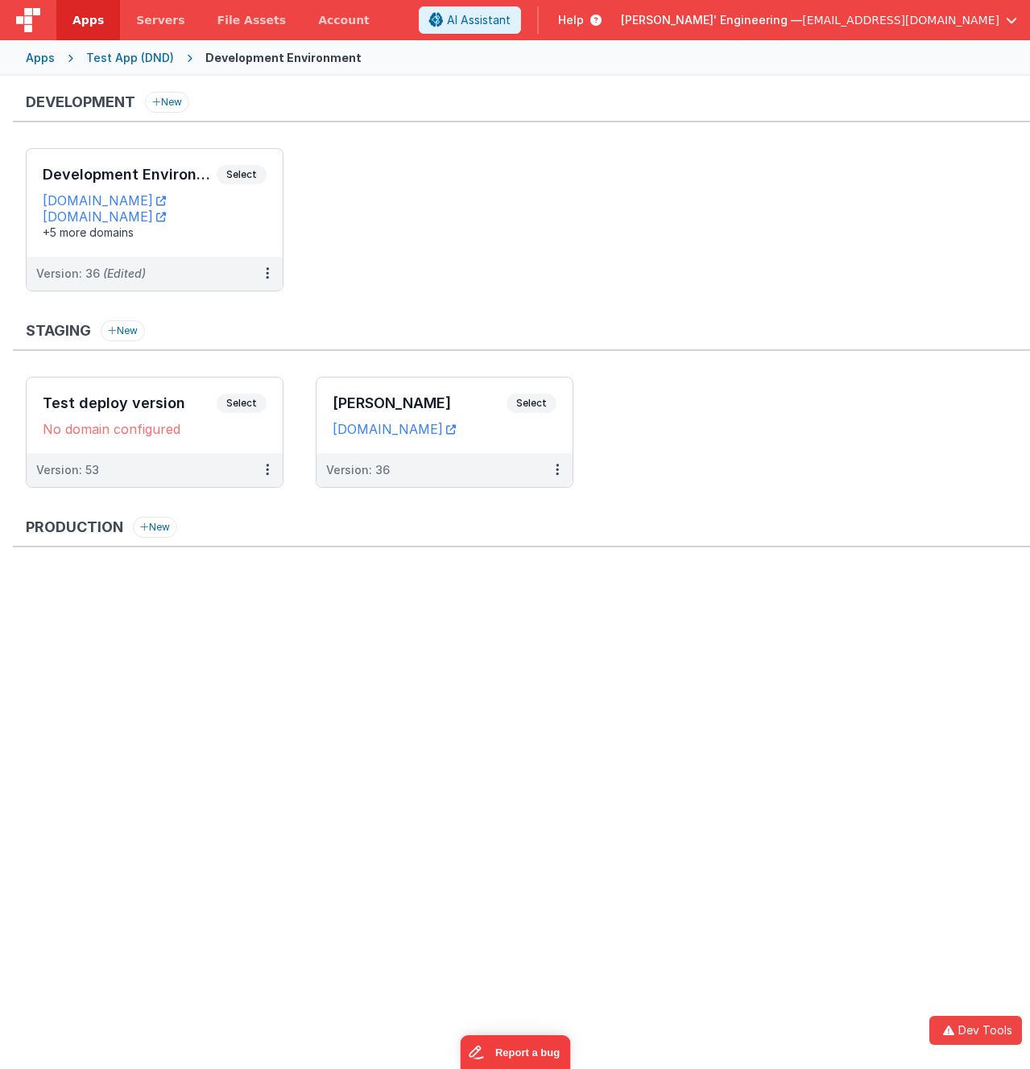
click at [337, 117] on div "Development New" at bounding box center [521, 107] width 1017 height 31
click at [136, 6] on link "Servers" at bounding box center [160, 20] width 81 height 40
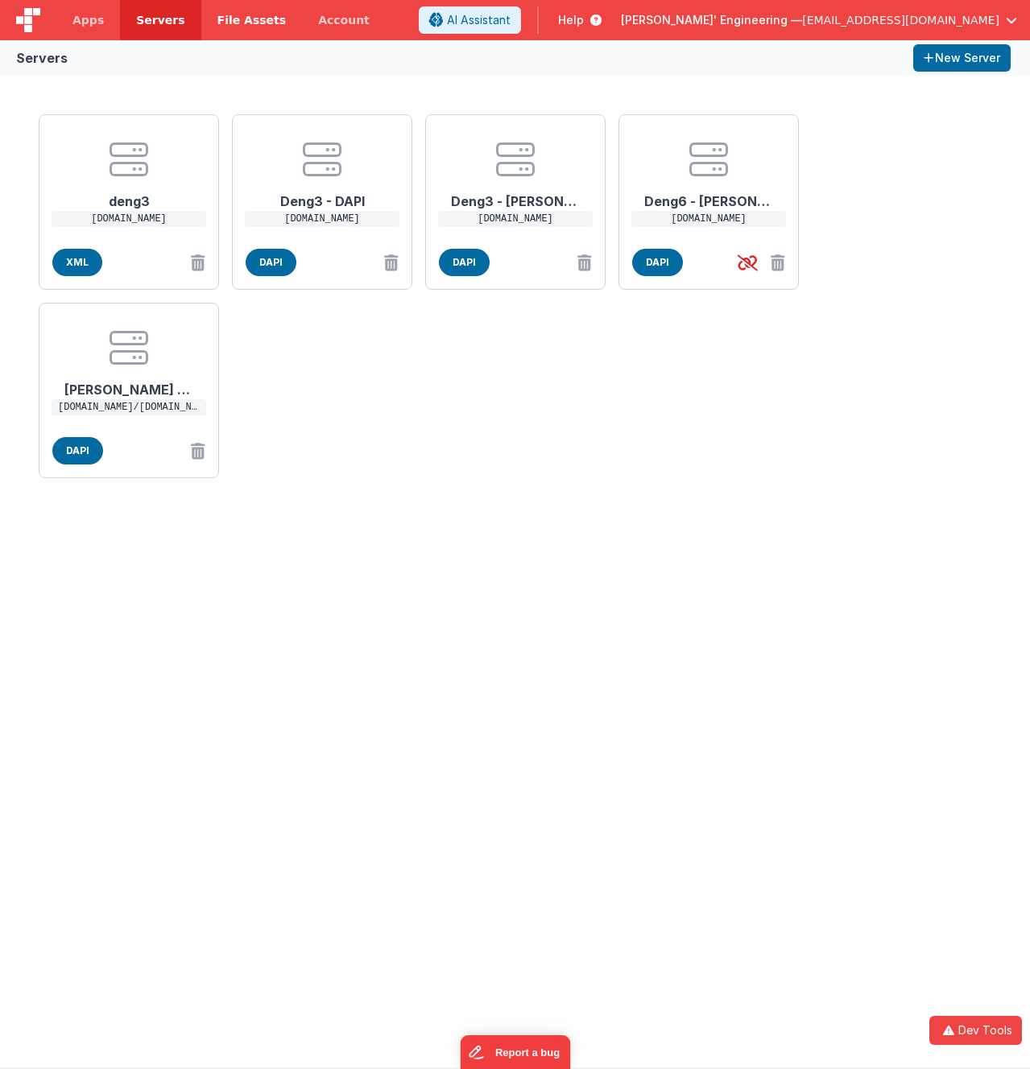
click at [229, 16] on span "File Assets" at bounding box center [251, 20] width 69 height 16
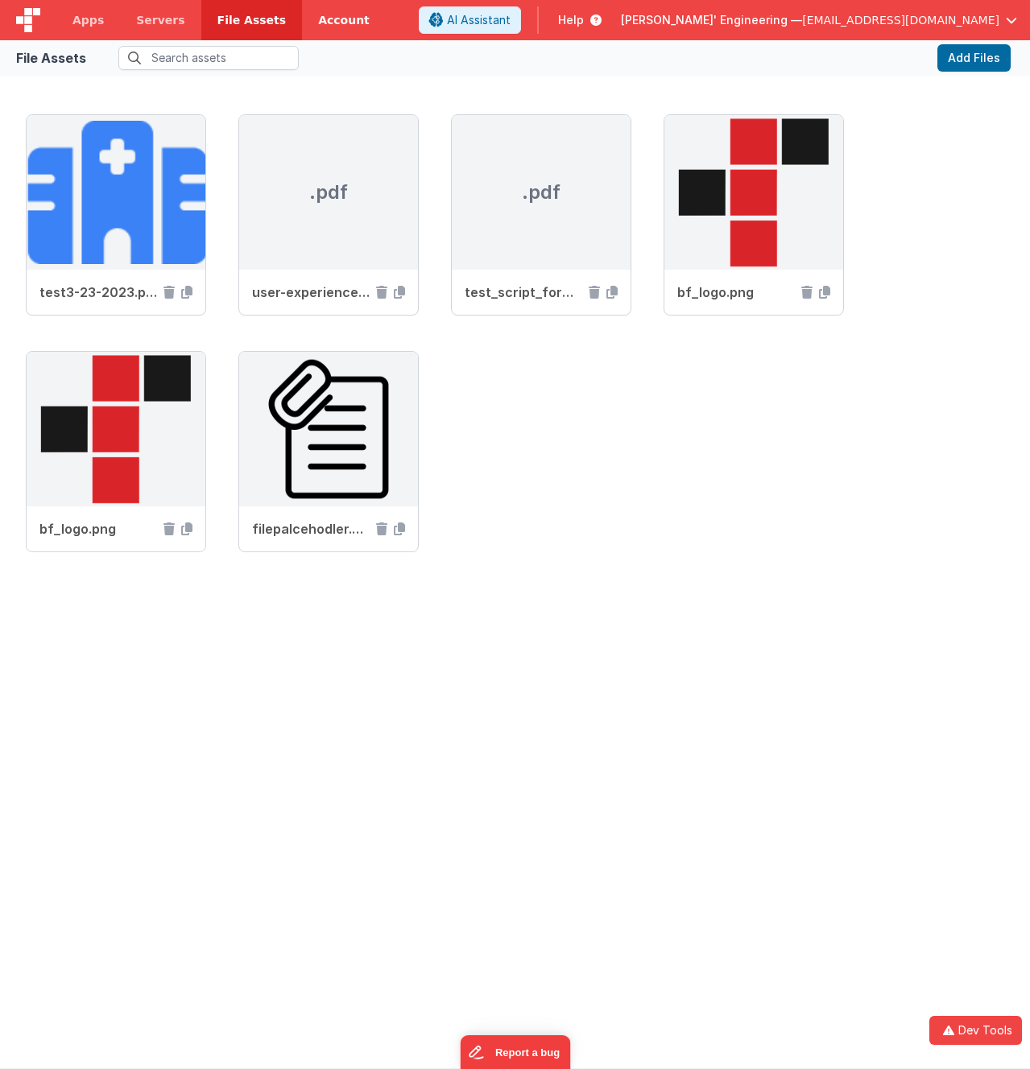
click at [302, 14] on link "Account" at bounding box center [344, 20] width 84 height 40
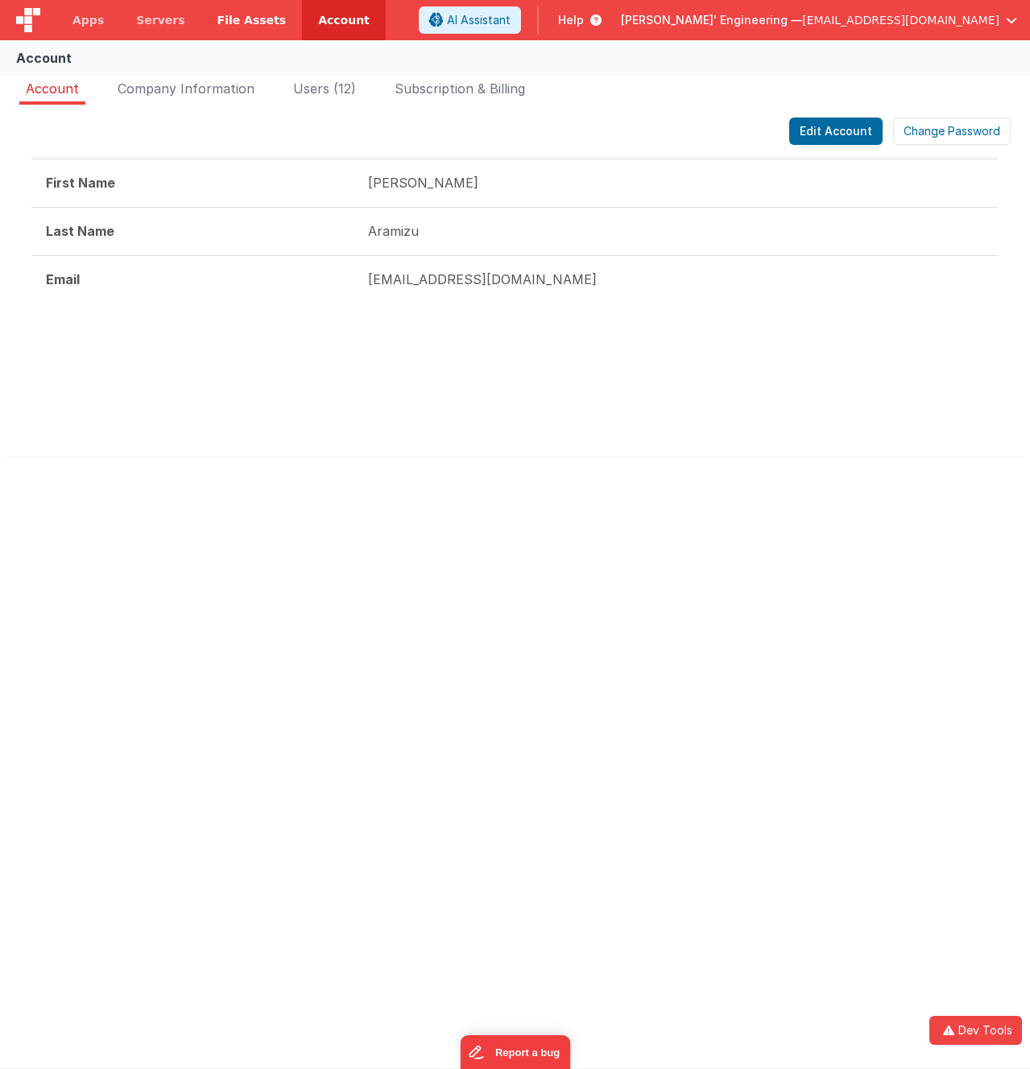
click at [242, 29] on link "File Assets" at bounding box center [251, 20] width 101 height 40
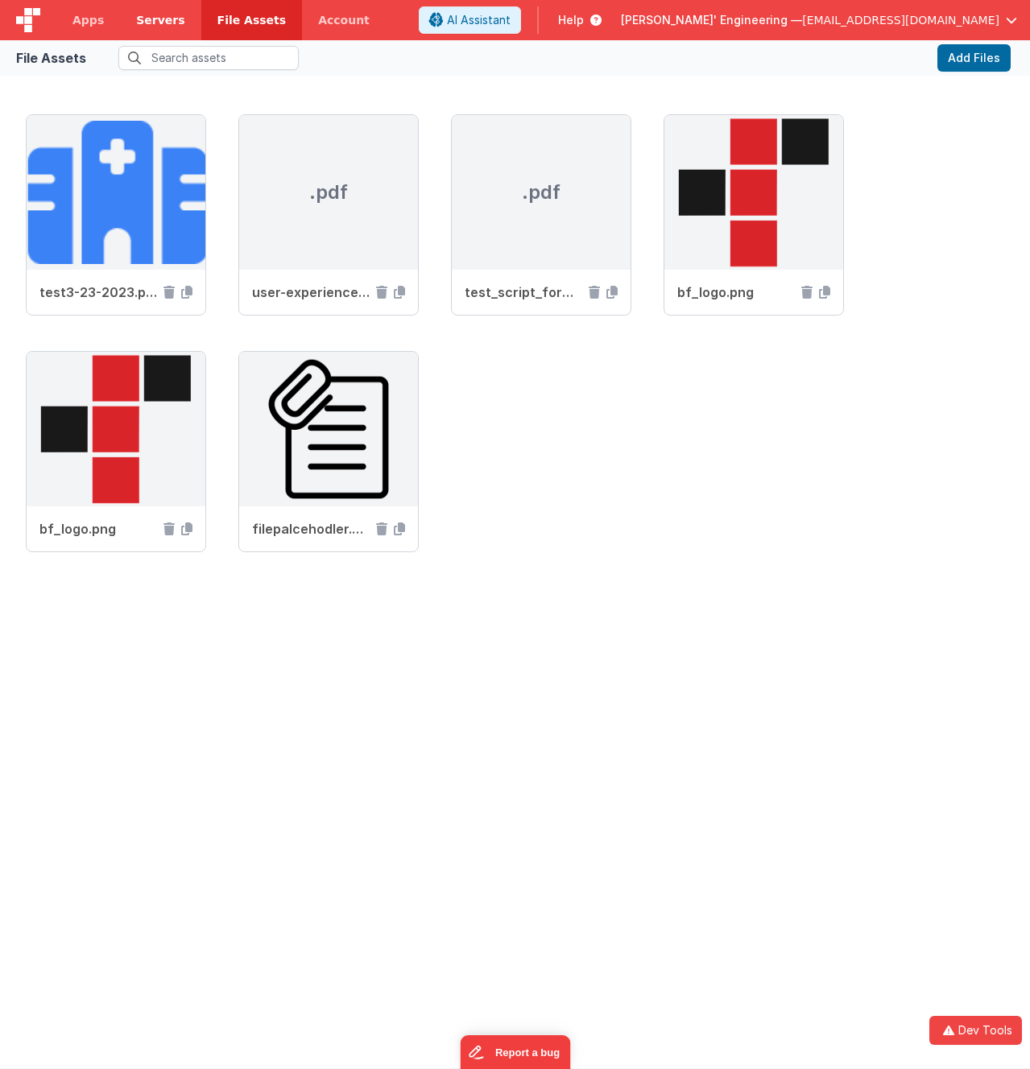
click at [175, 28] on link "Servers" at bounding box center [160, 20] width 81 height 40
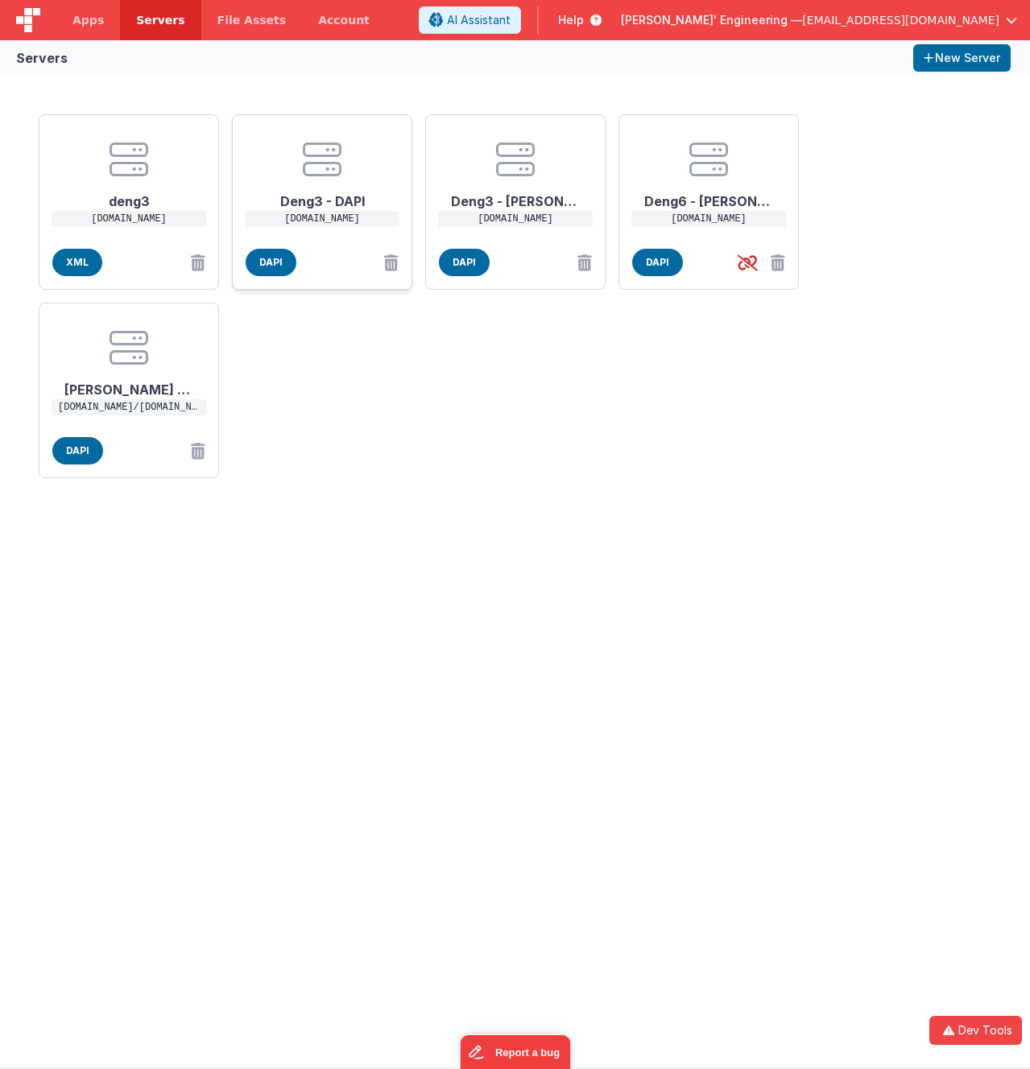
click at [263, 162] on center at bounding box center [322, 159] width 129 height 39
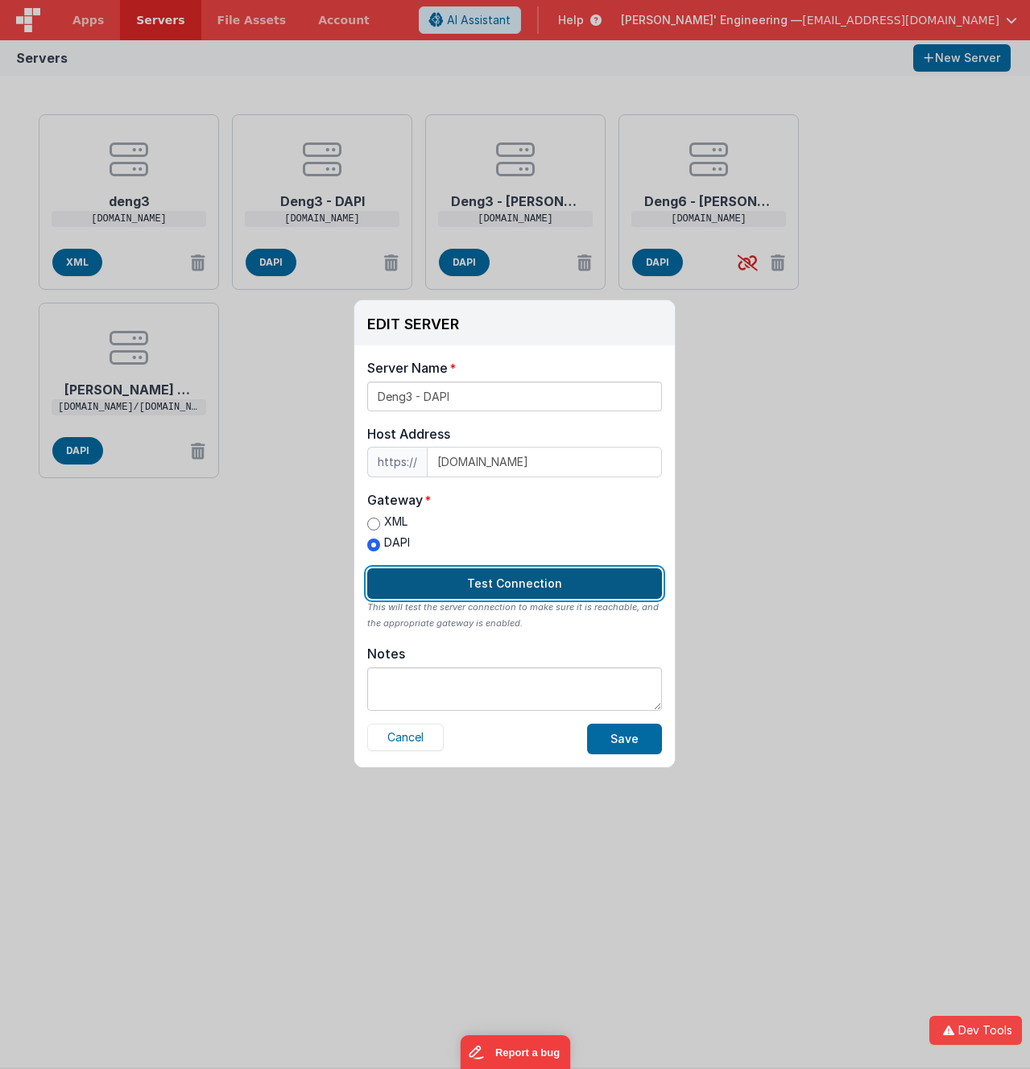
click at [525, 588] on button "Test Connection" at bounding box center [514, 583] width 295 height 31
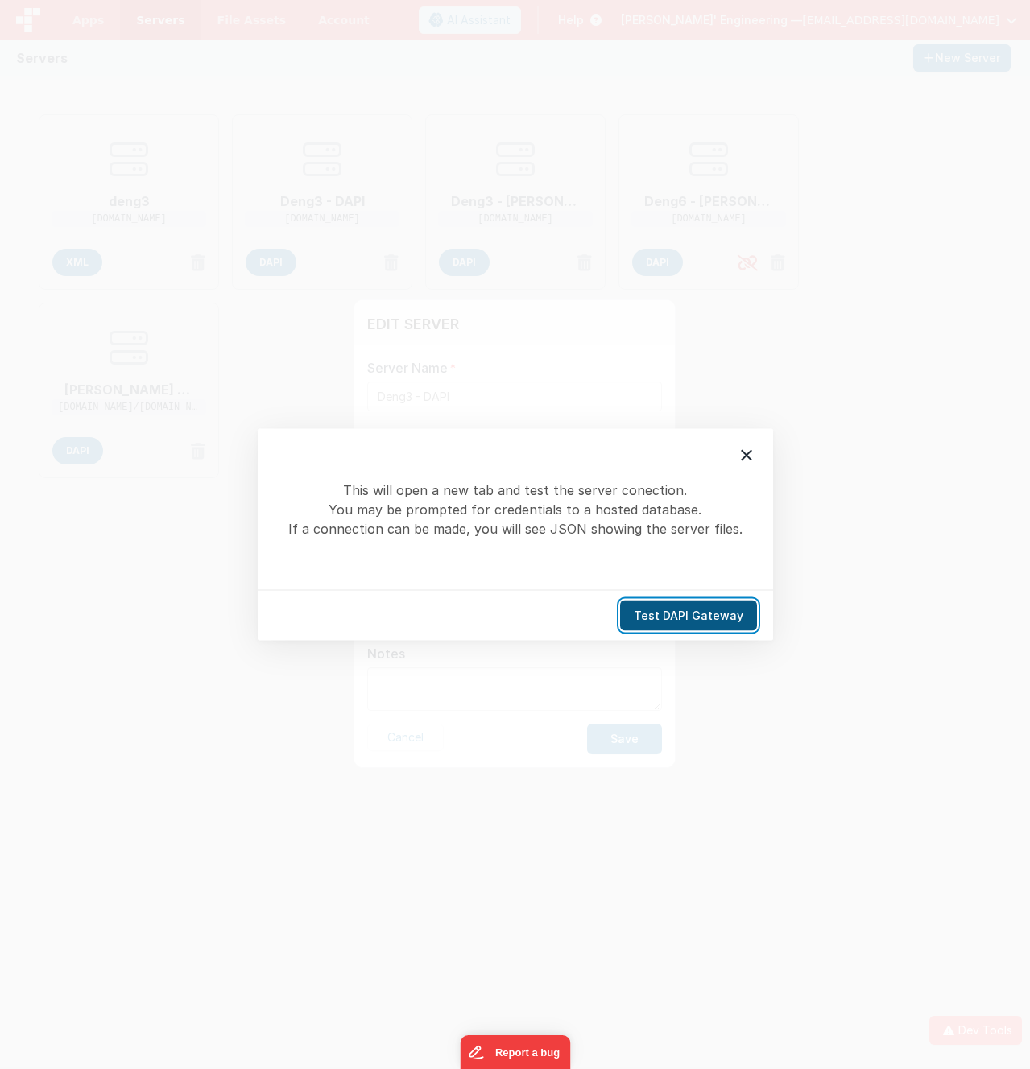
click at [688, 617] on button "Test DAPI Gateway" at bounding box center [688, 616] width 137 height 31
click at [491, 328] on div "This will open a new tab and test the server conection. You may be prompted for…" at bounding box center [515, 534] width 1030 height 1069
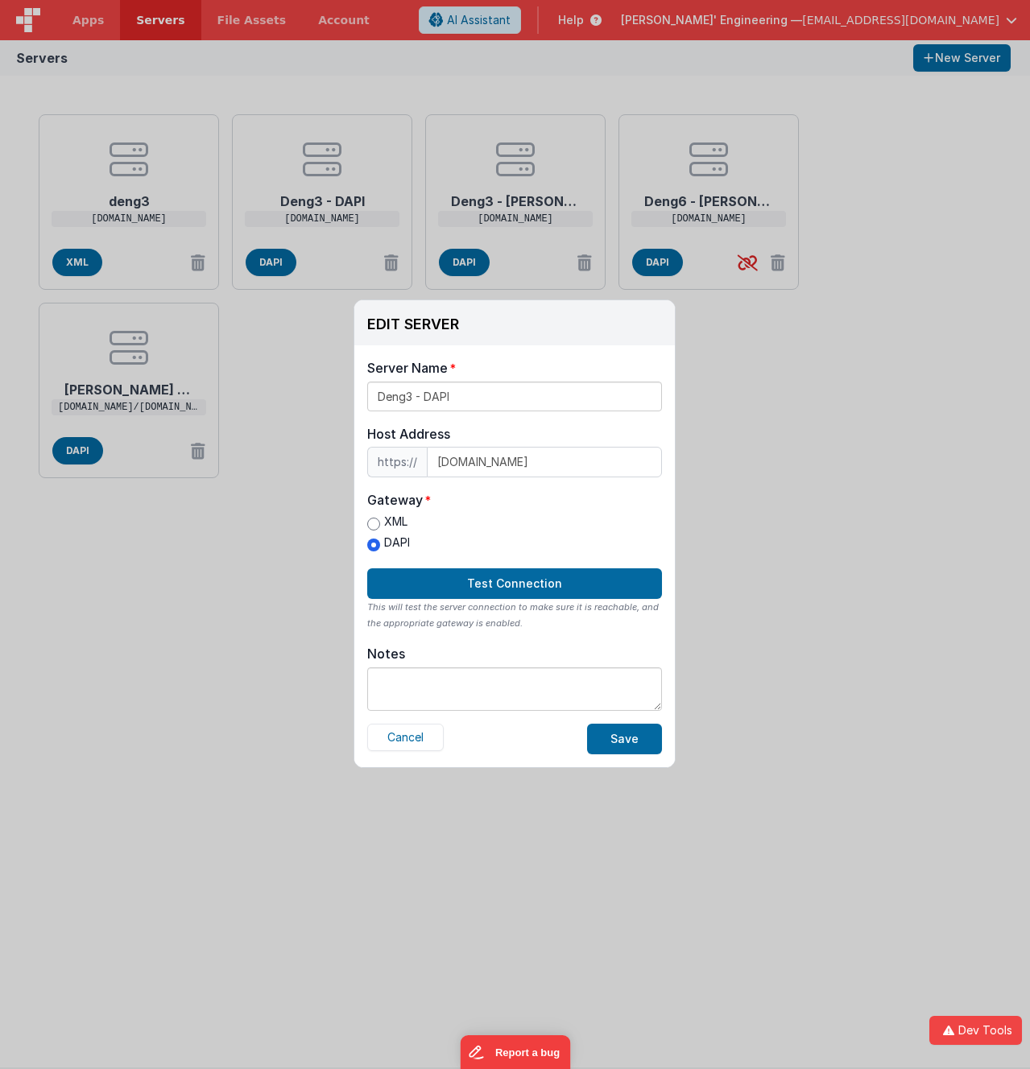
click at [776, 430] on div "EDIT SERVER Delete Server Delete Server Name Deng3 - DAPI Host Address https://…" at bounding box center [515, 534] width 1030 height 1069
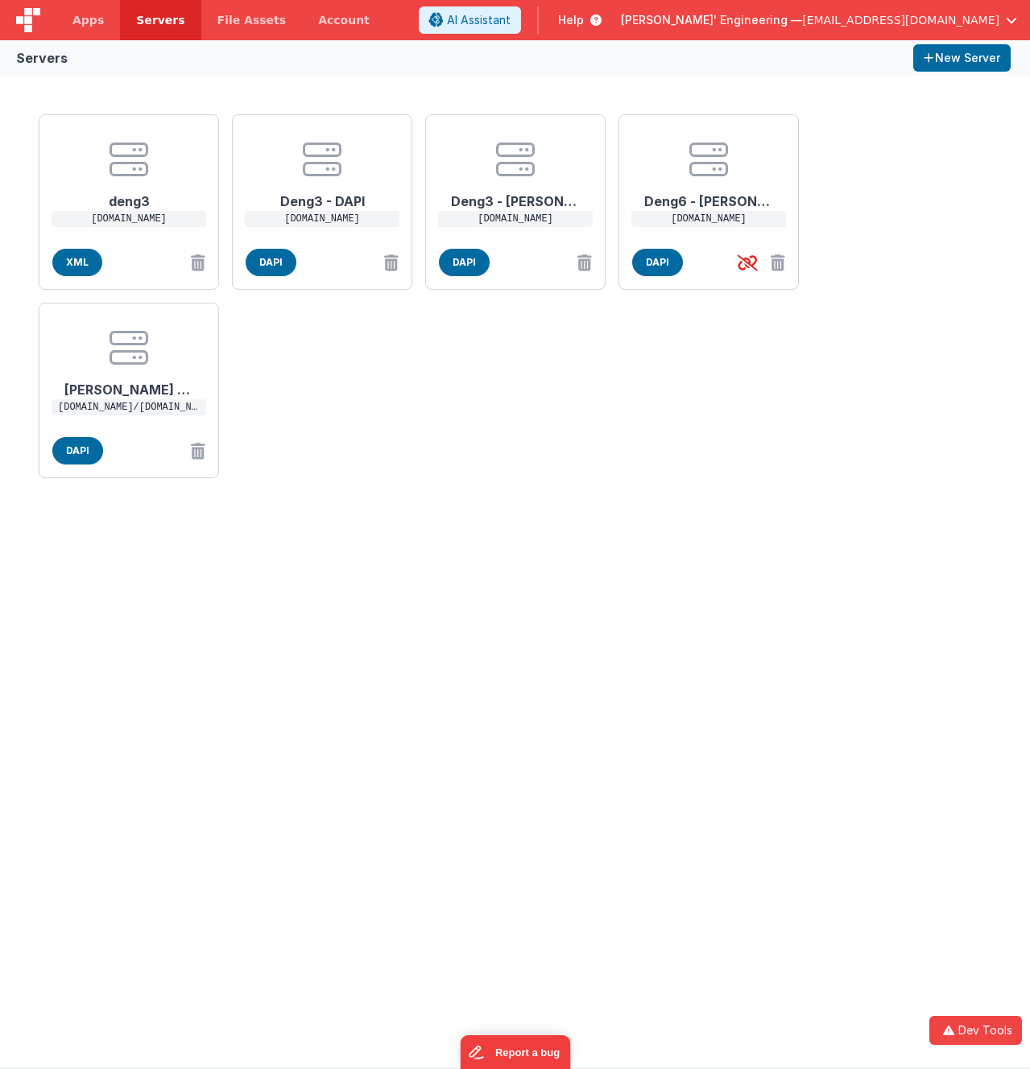
click at [439, 50] on div "Servers New Server" at bounding box center [515, 57] width 1030 height 35
click at [65, 21] on link "Apps" at bounding box center [88, 20] width 64 height 40
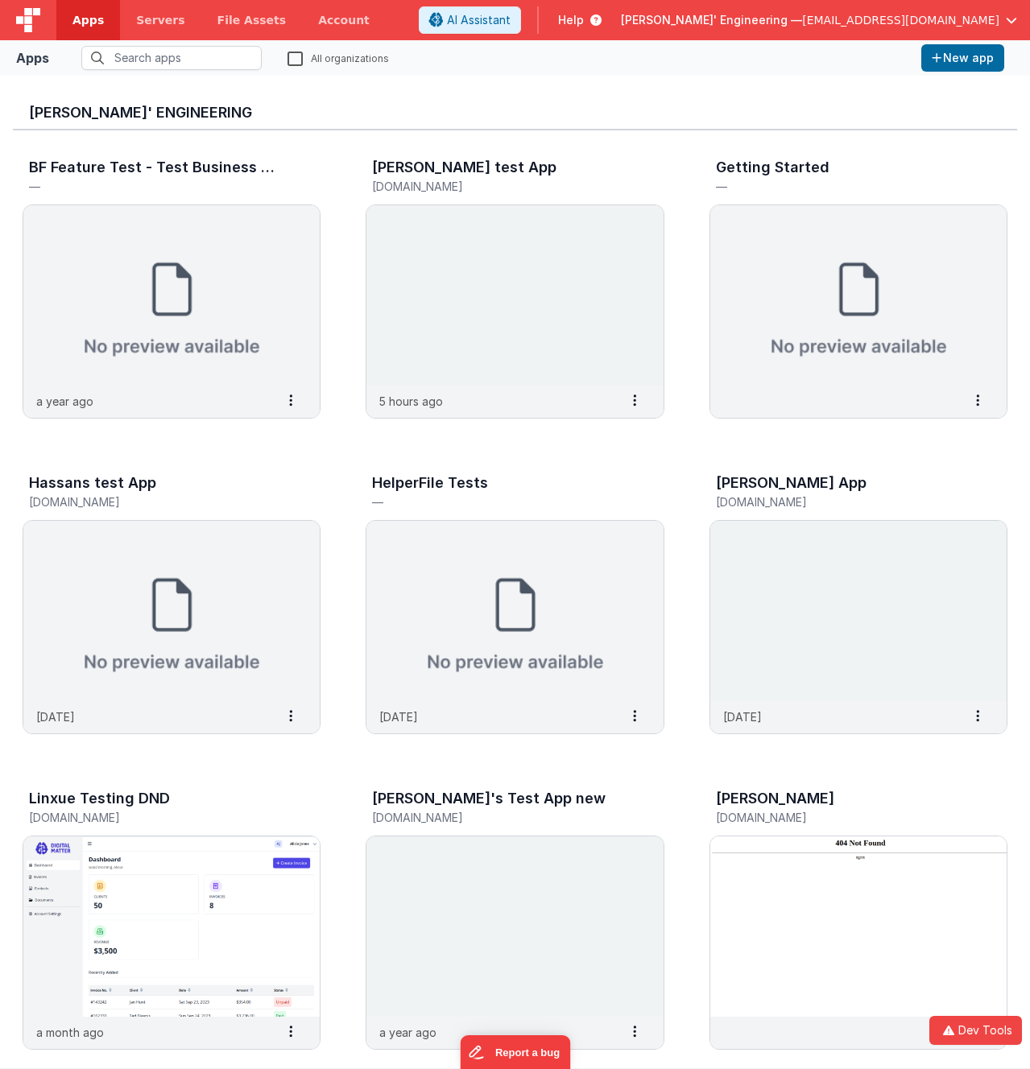
click at [465, 52] on fieldset "All organizations" at bounding box center [485, 58] width 859 height 24
click at [42, 23] on div at bounding box center [28, 20] width 56 height 40
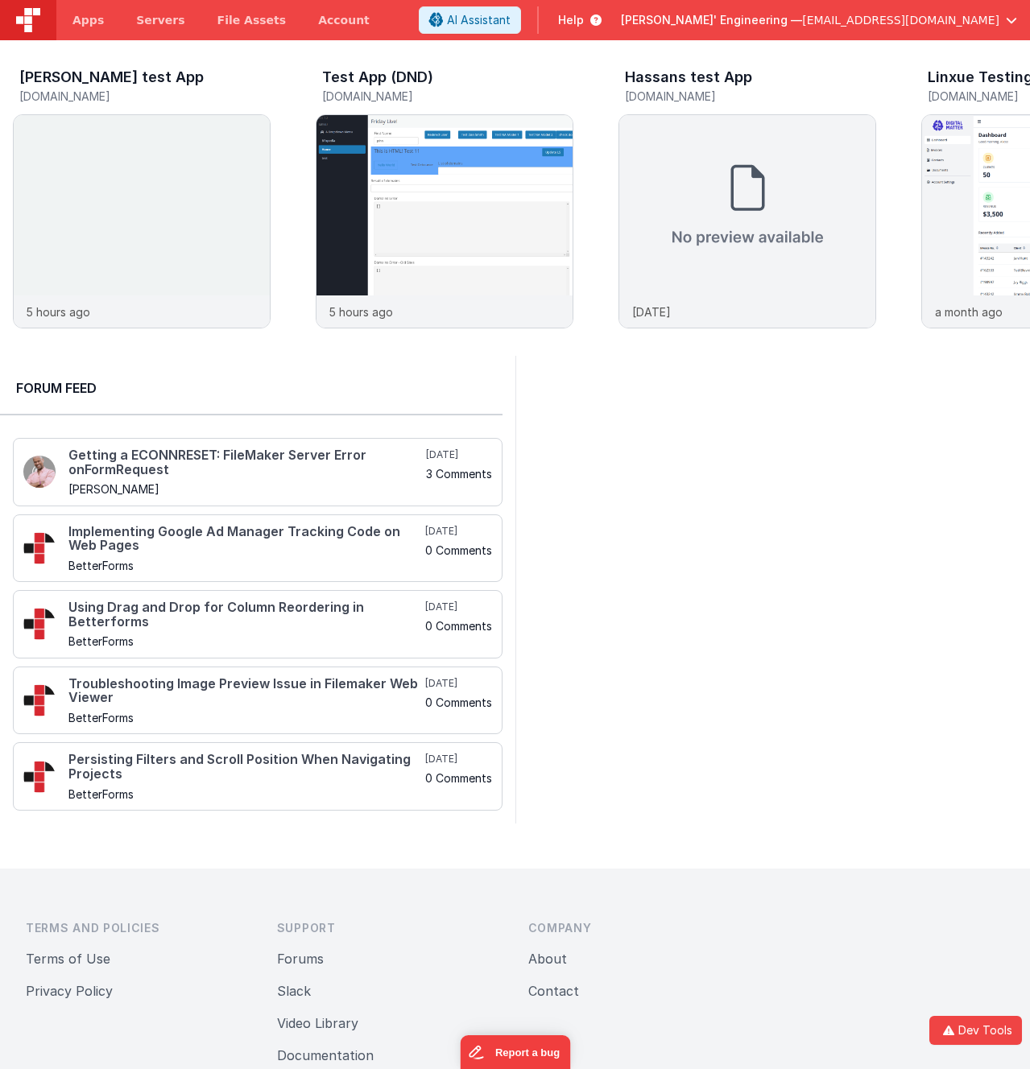
drag, startPoint x: 624, startPoint y: 499, endPoint x: 617, endPoint y: 505, distance: 8.6
click at [624, 499] on div at bounding box center [772, 590] width 515 height 468
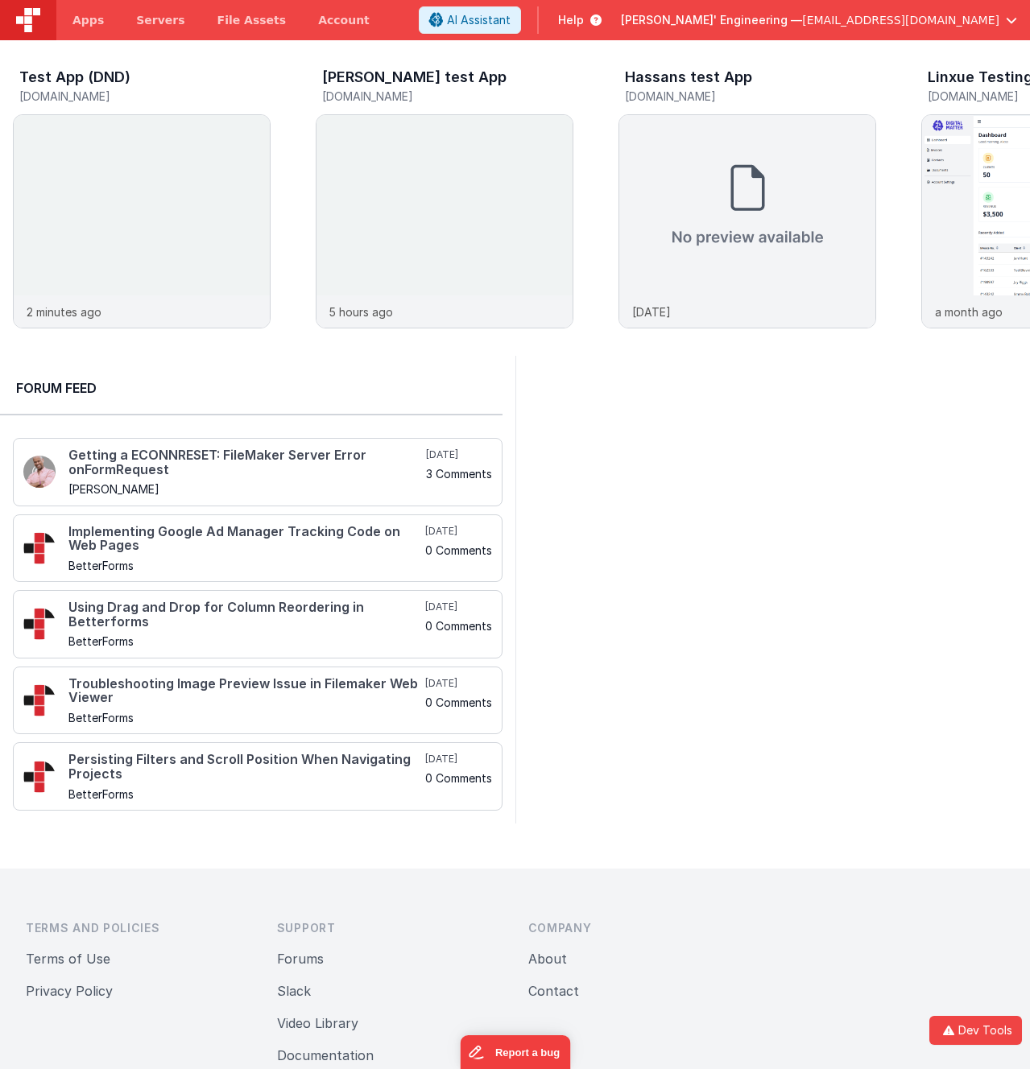
click at [974, 21] on span "[EMAIL_ADDRESS][DOMAIN_NAME]" at bounding box center [900, 20] width 197 height 16
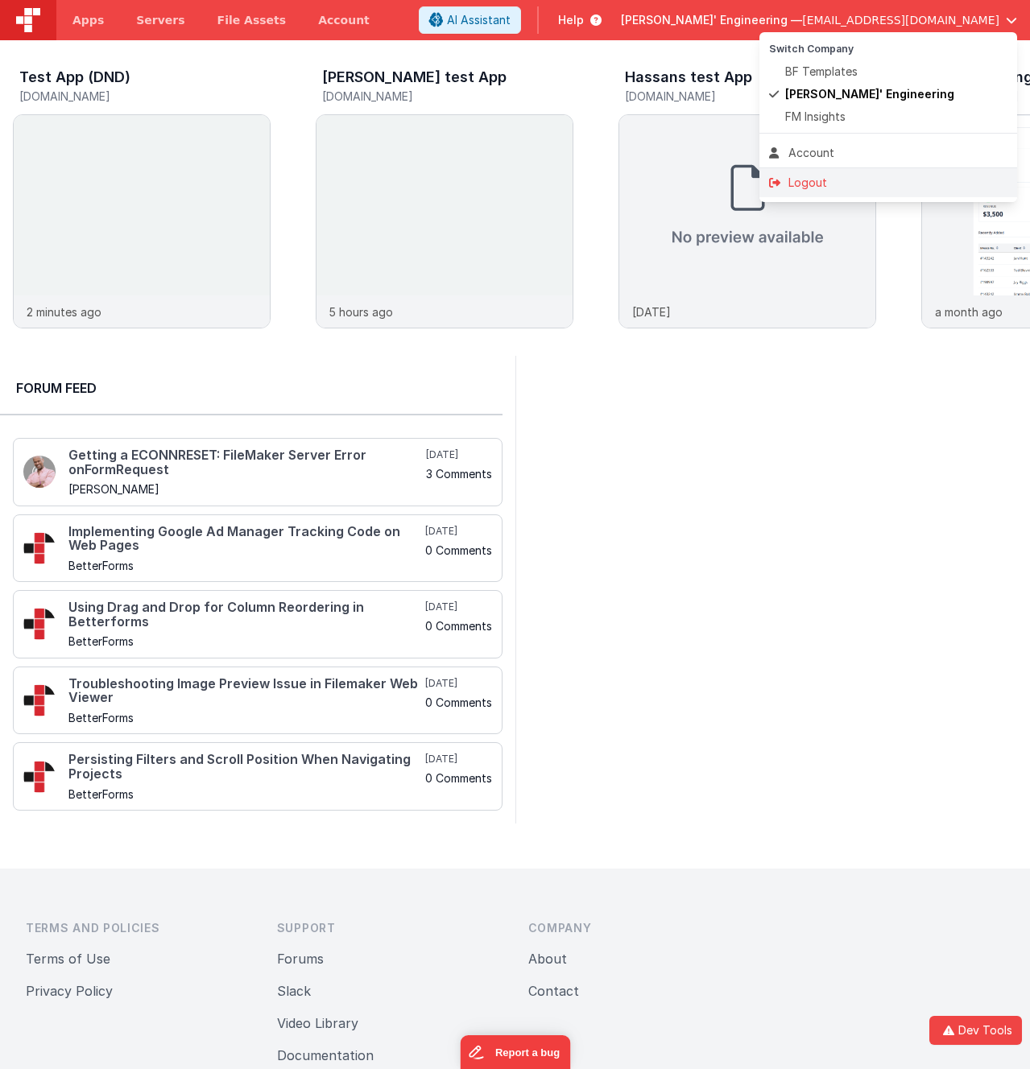
click at [820, 182] on div "Logout" at bounding box center [888, 183] width 238 height 16
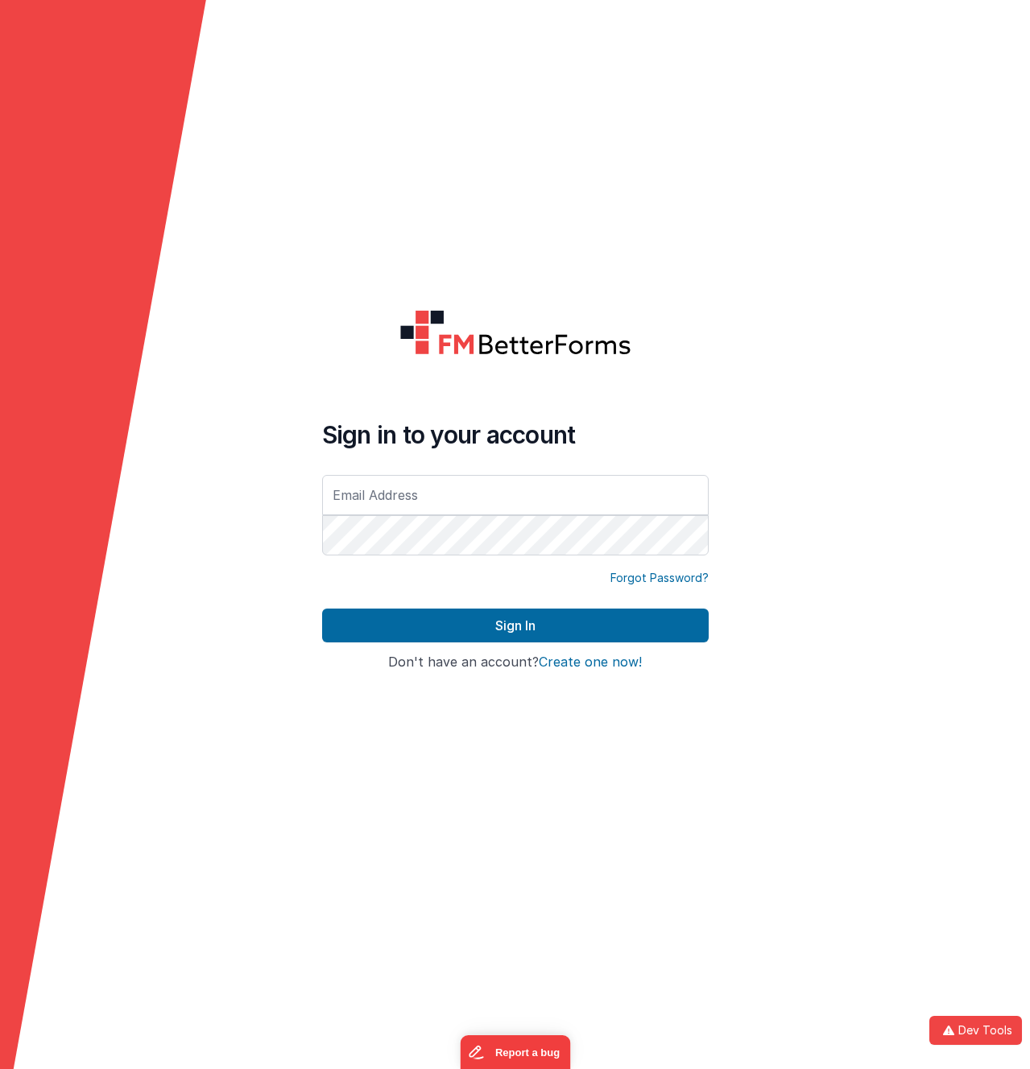
click at [427, 56] on form "Sign in to your account Forgot Password? Sign In Sign in with Google Don't have…" at bounding box center [515, 534] width 1030 height 1069
